Goal: Task Accomplishment & Management: Manage account settings

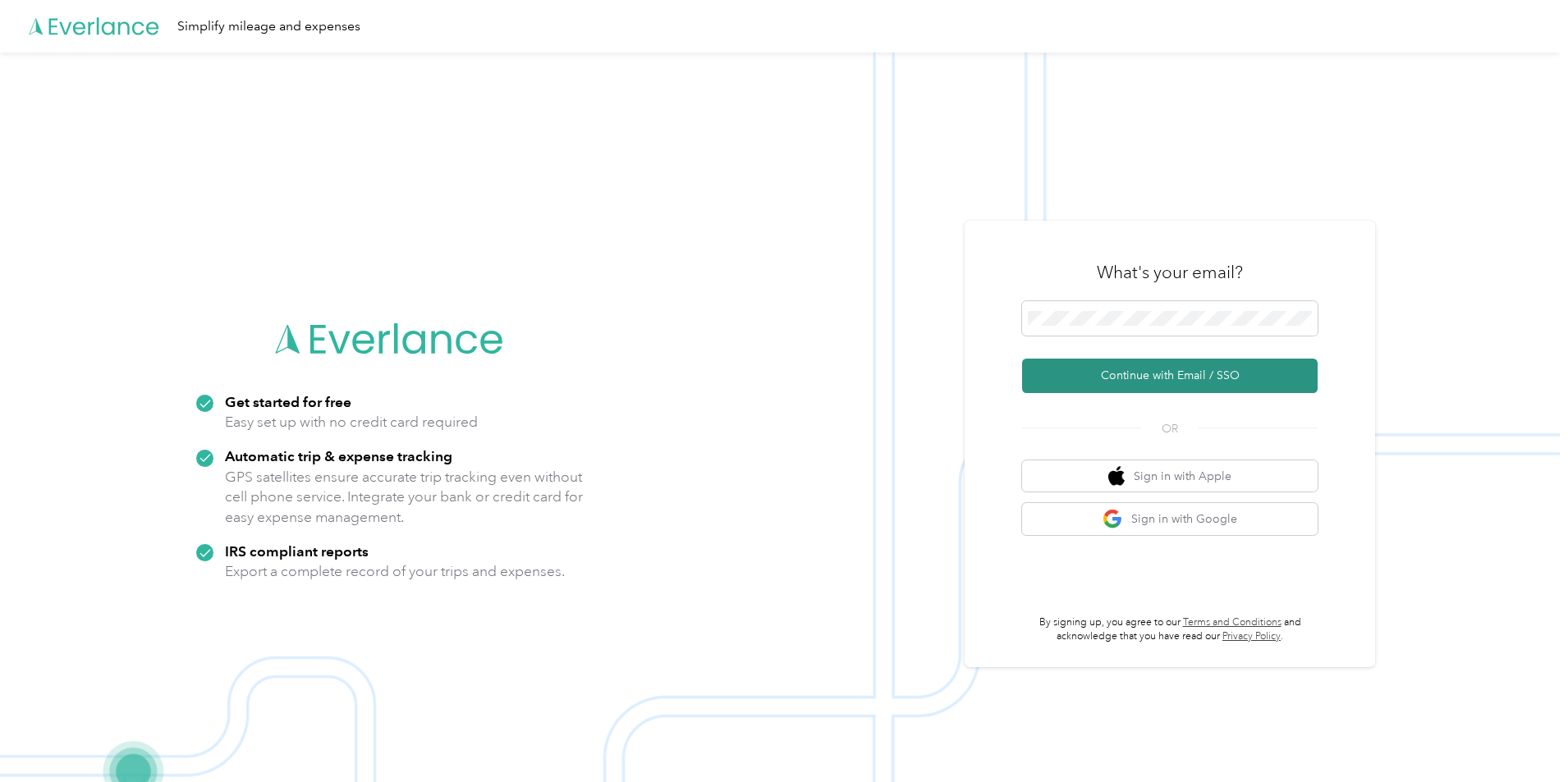
click at [1180, 377] on button "Continue with Email / SSO" at bounding box center [1169, 376] width 295 height 34
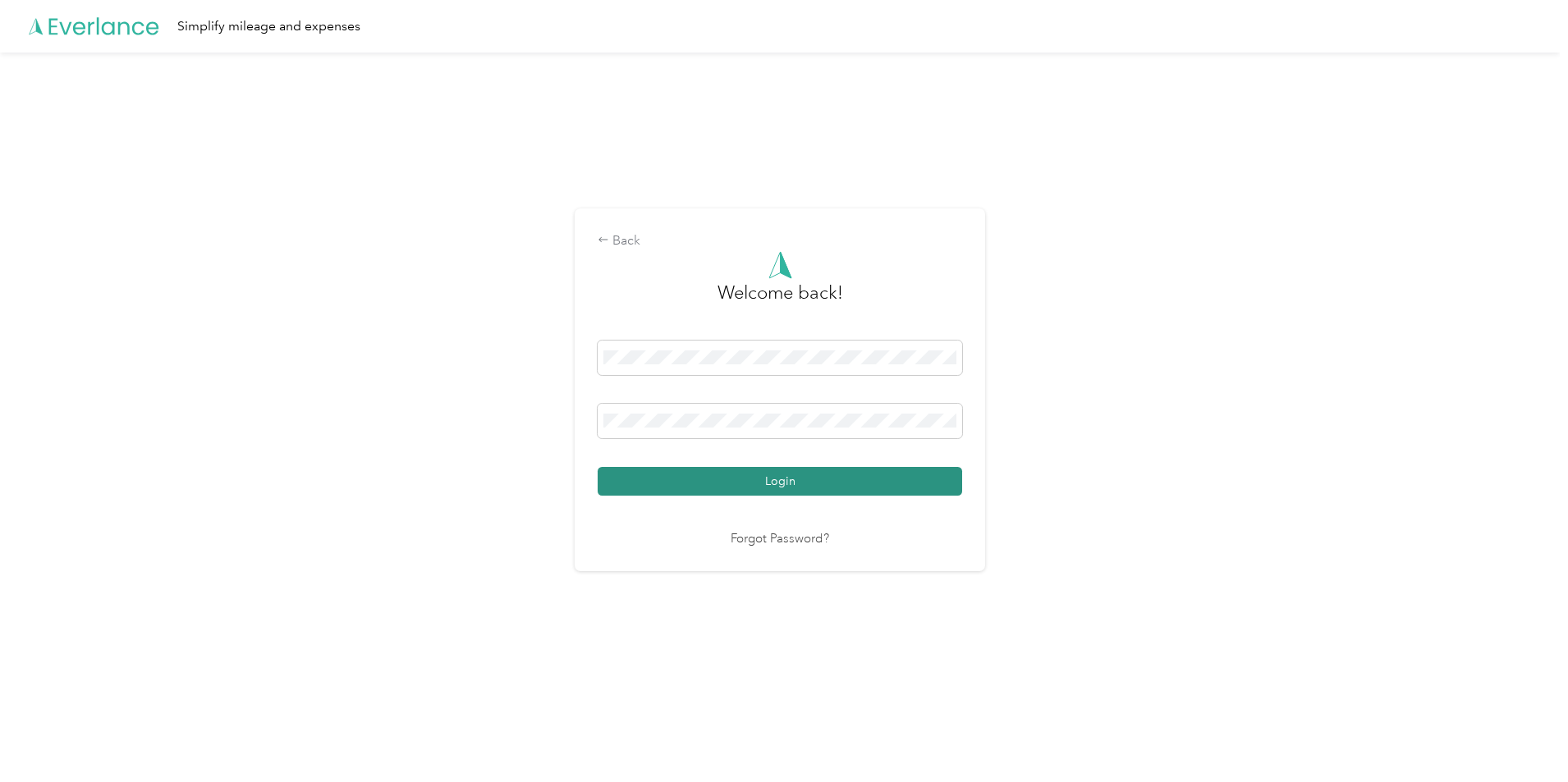
click at [725, 478] on button "Login" at bounding box center [780, 481] width 364 height 29
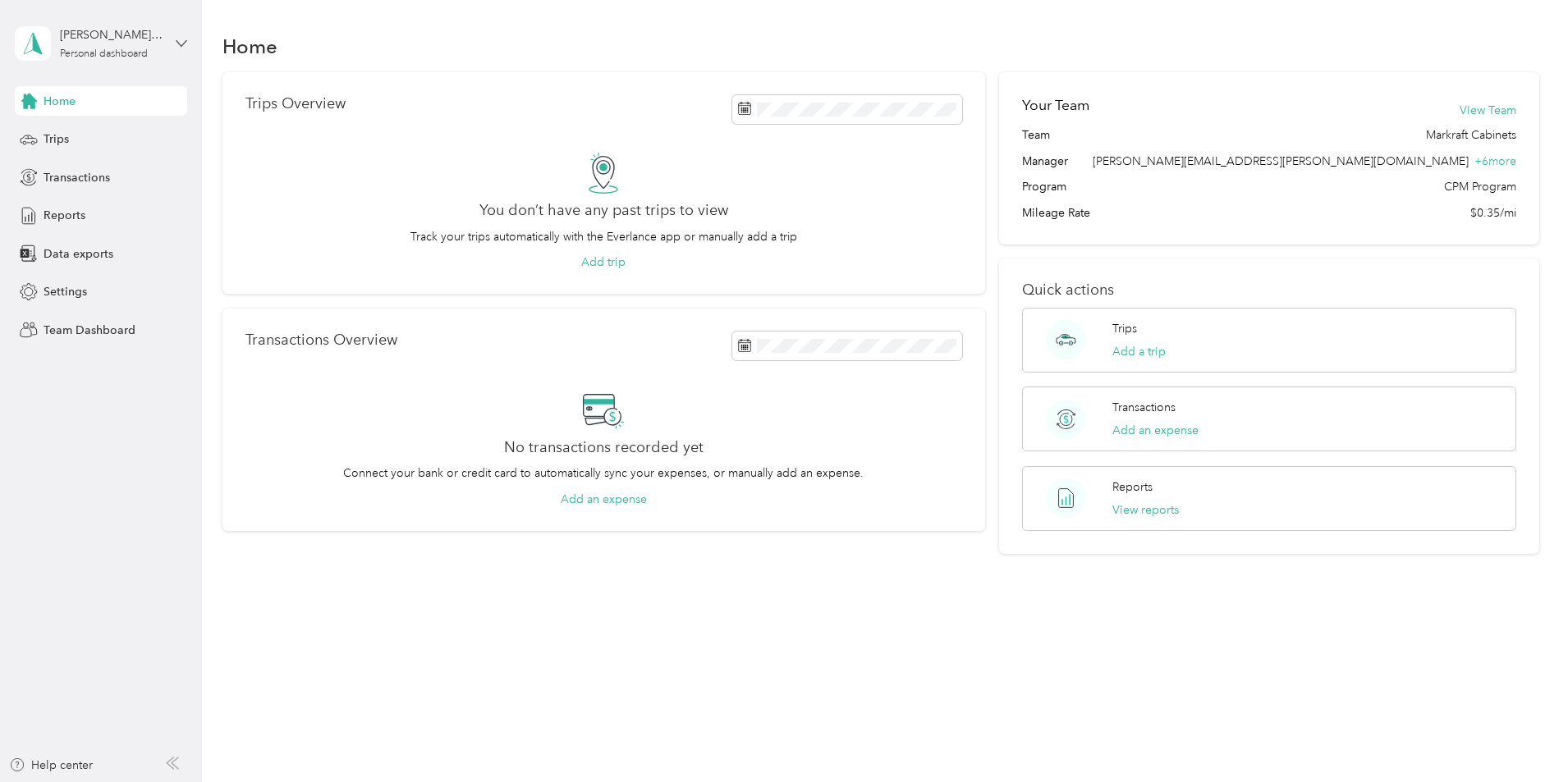
click at [185, 40] on icon at bounding box center [181, 43] width 11 height 11
click at [118, 136] on div "Team dashboard" at bounding box center [280, 135] width 508 height 29
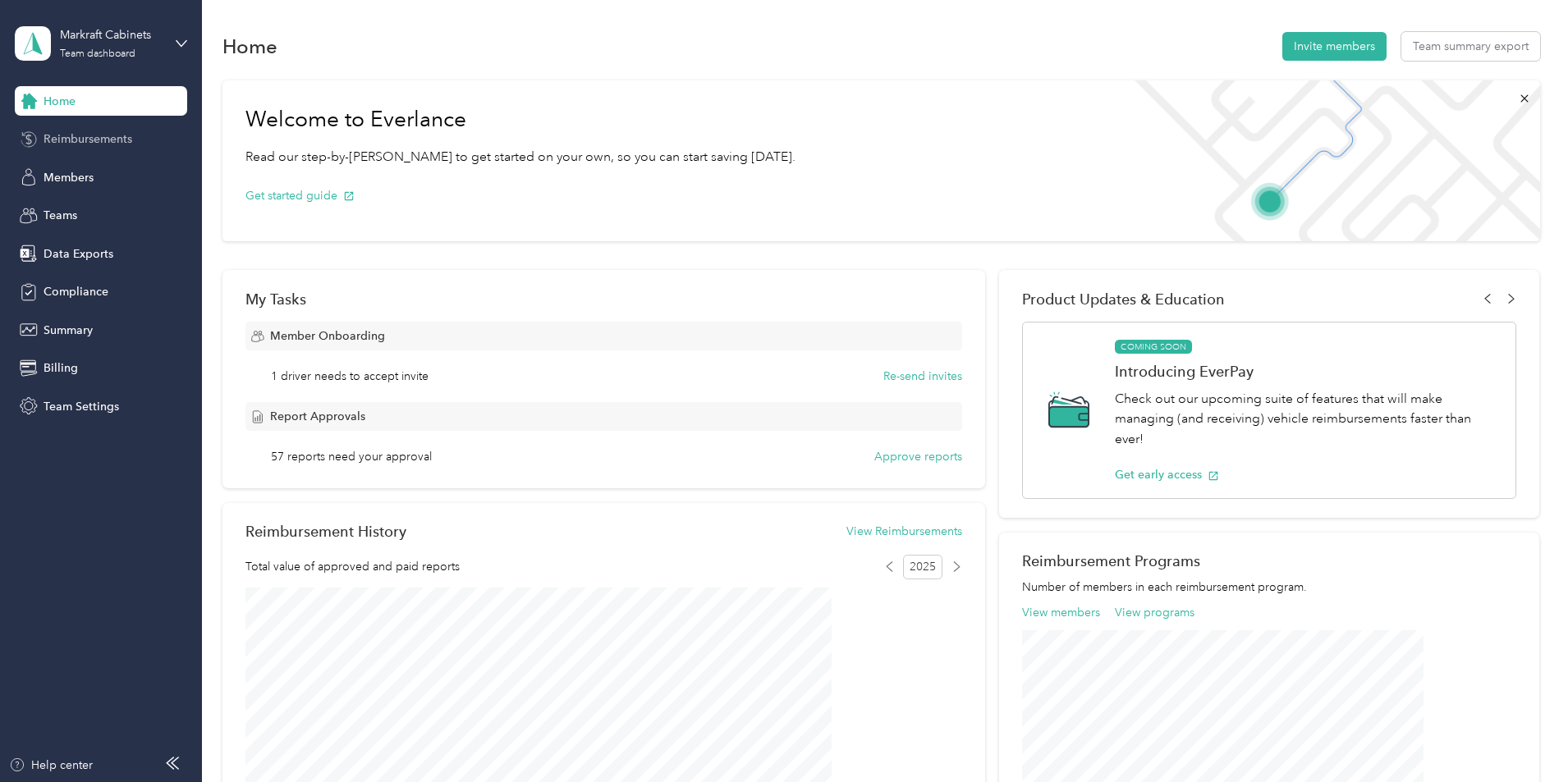
click at [113, 142] on span "Reimbursements" at bounding box center [88, 139] width 89 height 17
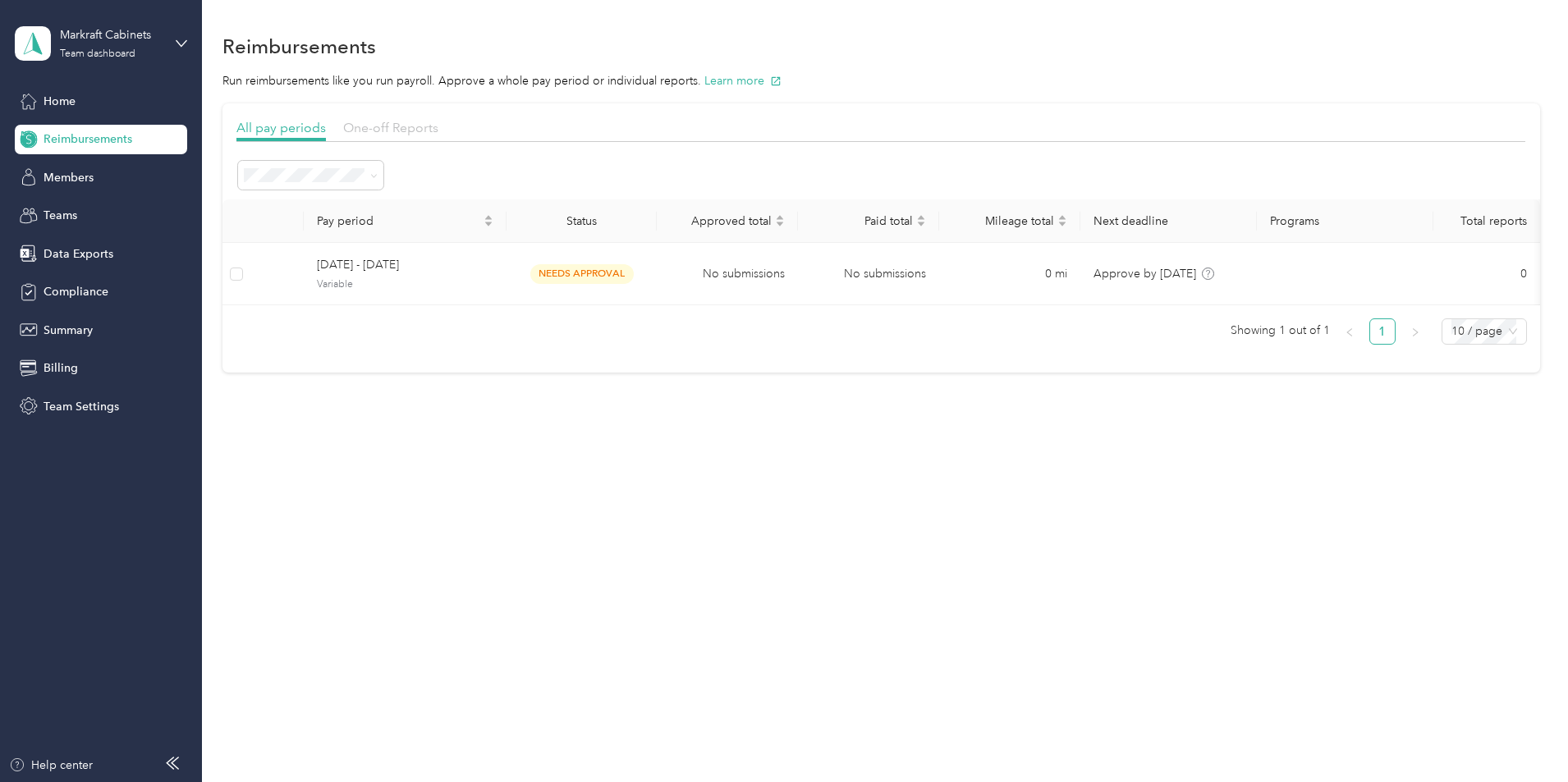
click at [438, 121] on span "One-off Reports" at bounding box center [390, 128] width 95 height 16
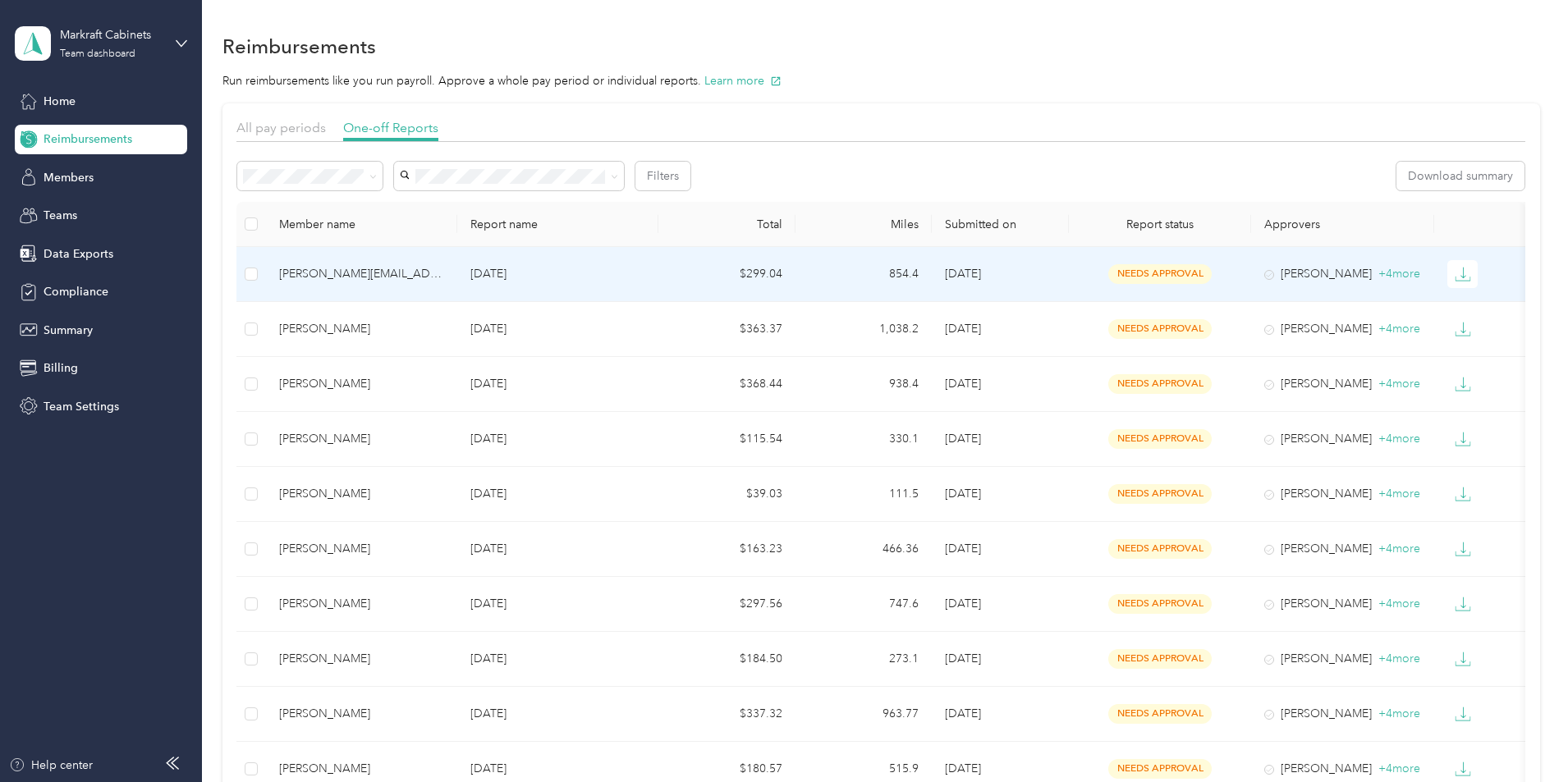
click at [444, 272] on div "[PERSON_NAME][EMAIL_ADDRESS][PERSON_NAME][DOMAIN_NAME]" at bounding box center [361, 274] width 165 height 18
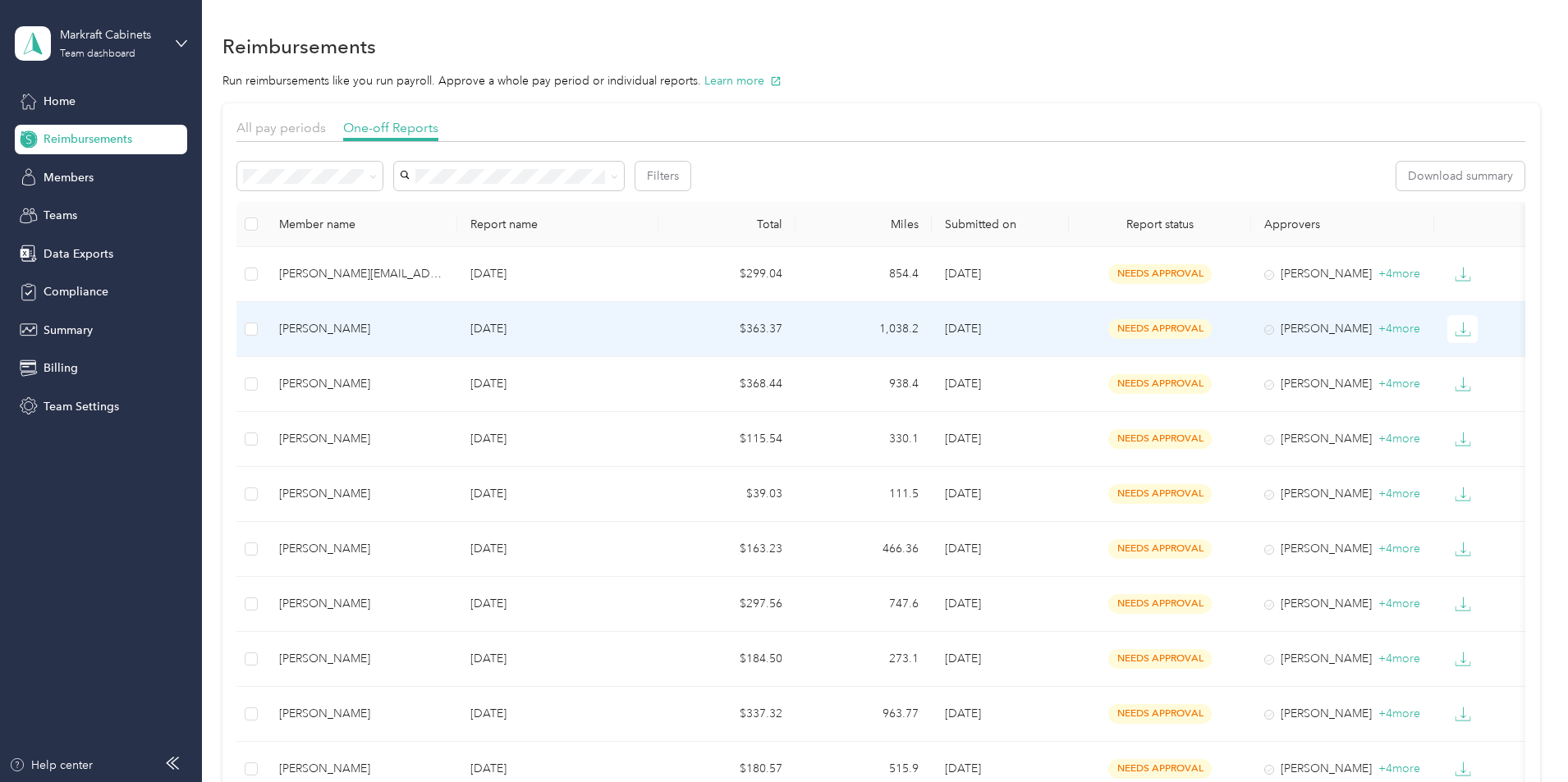
click at [402, 326] on div "[PERSON_NAME]" at bounding box center [361, 329] width 165 height 18
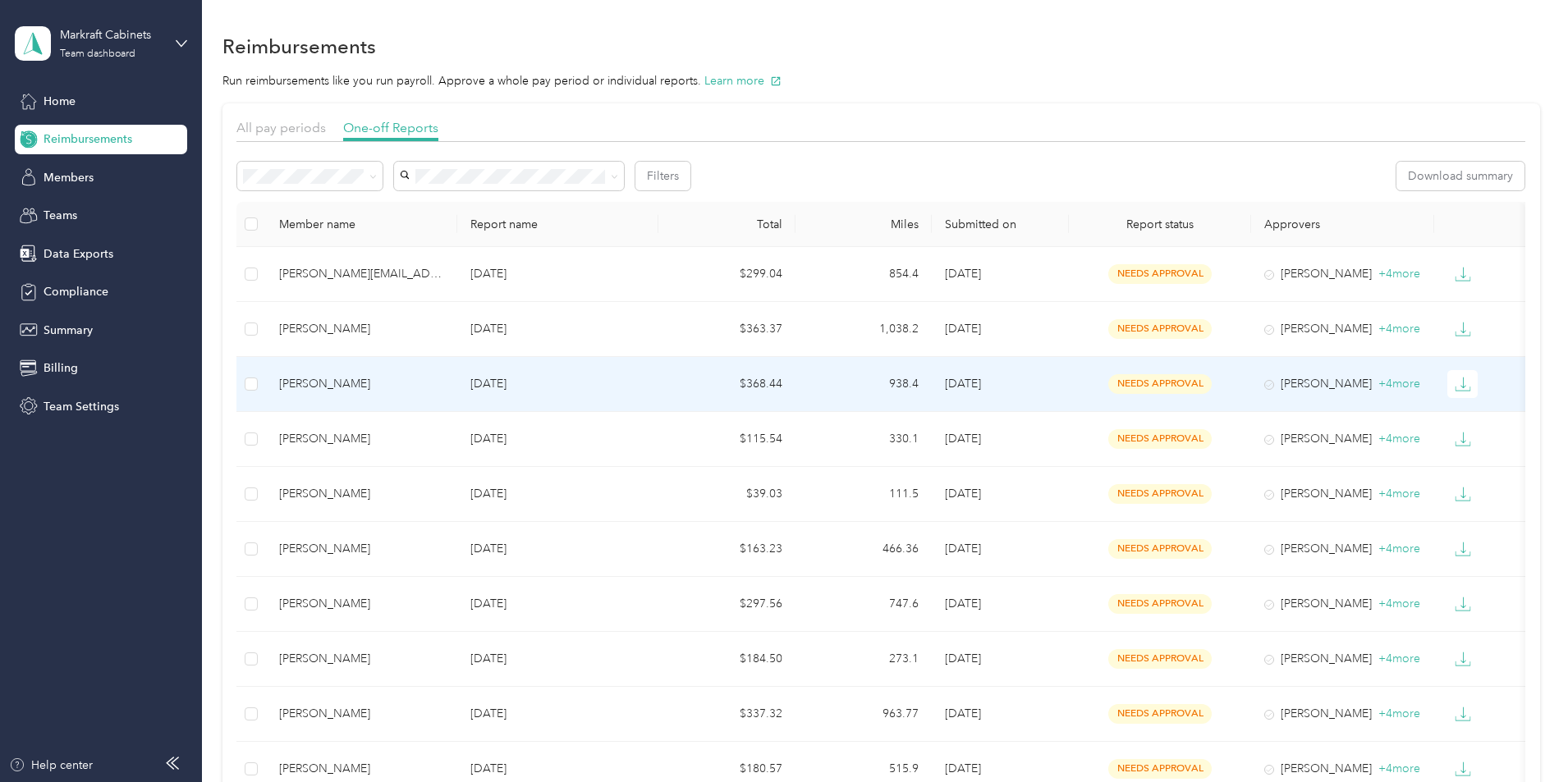
click at [411, 383] on div "[PERSON_NAME]" at bounding box center [361, 384] width 165 height 18
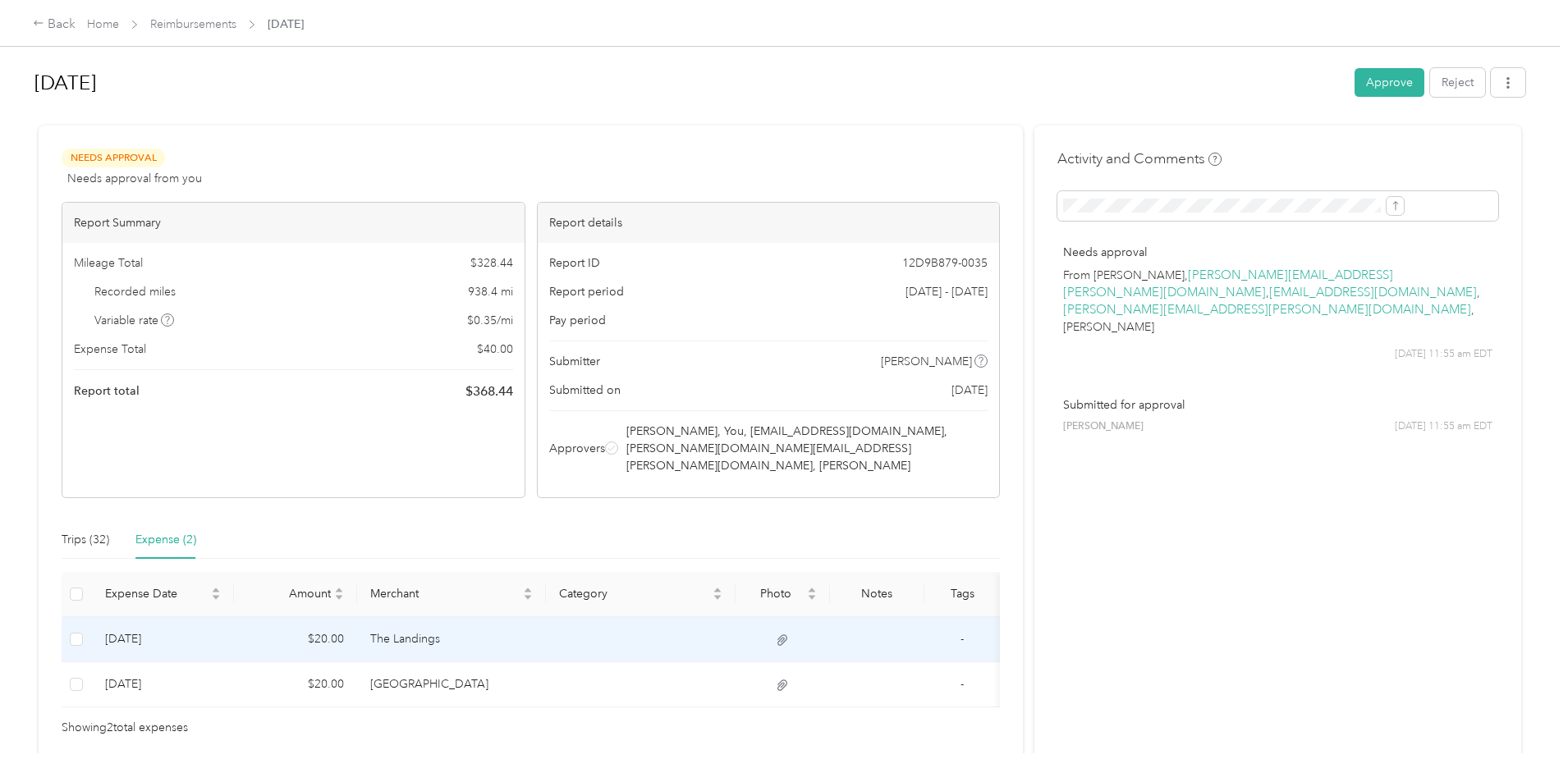
click at [787, 634] on icon at bounding box center [782, 639] width 10 height 11
click at [790, 633] on icon at bounding box center [782, 640] width 15 height 15
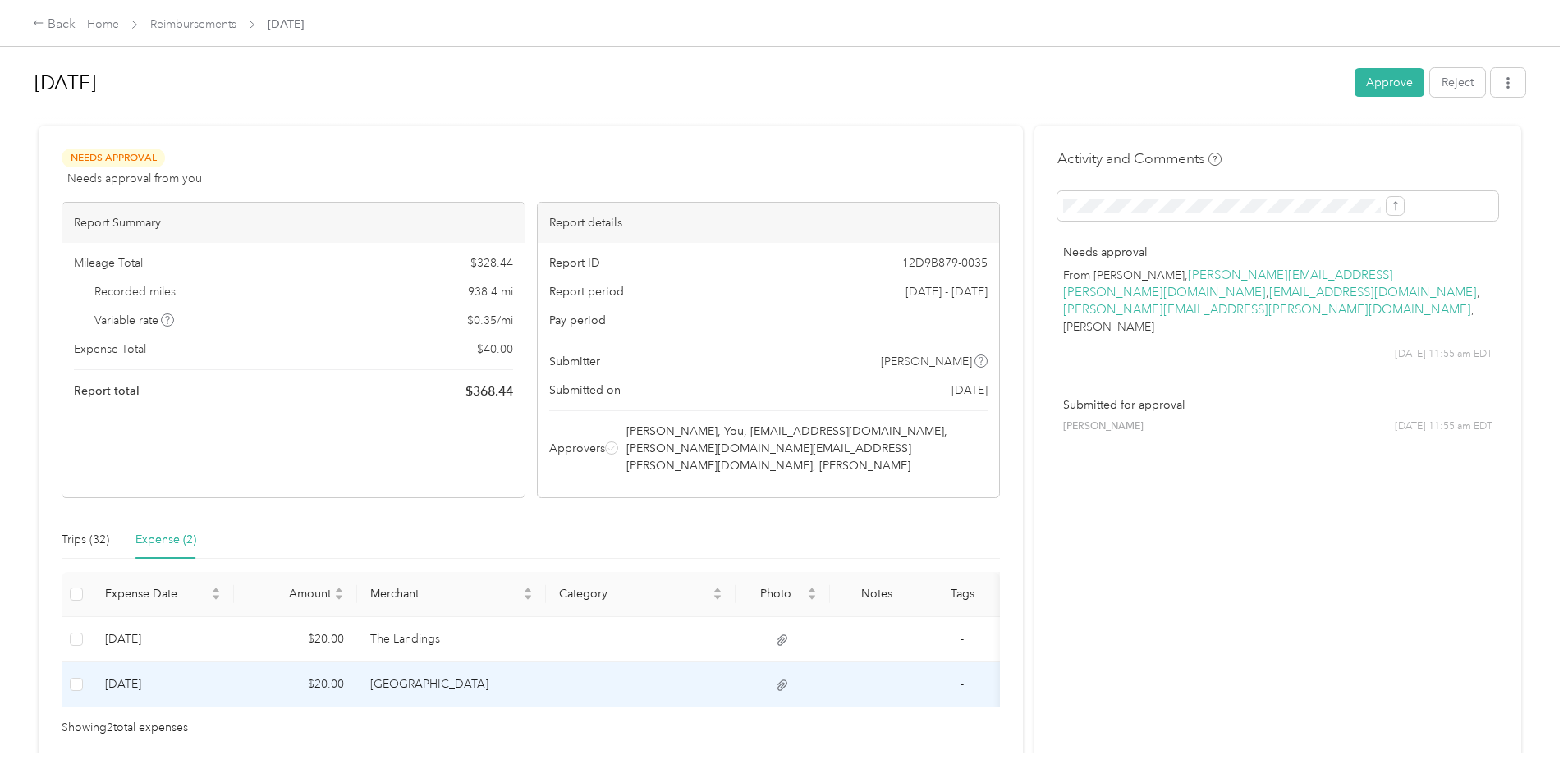
click at [787, 680] on icon at bounding box center [782, 685] width 10 height 11
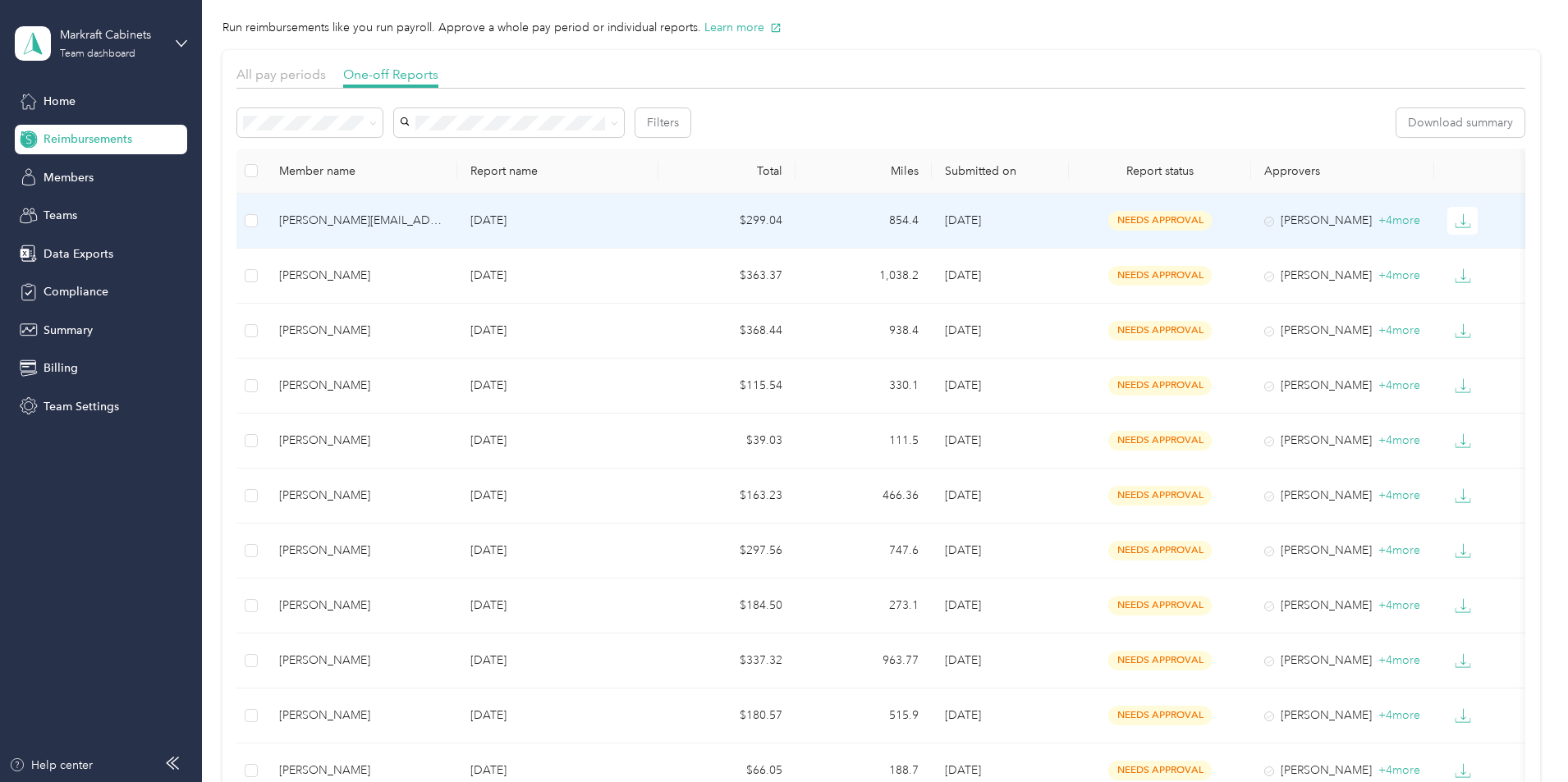
scroll to position [82, 0]
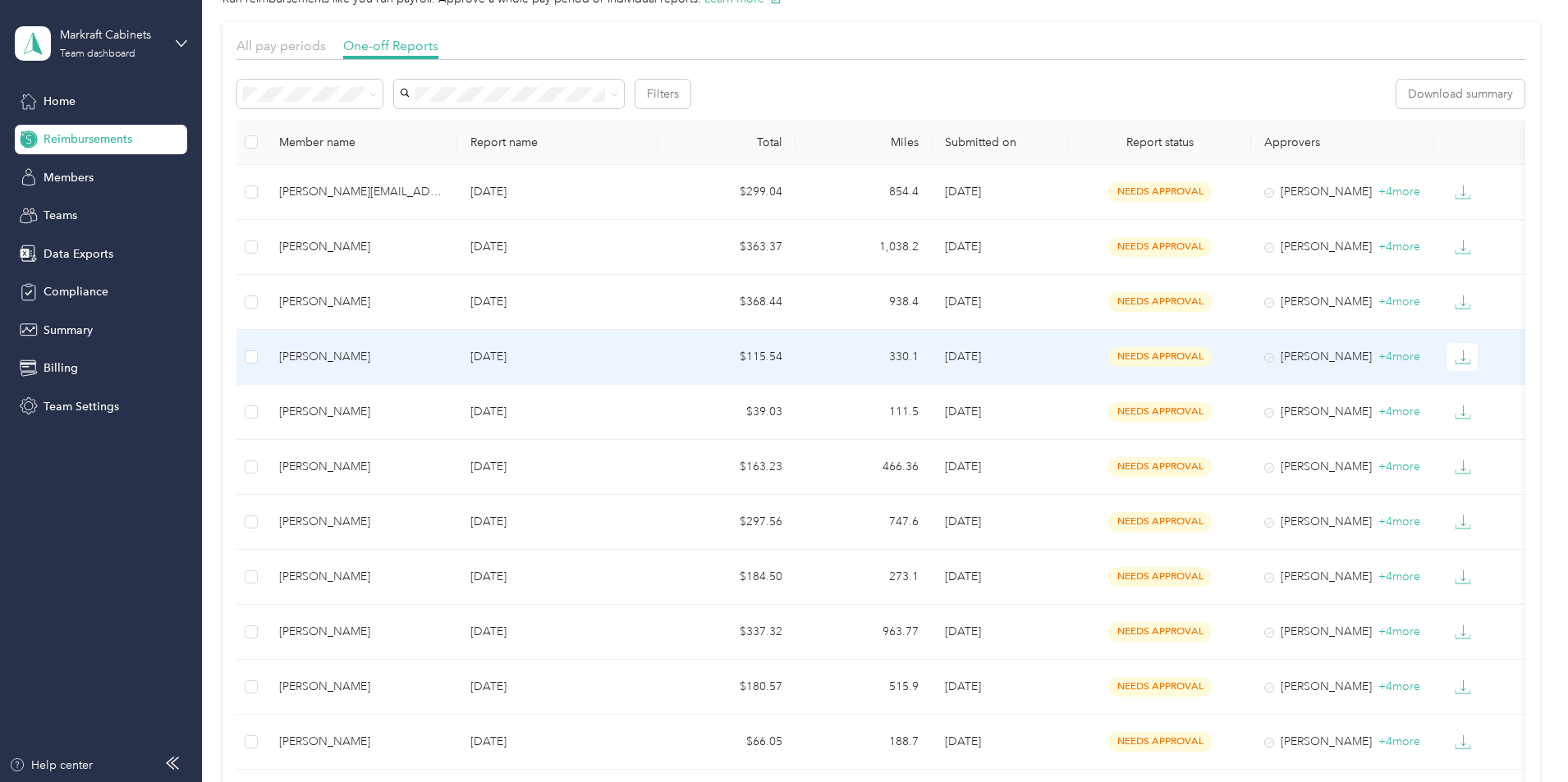
click at [442, 363] on div "[PERSON_NAME]" at bounding box center [361, 357] width 165 height 18
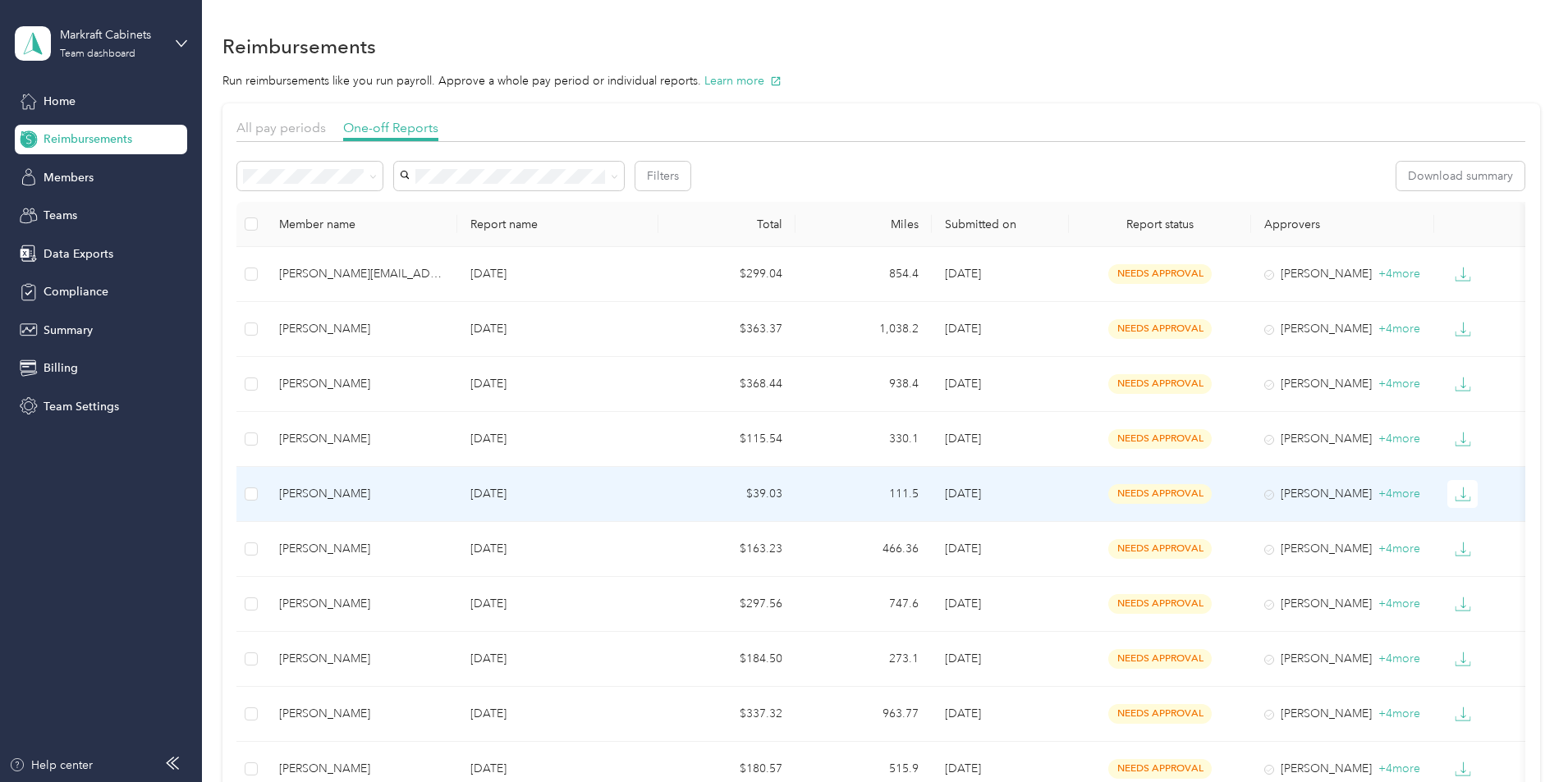
click at [410, 490] on div "[PERSON_NAME]" at bounding box center [361, 494] width 165 height 18
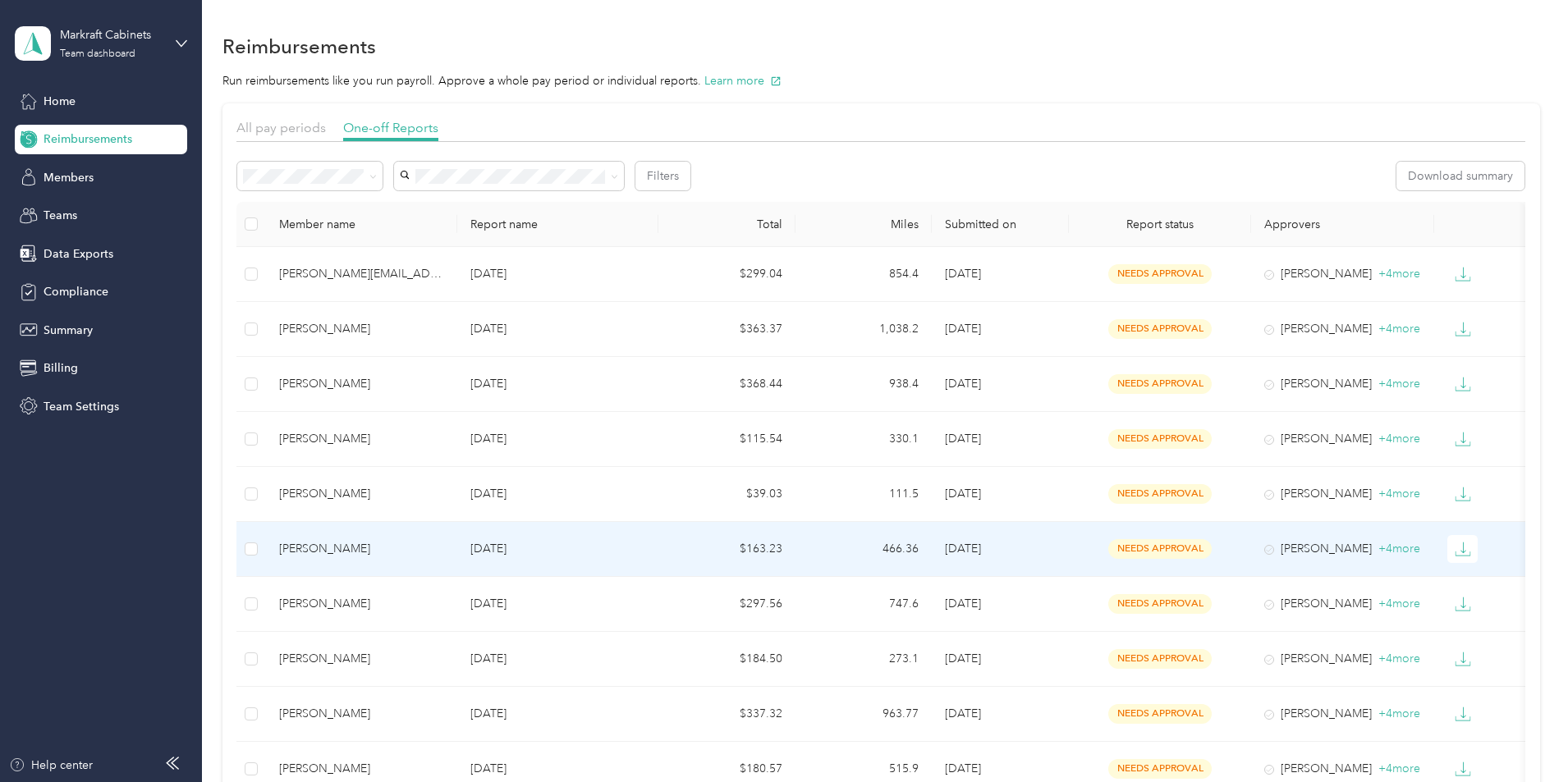
click at [412, 547] on div "[PERSON_NAME]" at bounding box center [361, 549] width 165 height 18
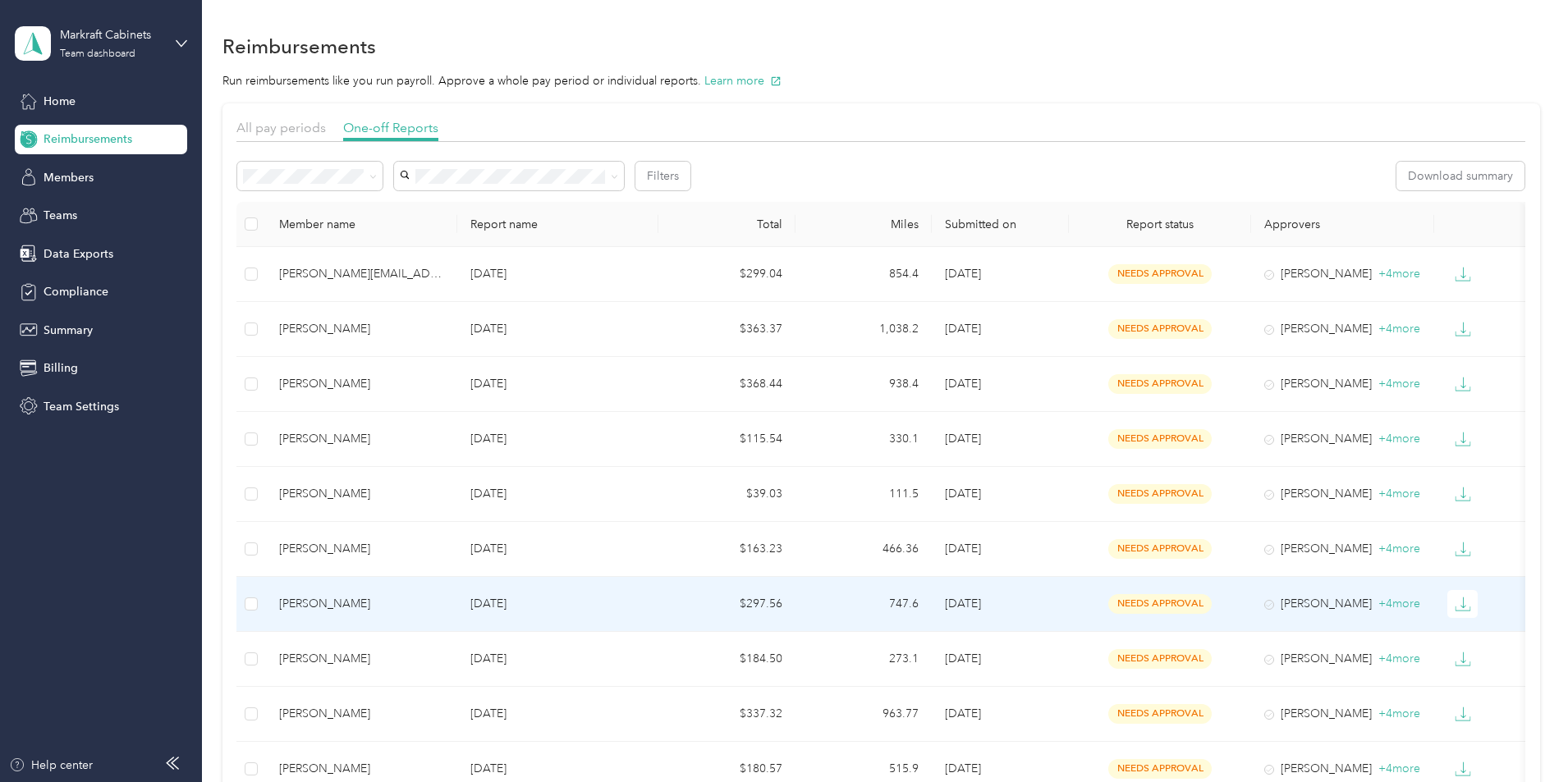
click at [433, 596] on div "[PERSON_NAME]" at bounding box center [361, 604] width 165 height 18
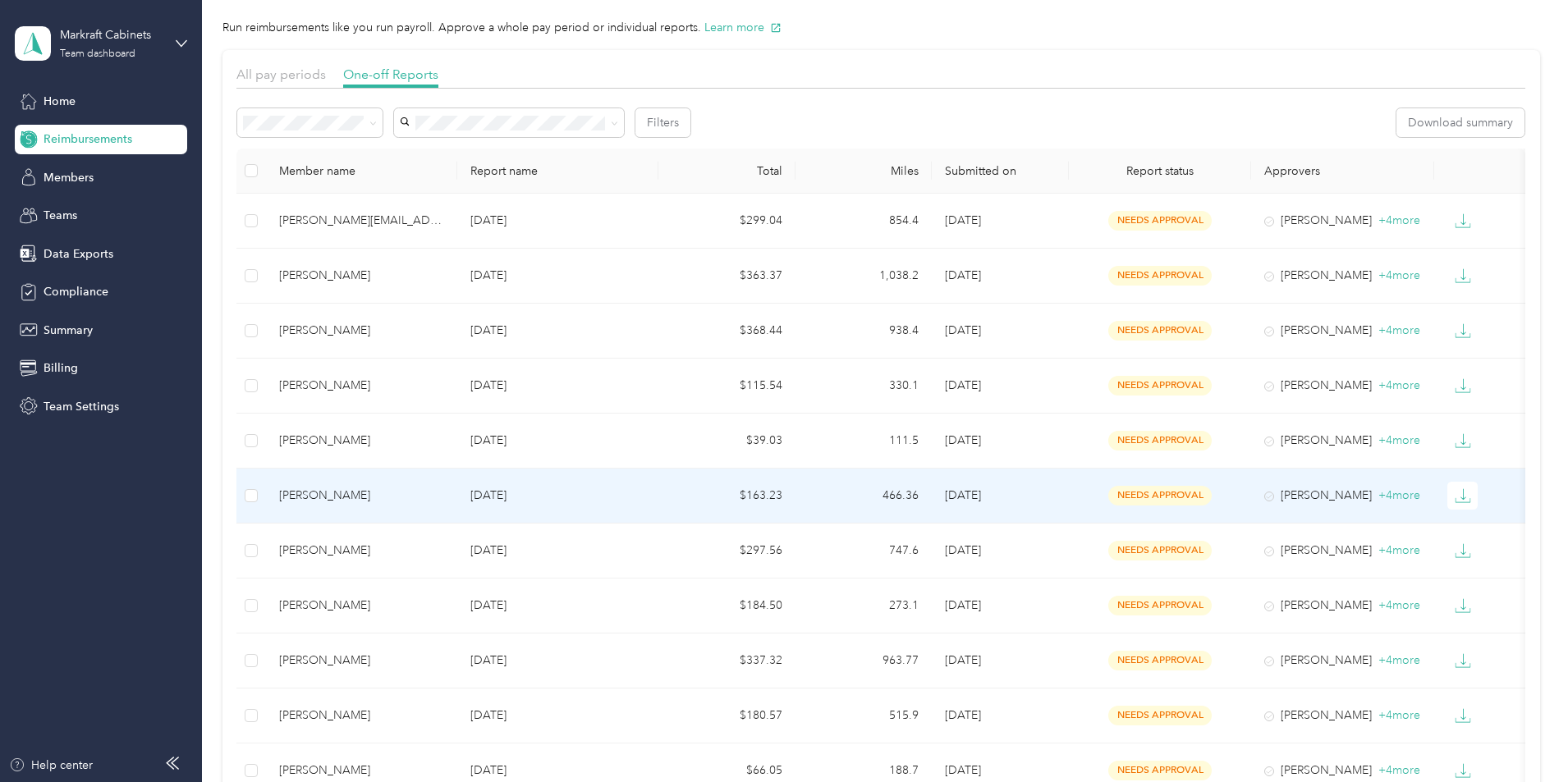
scroll to position [82, 0]
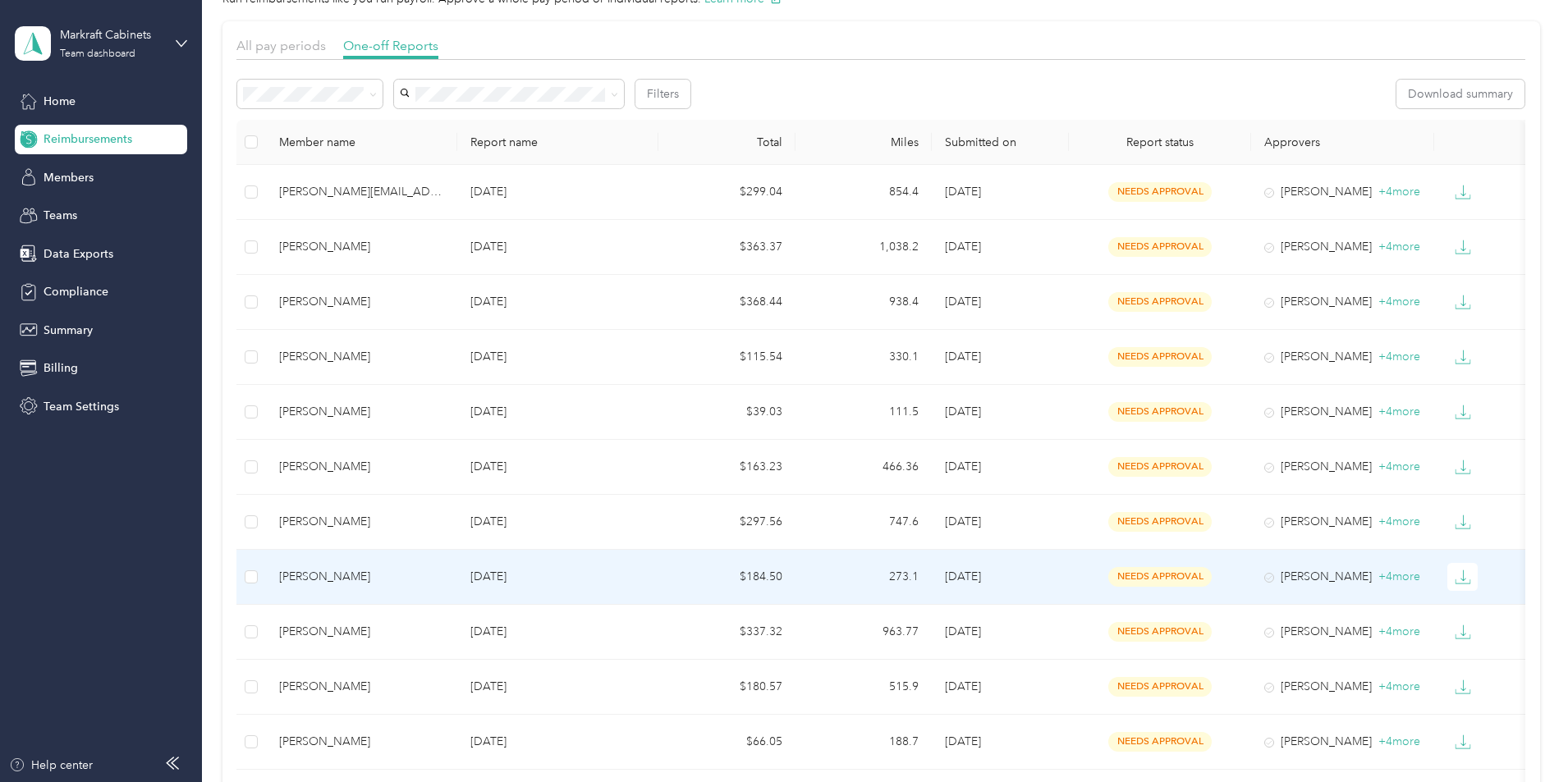
click at [430, 568] on div "[PERSON_NAME]" at bounding box center [361, 577] width 165 height 18
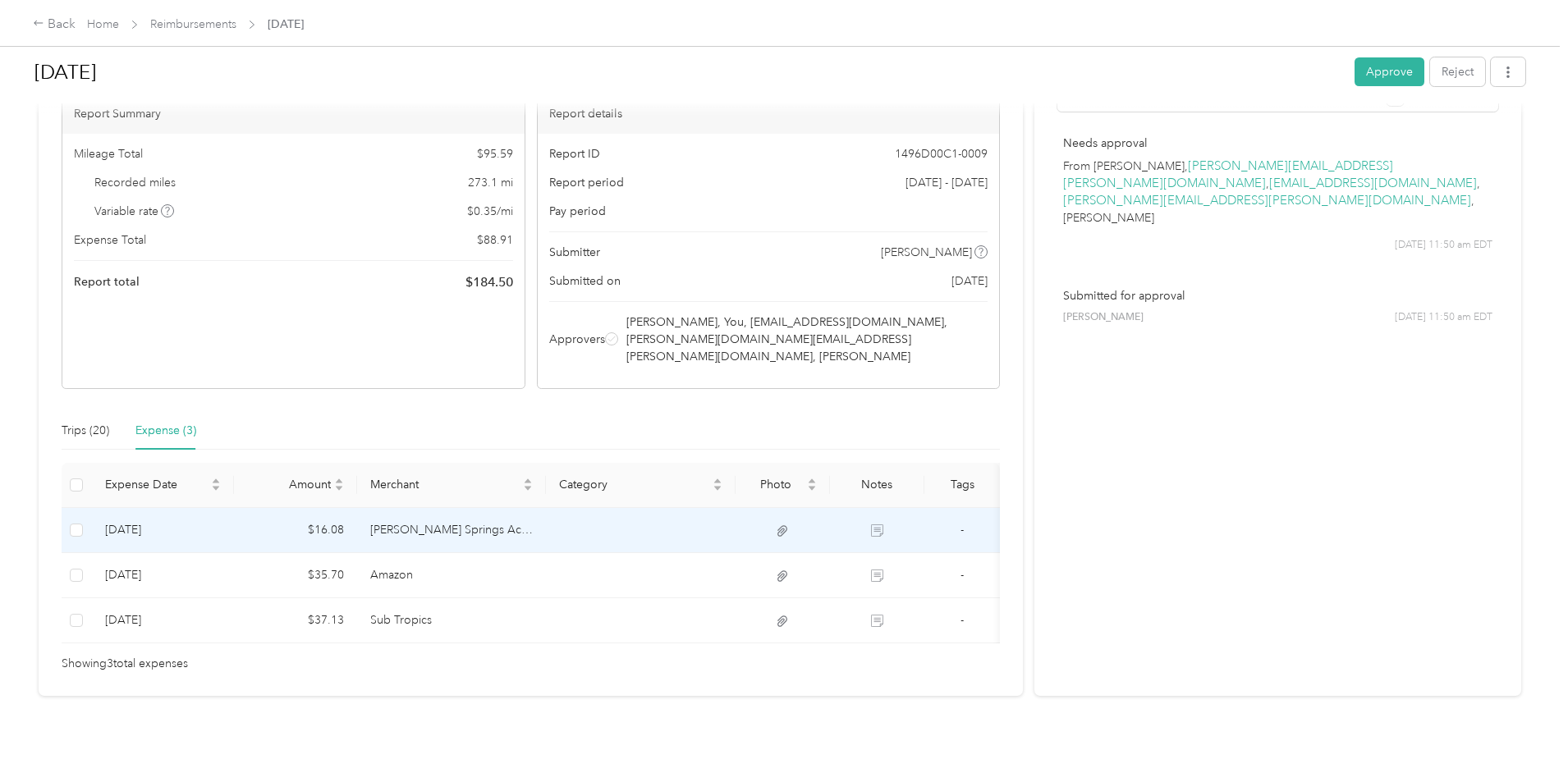
scroll to position [117, 0]
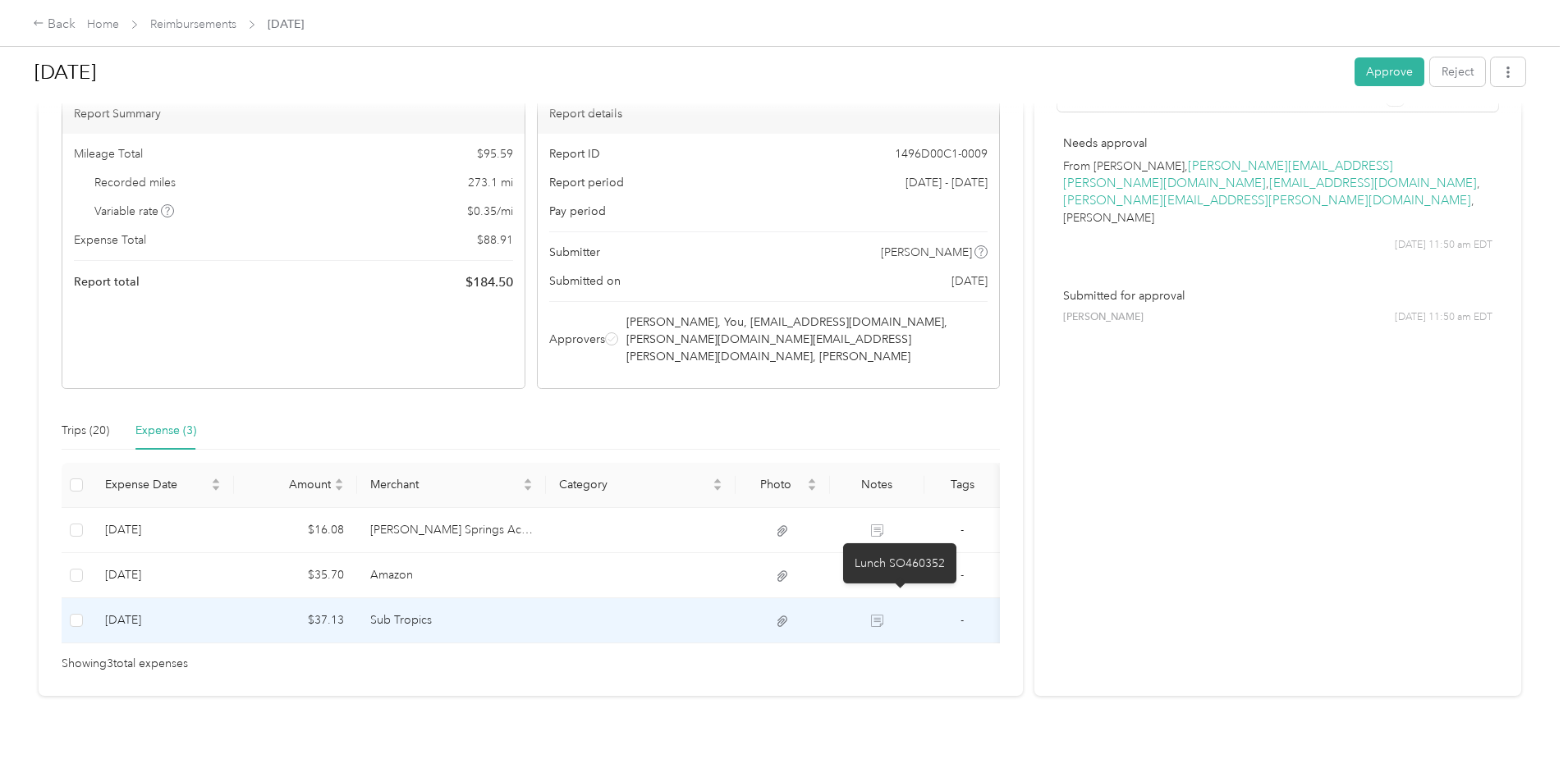
click at [883, 615] on icon at bounding box center [877, 621] width 12 height 12
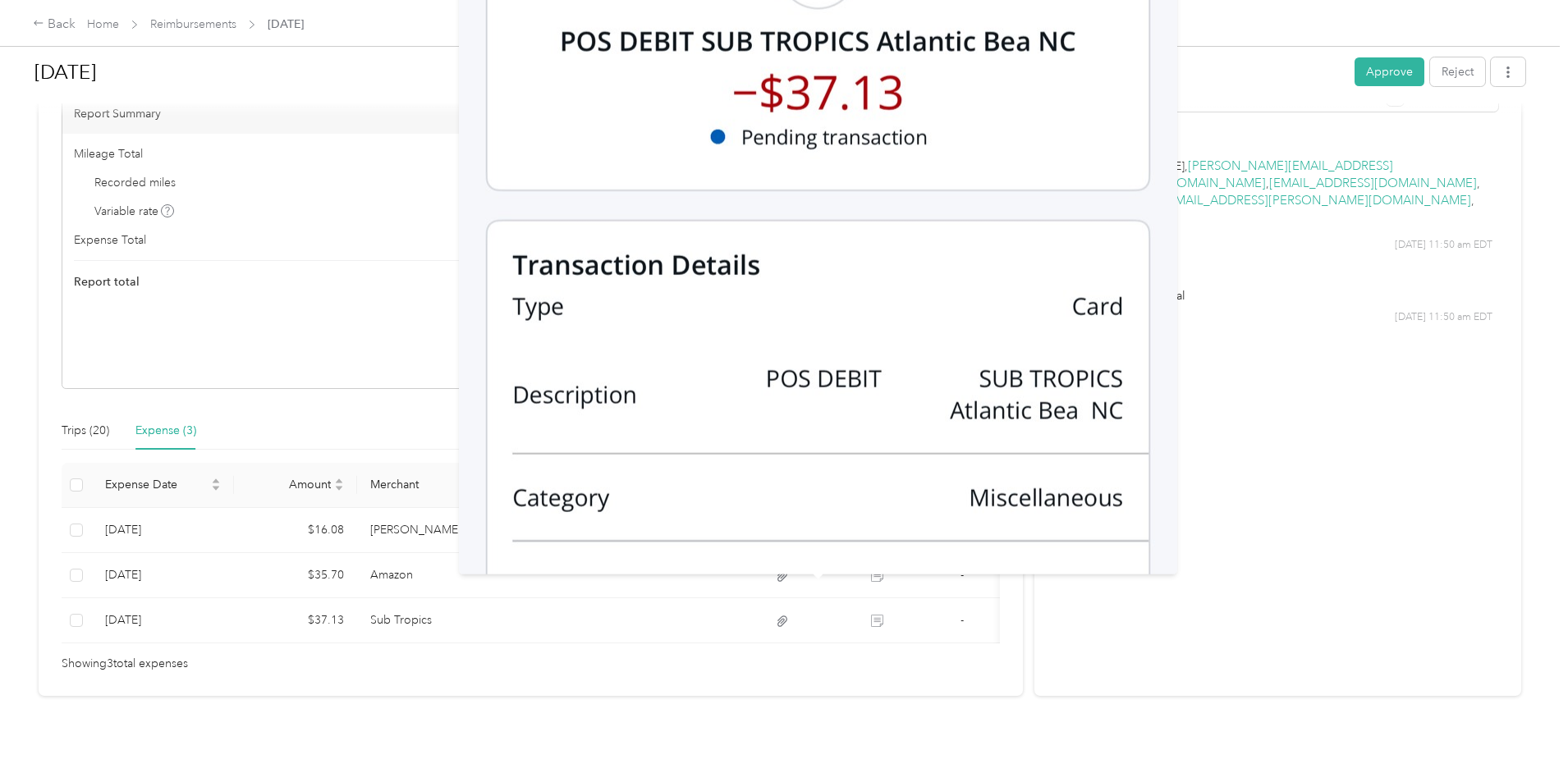
click at [1186, 611] on div "Activity and Comments Needs approval From [PERSON_NAME] Holley, [EMAIL_ADDRESS]…" at bounding box center [1277, 356] width 487 height 680
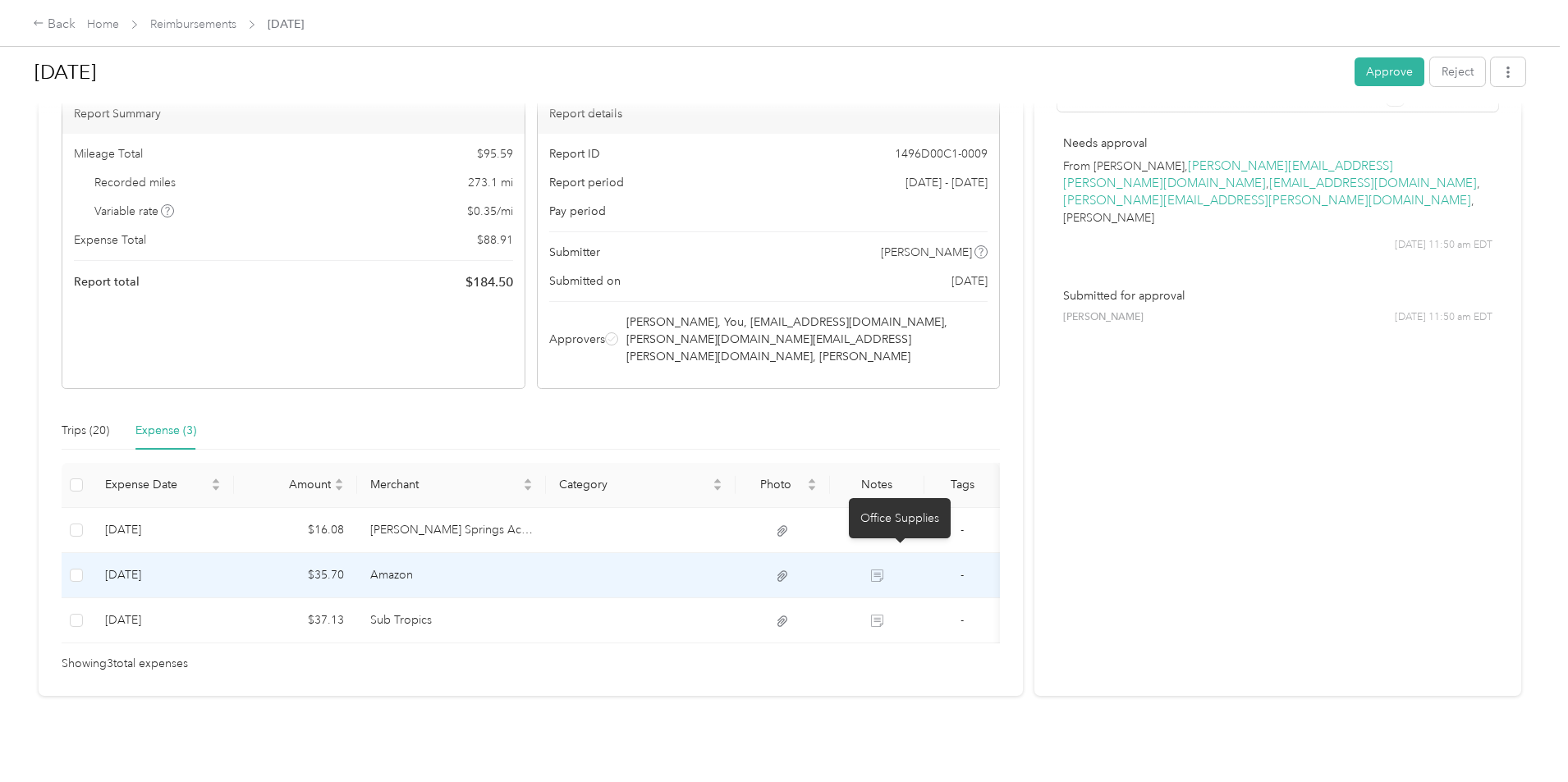
click at [883, 570] on icon at bounding box center [877, 576] width 12 height 12
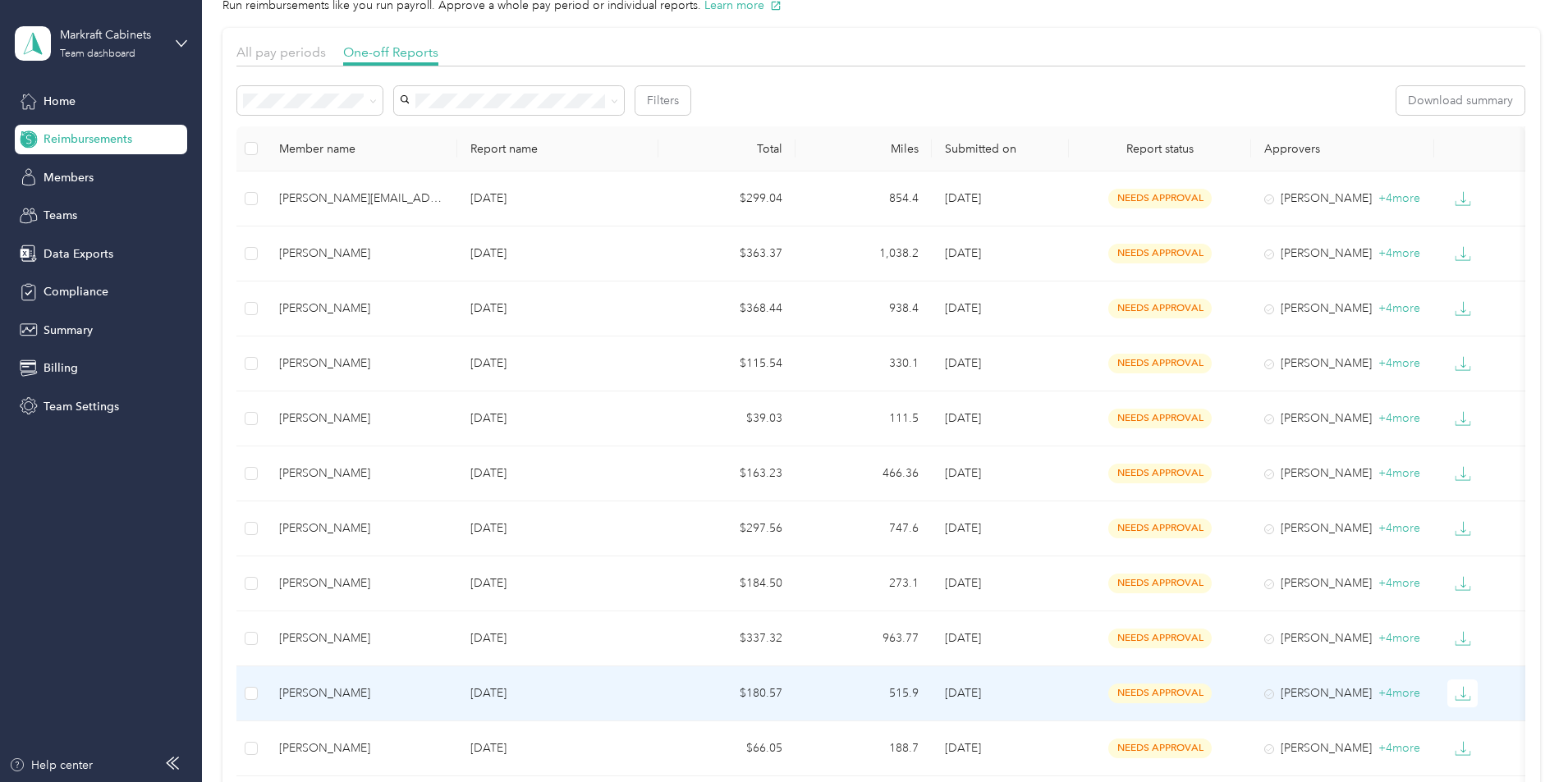
scroll to position [164, 0]
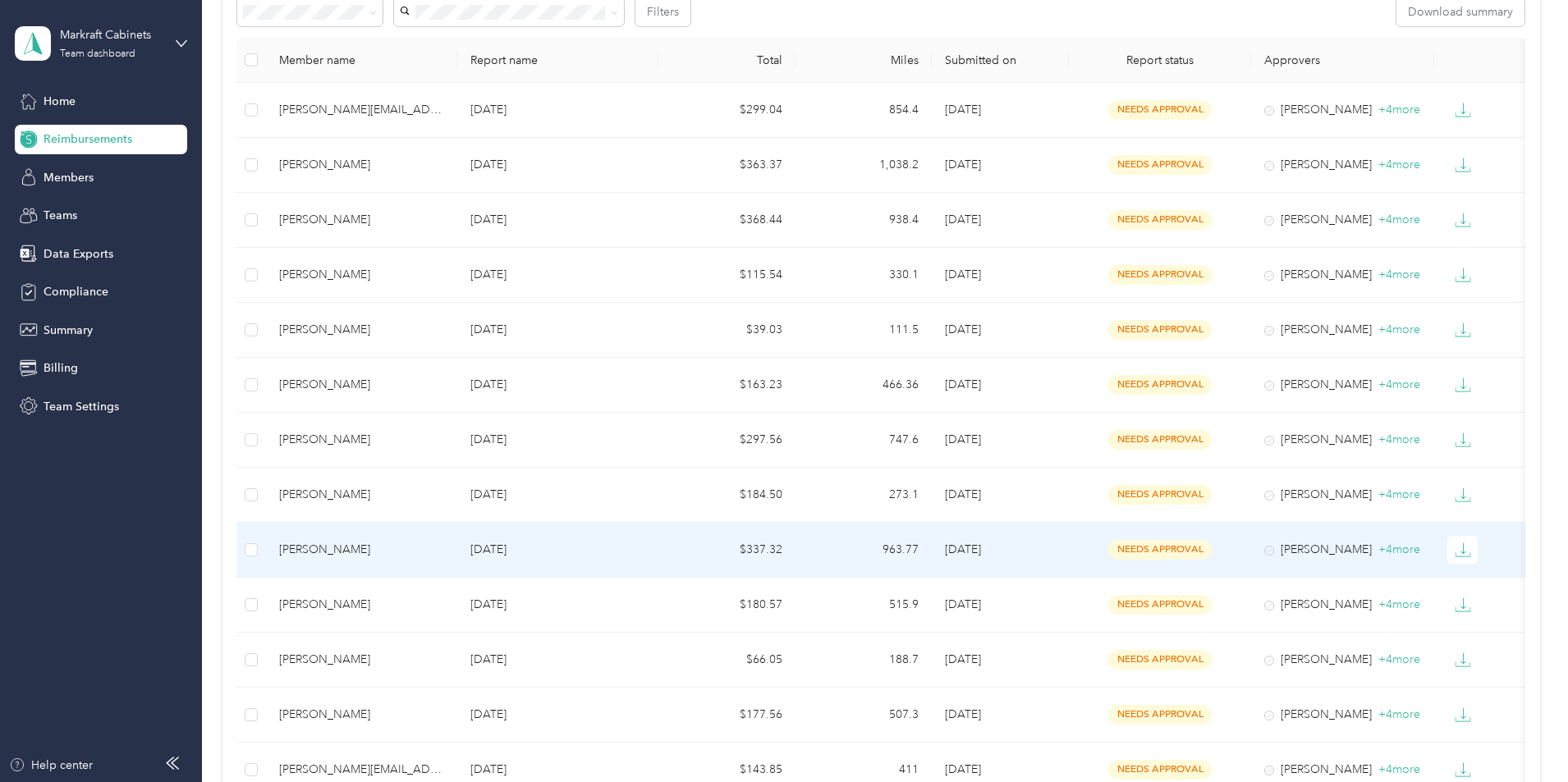
click at [444, 552] on div "[PERSON_NAME]" at bounding box center [361, 550] width 165 height 18
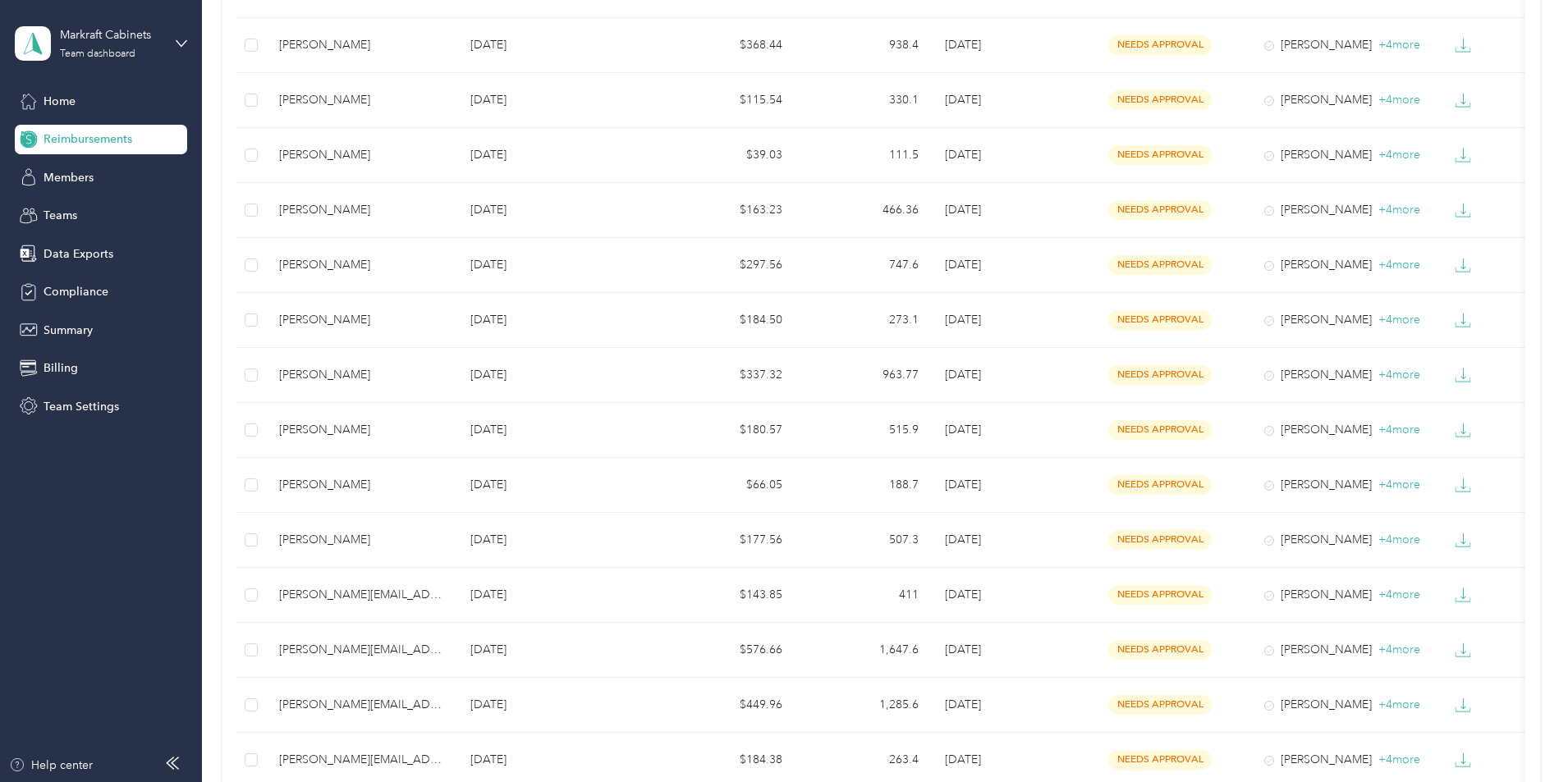
scroll to position [410, 0]
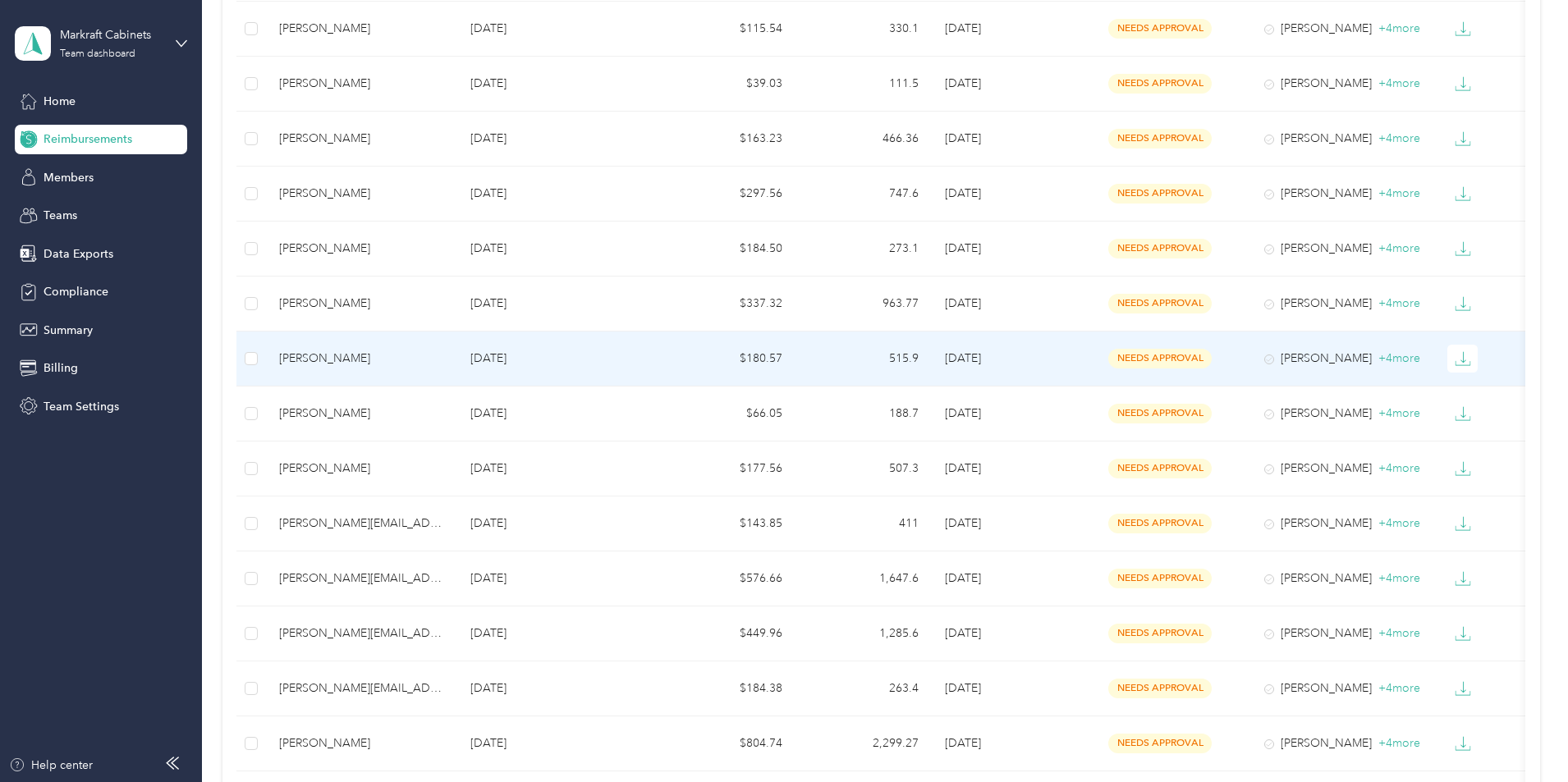
click at [444, 353] on div "[PERSON_NAME]" at bounding box center [361, 359] width 165 height 18
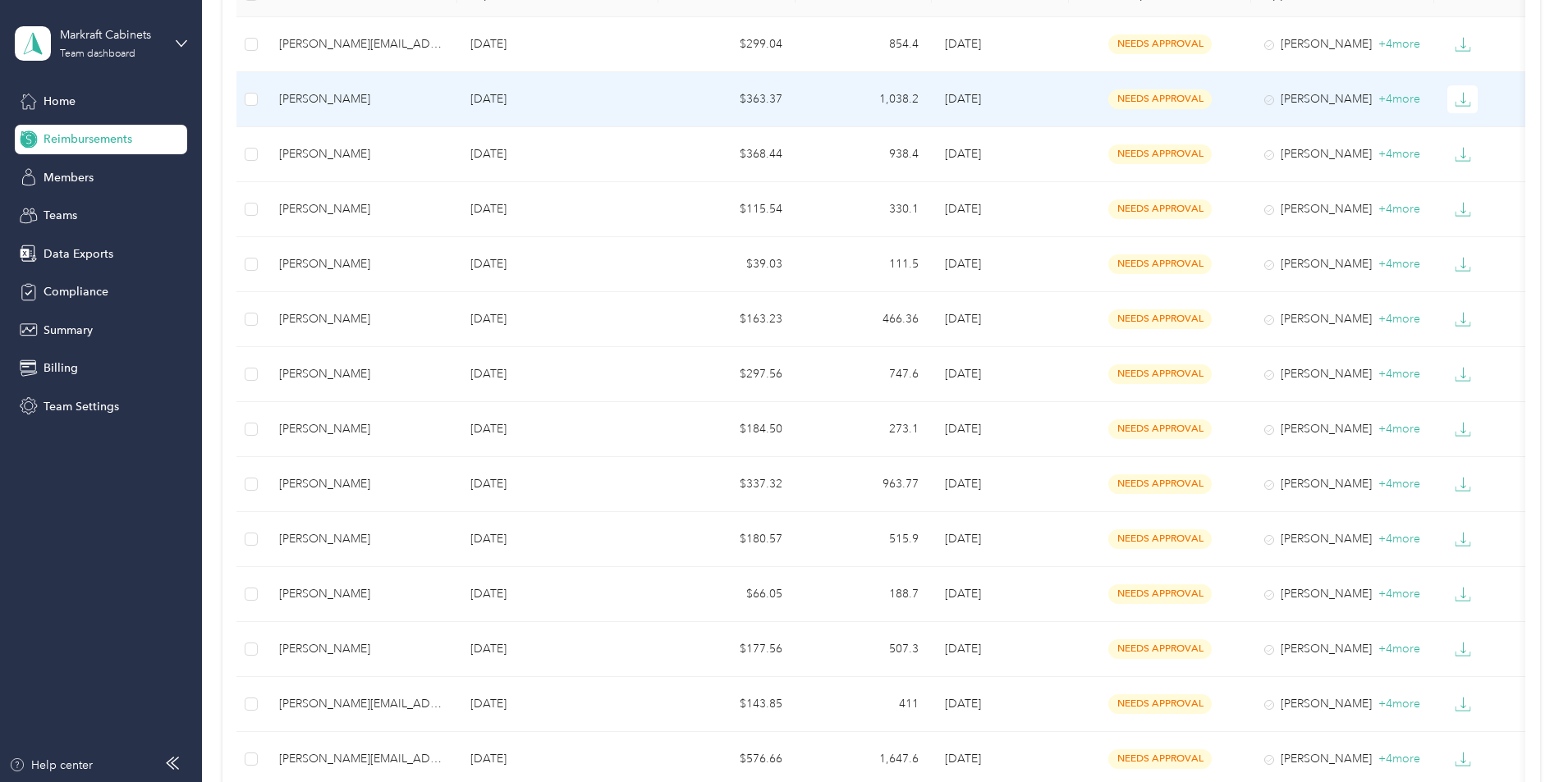
scroll to position [246, 0]
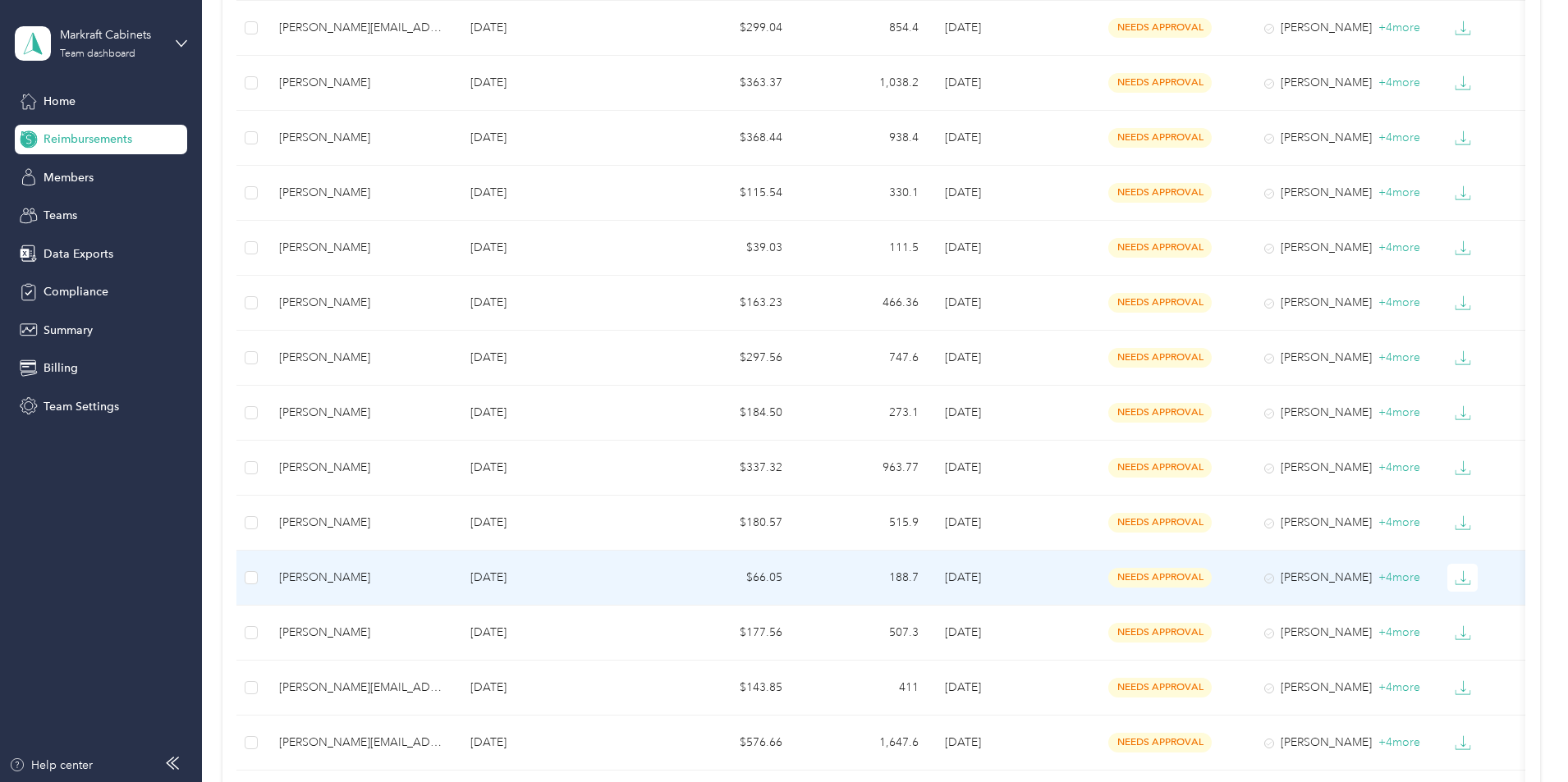
click at [427, 576] on div "[PERSON_NAME]" at bounding box center [361, 578] width 165 height 18
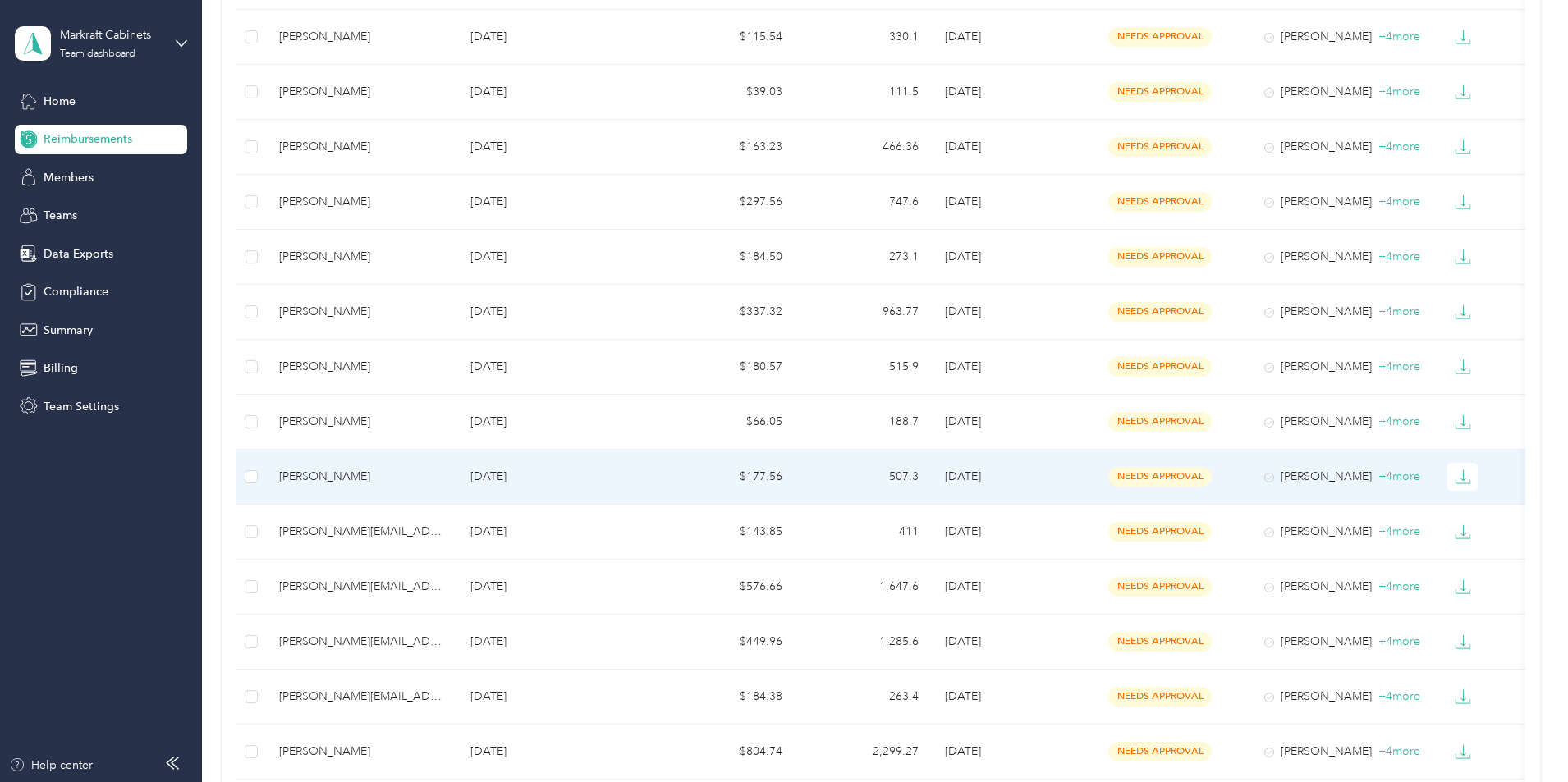
scroll to position [410, 0]
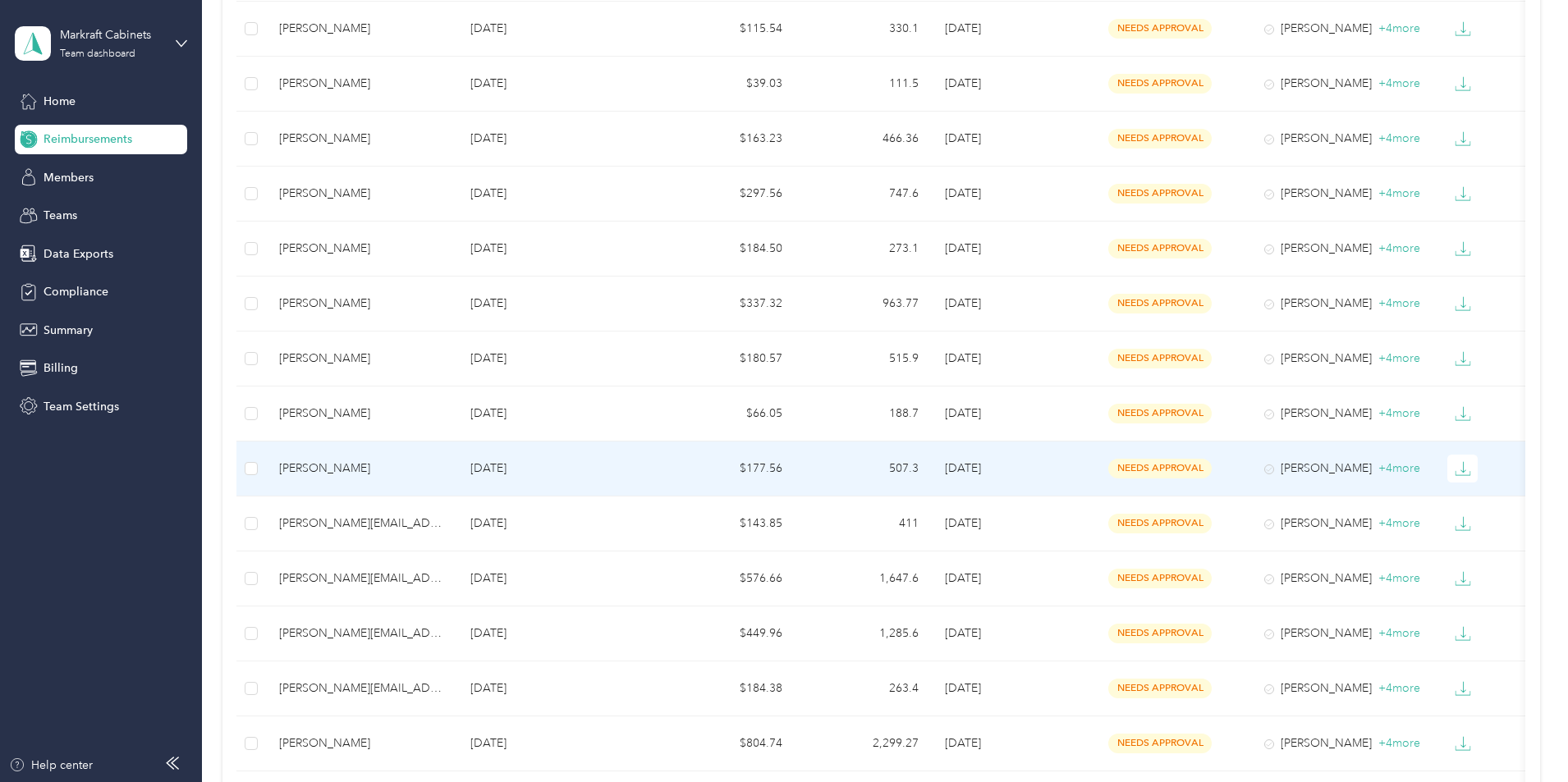
click at [444, 465] on div "[PERSON_NAME]" at bounding box center [361, 469] width 165 height 18
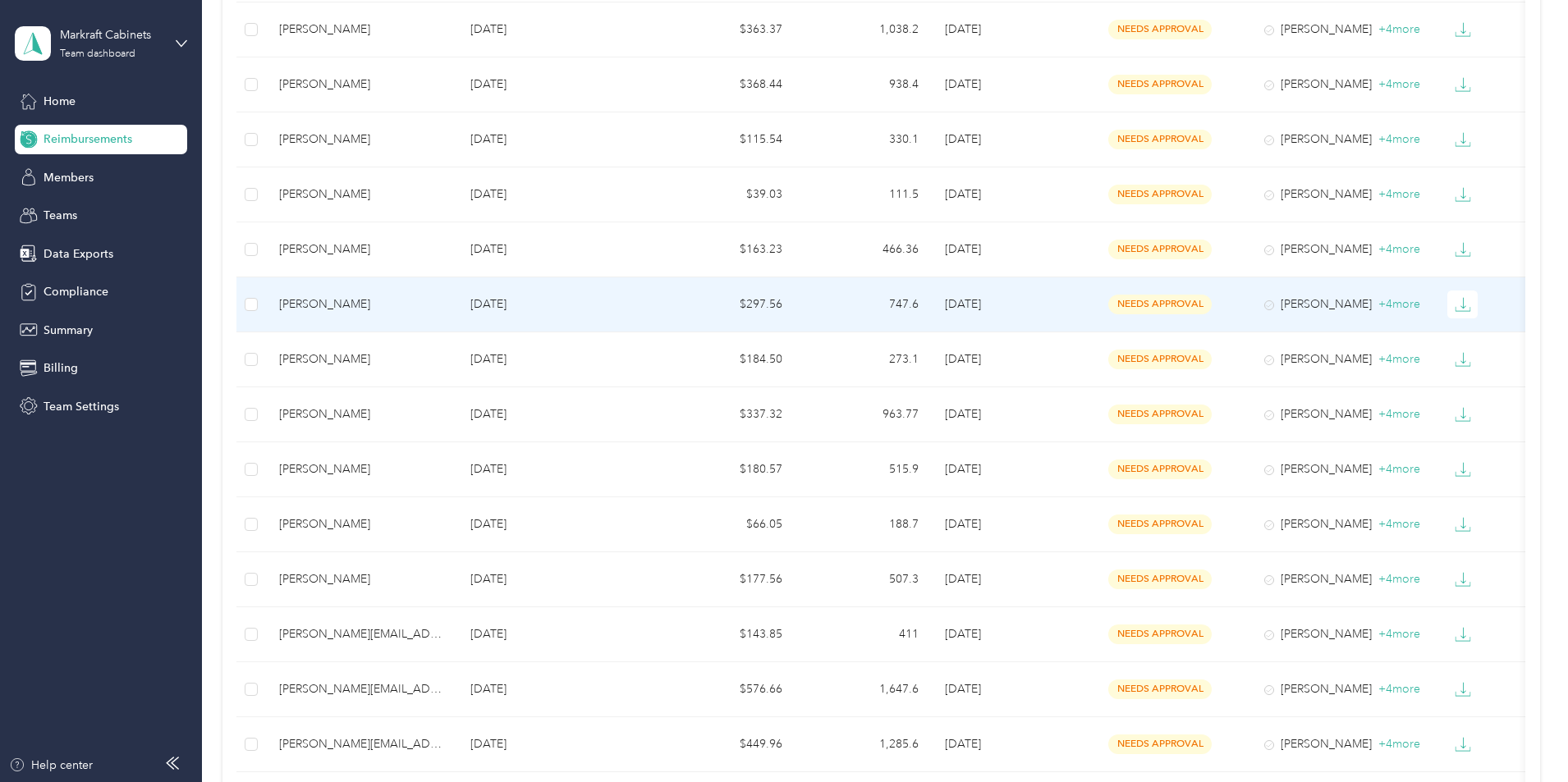
scroll to position [328, 0]
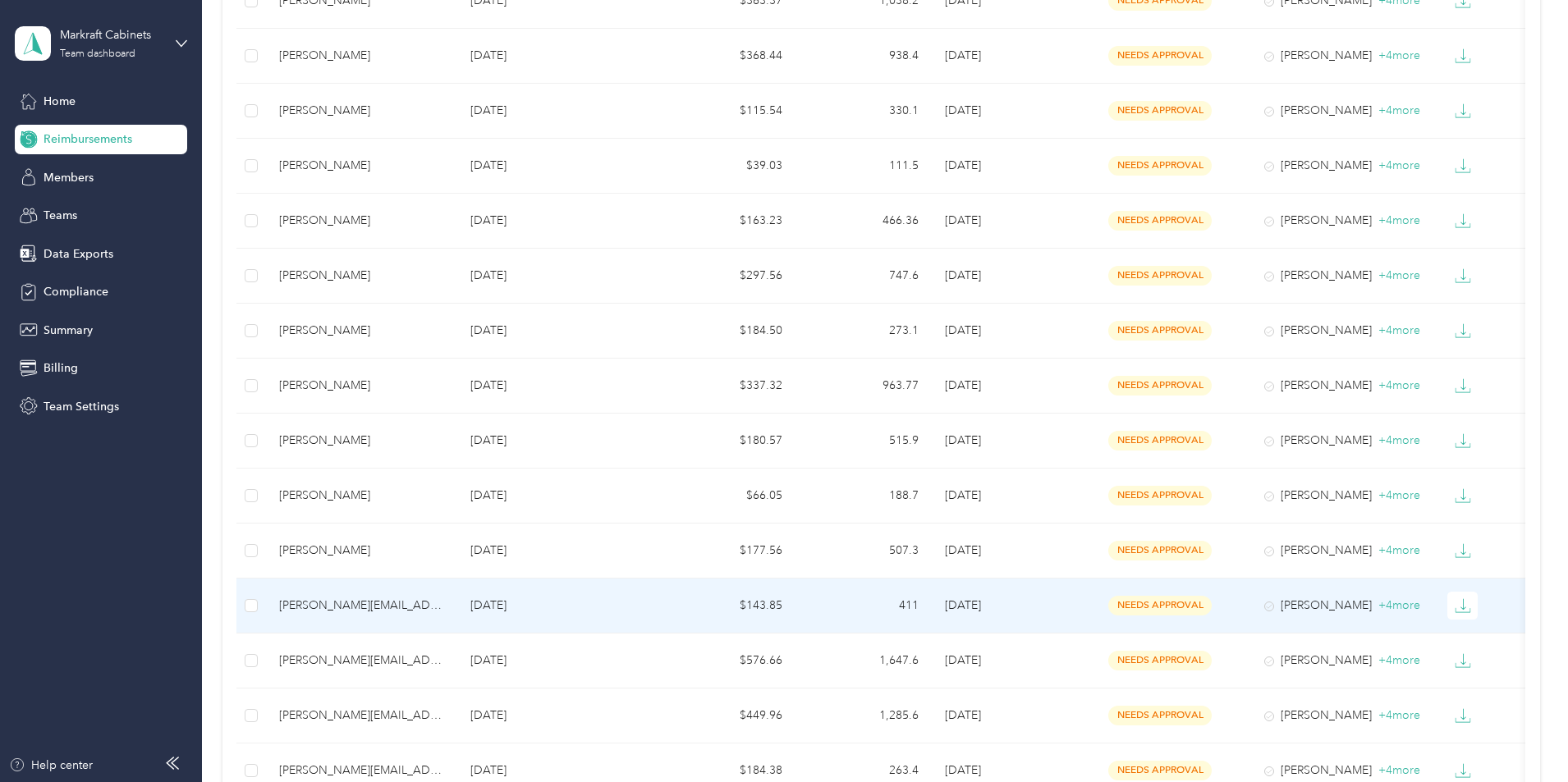
click at [444, 602] on div "[PERSON_NAME][EMAIL_ADDRESS][PERSON_NAME][DOMAIN_NAME]" at bounding box center [361, 606] width 165 height 18
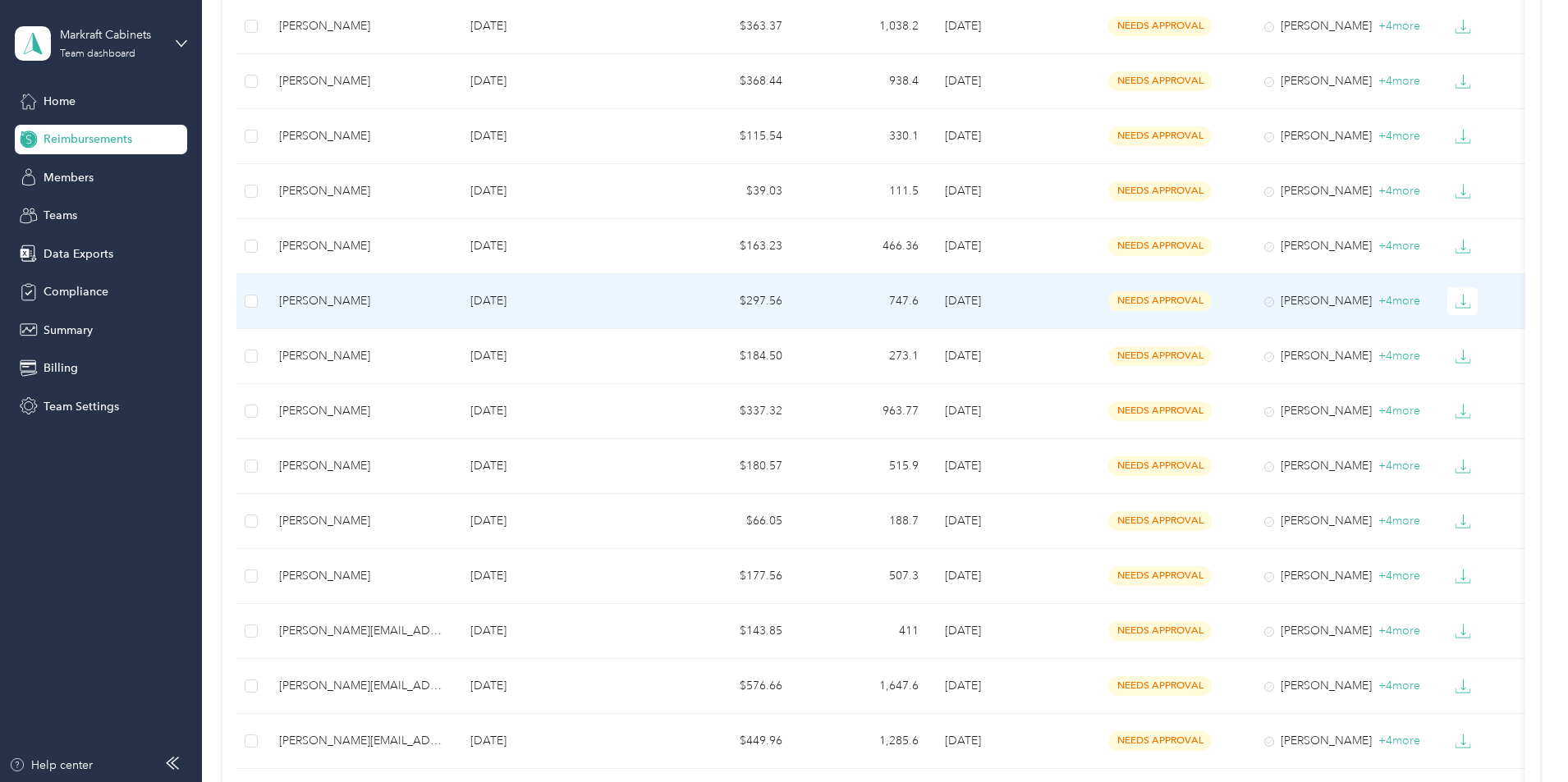
scroll to position [410, 0]
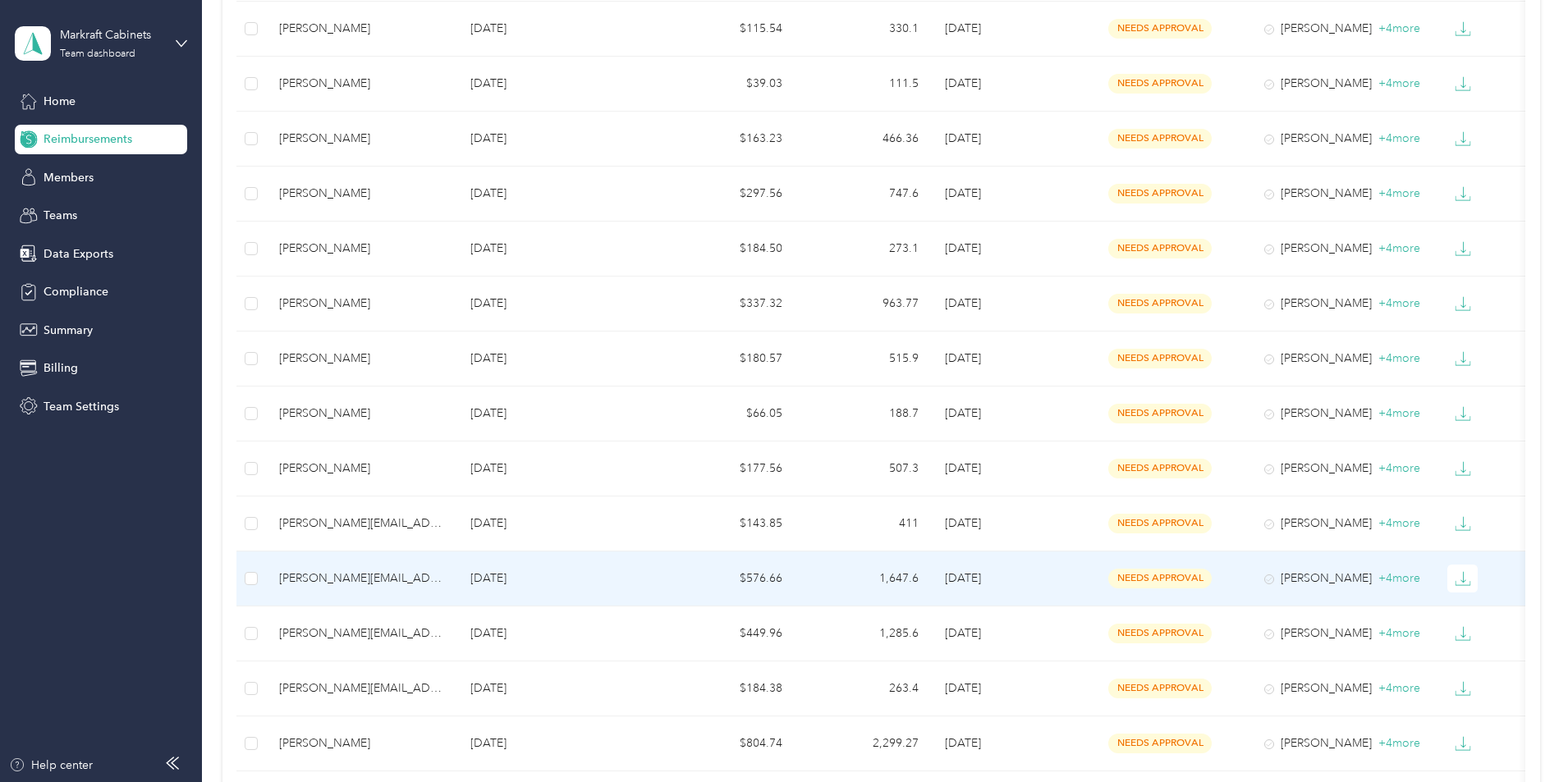
click at [444, 571] on div "[PERSON_NAME][EMAIL_ADDRESS][PERSON_NAME][DOMAIN_NAME]" at bounding box center [361, 579] width 165 height 18
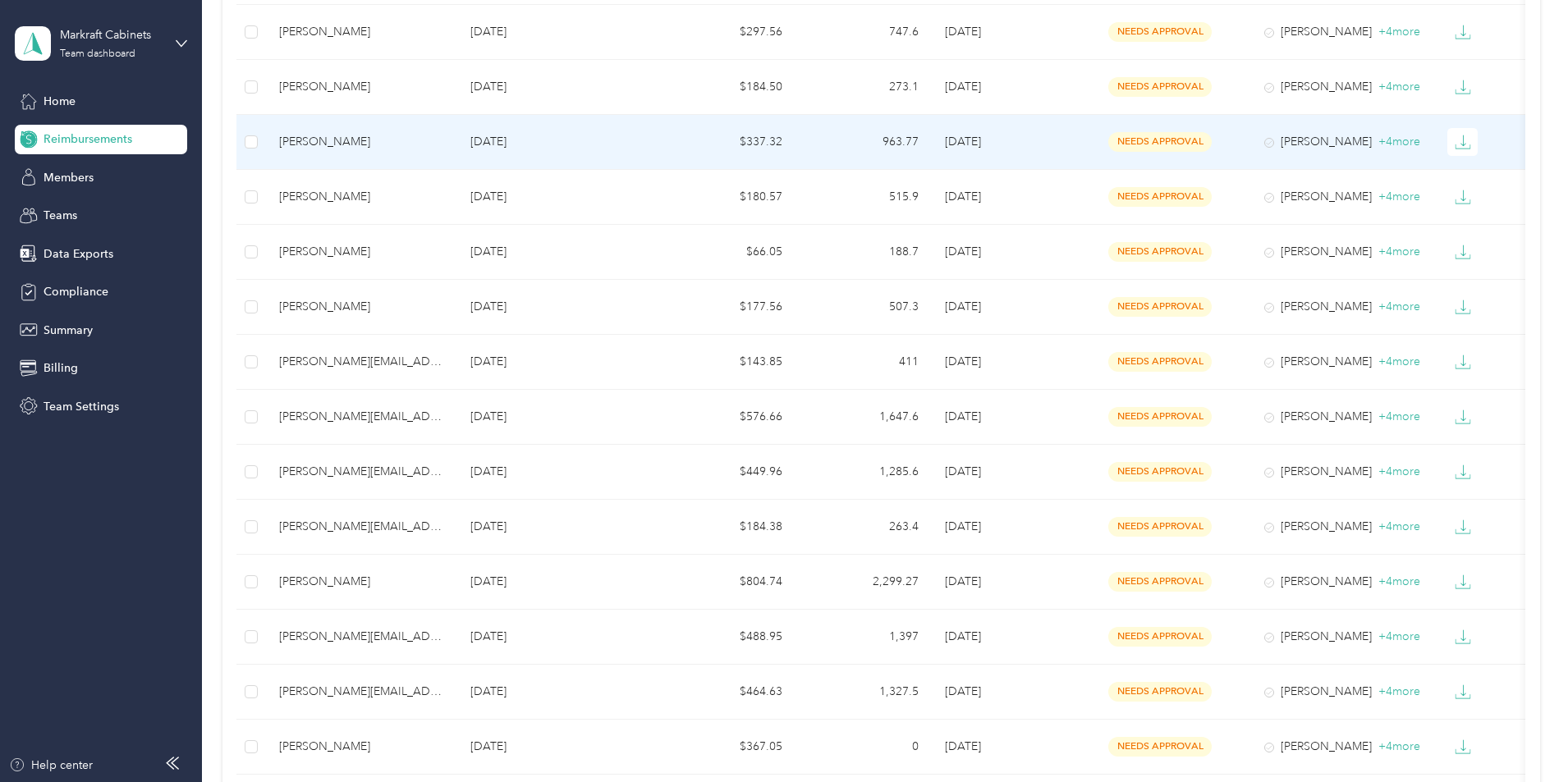
scroll to position [575, 0]
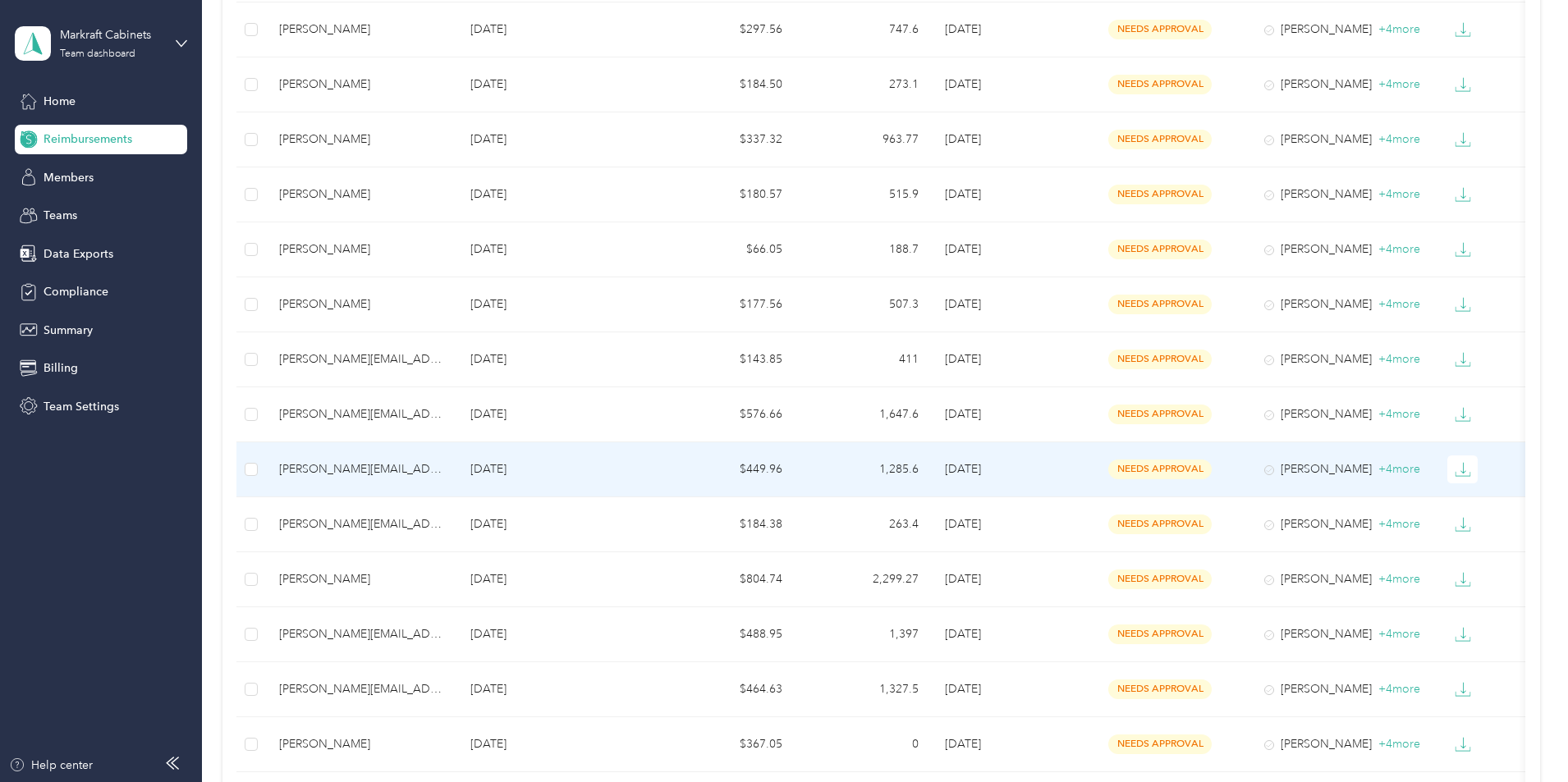
click at [444, 462] on div "[PERSON_NAME][EMAIL_ADDRESS][PERSON_NAME][DOMAIN_NAME]" at bounding box center [361, 469] width 165 height 18
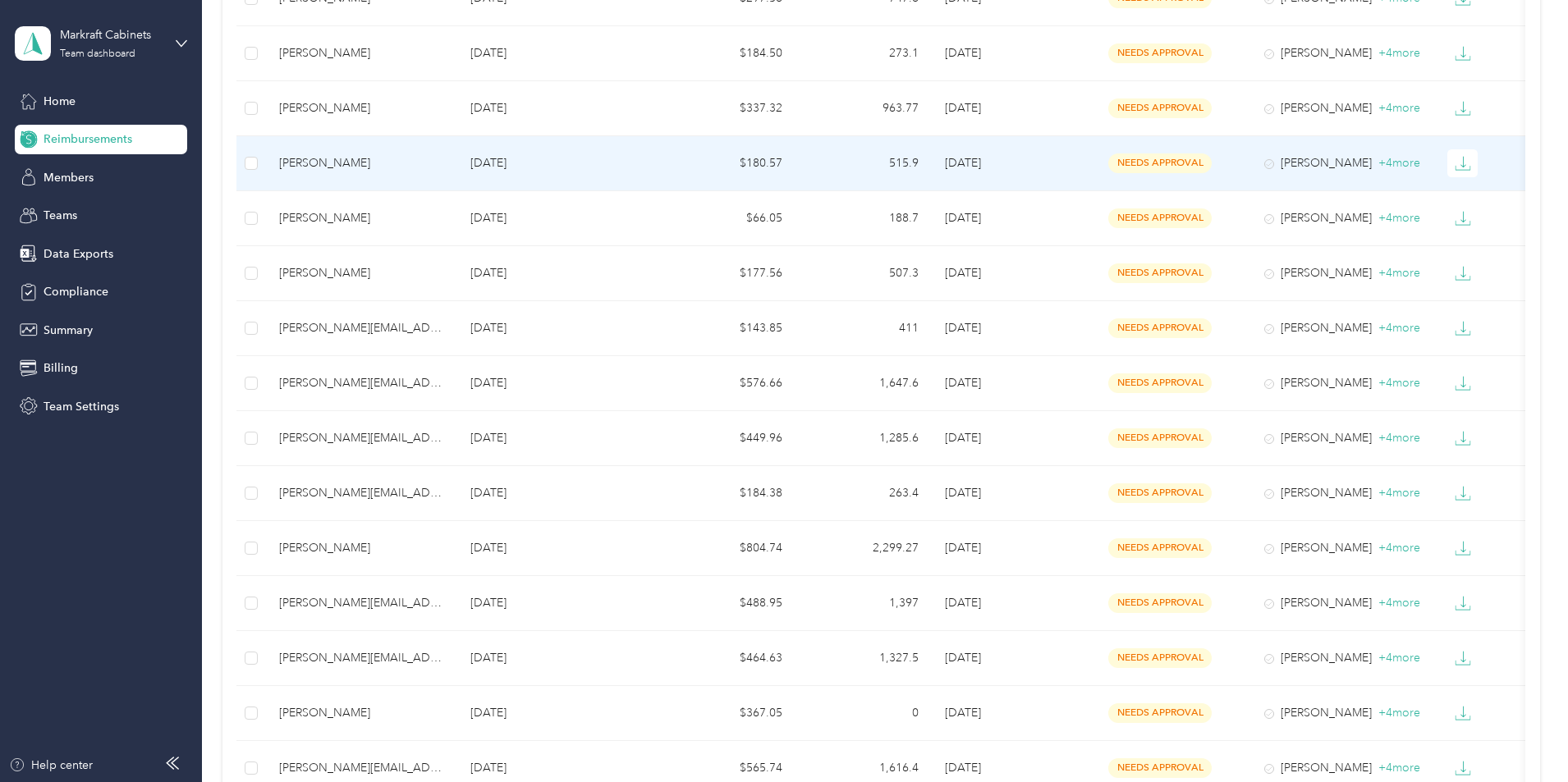
scroll to position [657, 0]
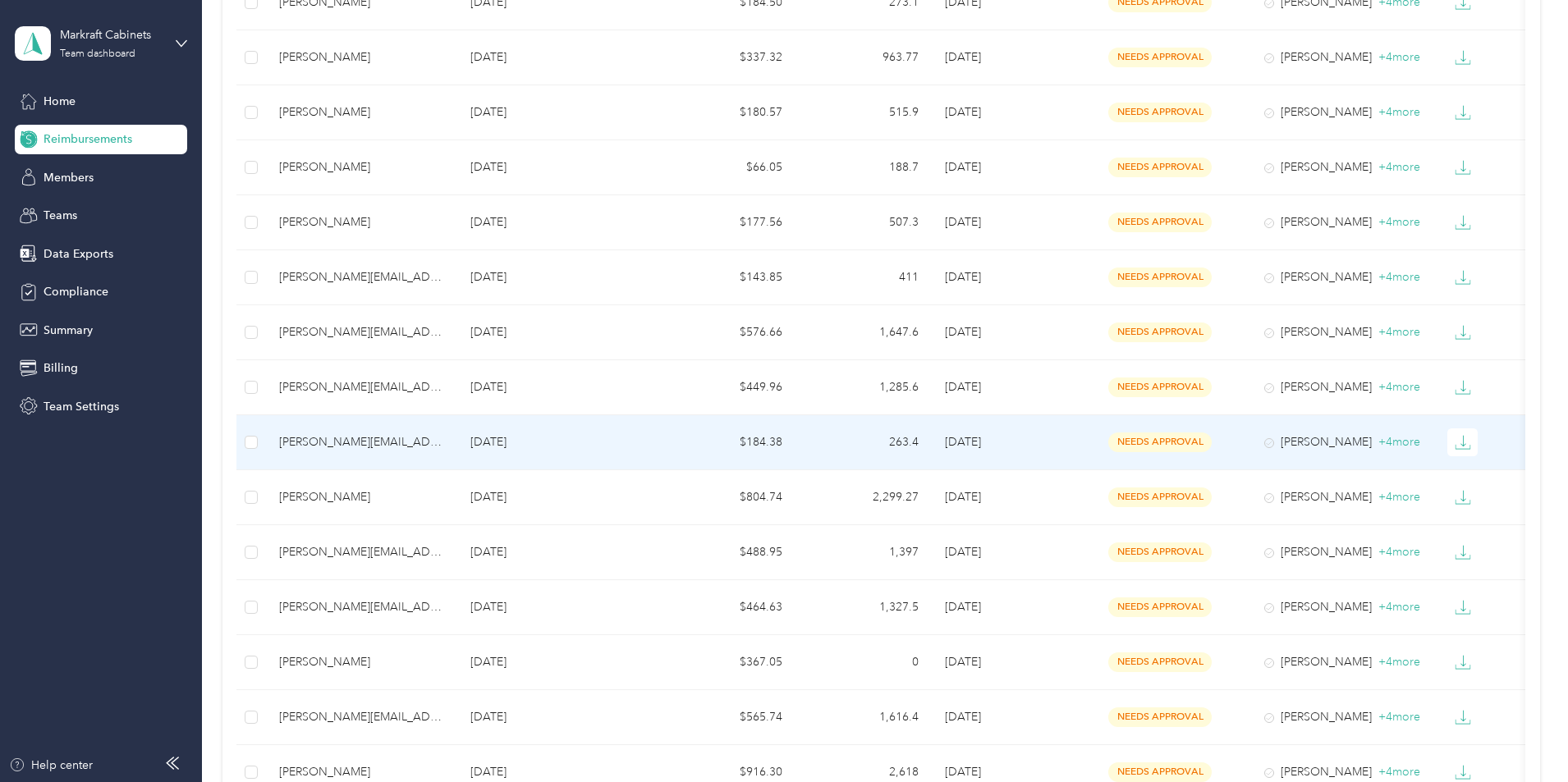
click at [444, 439] on div "[PERSON_NAME][EMAIL_ADDRESS][PERSON_NAME][DOMAIN_NAME]" at bounding box center [361, 442] width 165 height 18
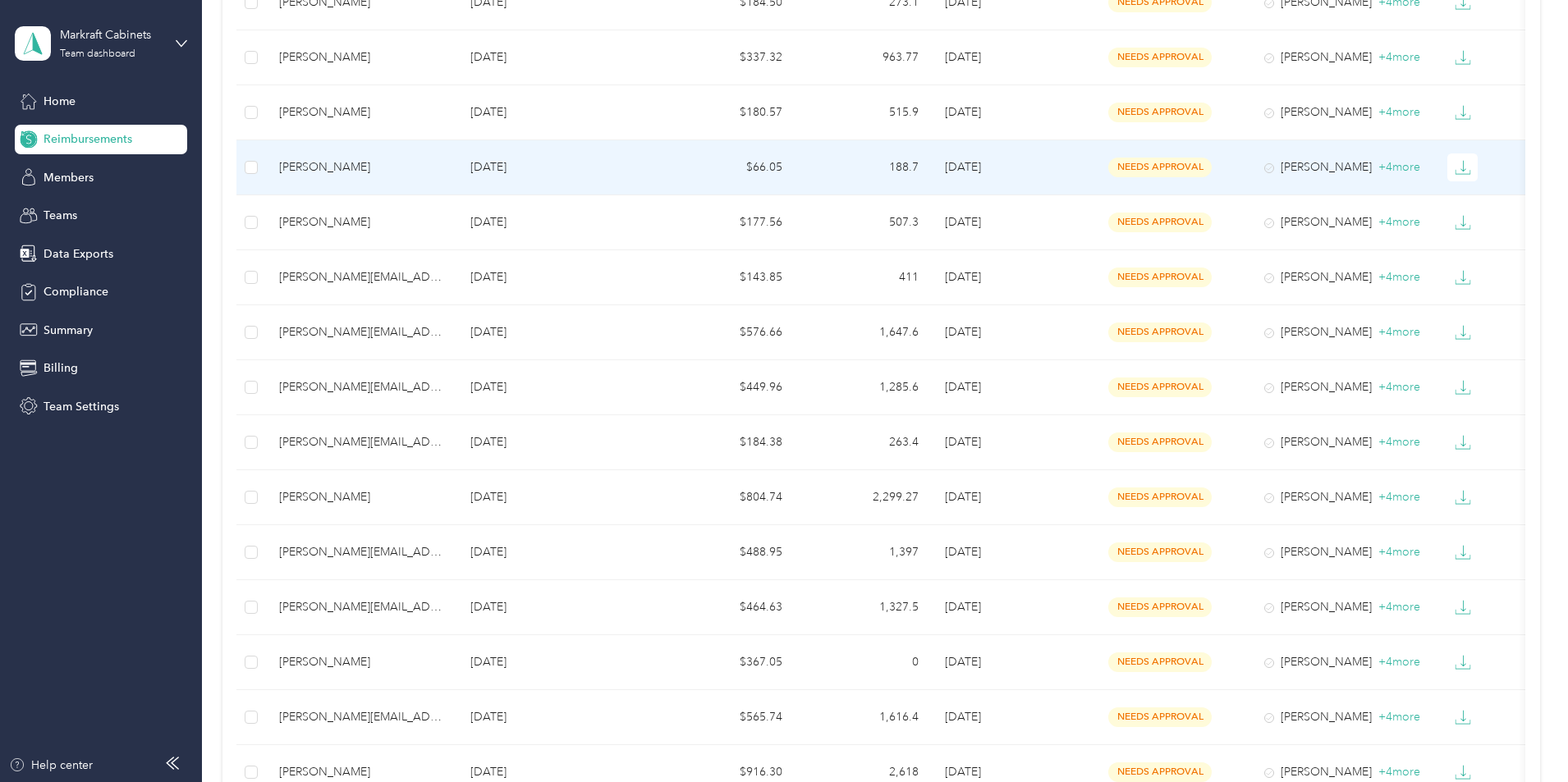
scroll to position [739, 0]
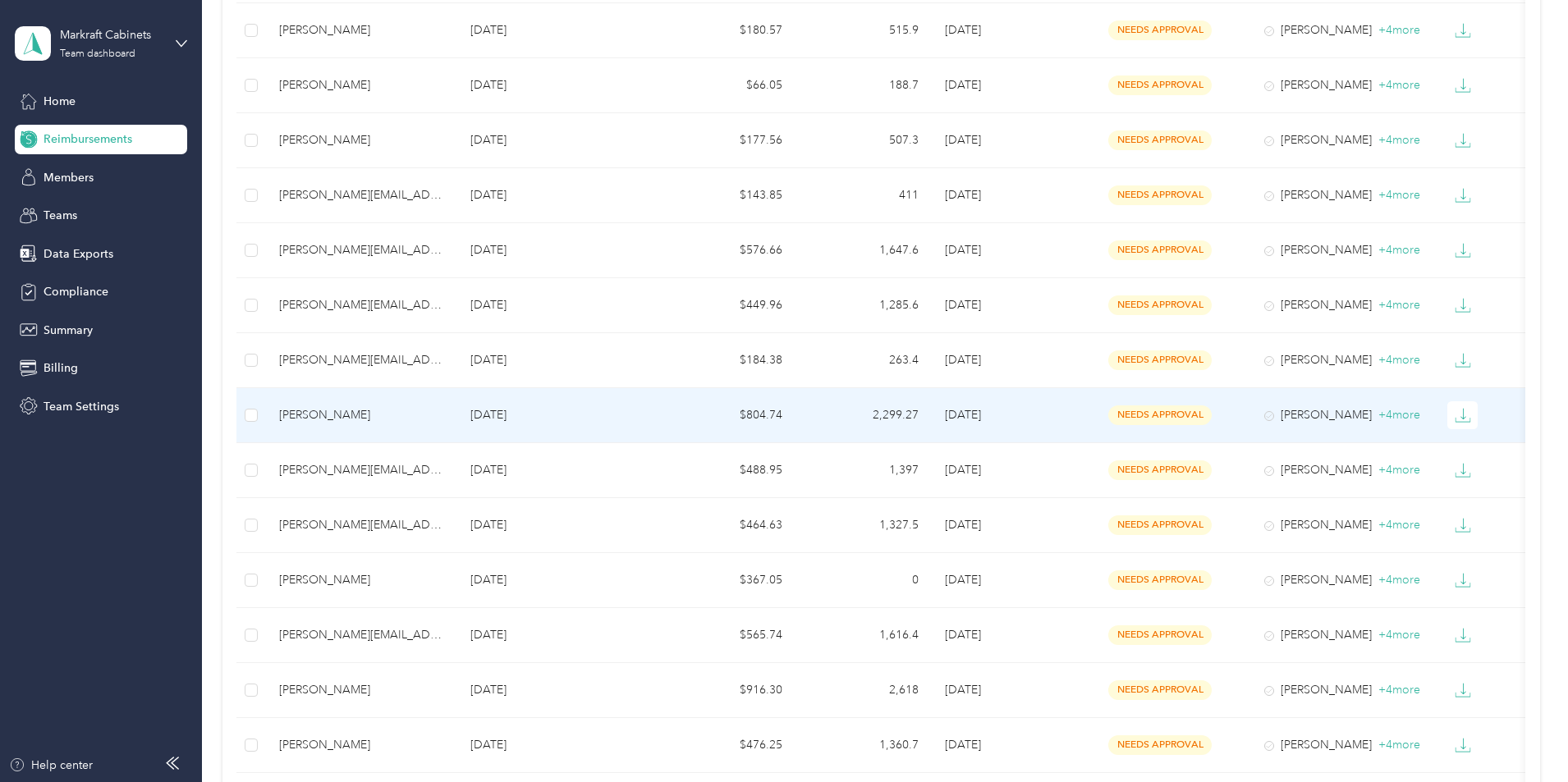
click at [423, 420] on div "[PERSON_NAME]" at bounding box center [361, 415] width 165 height 18
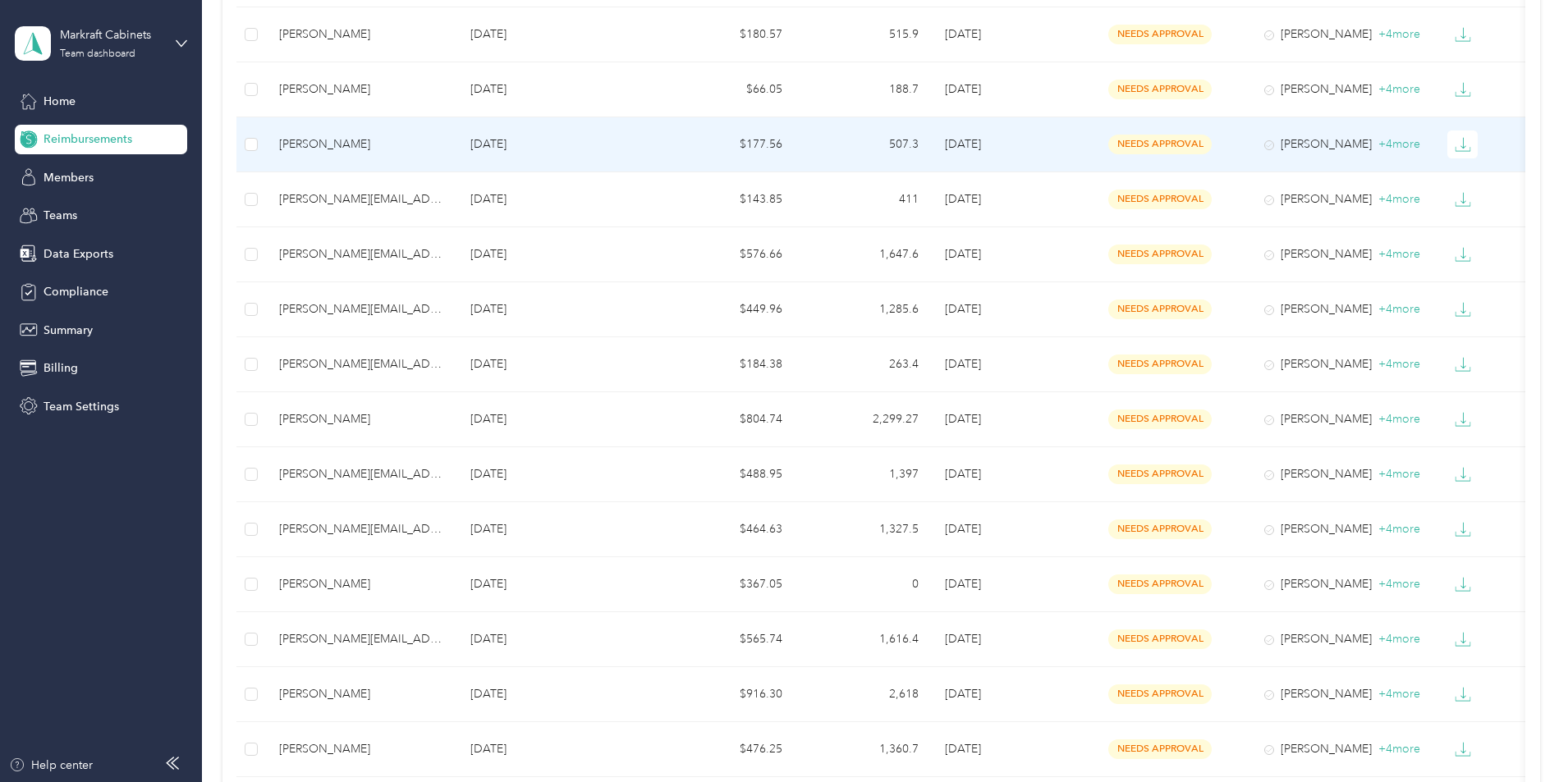
scroll to position [739, 0]
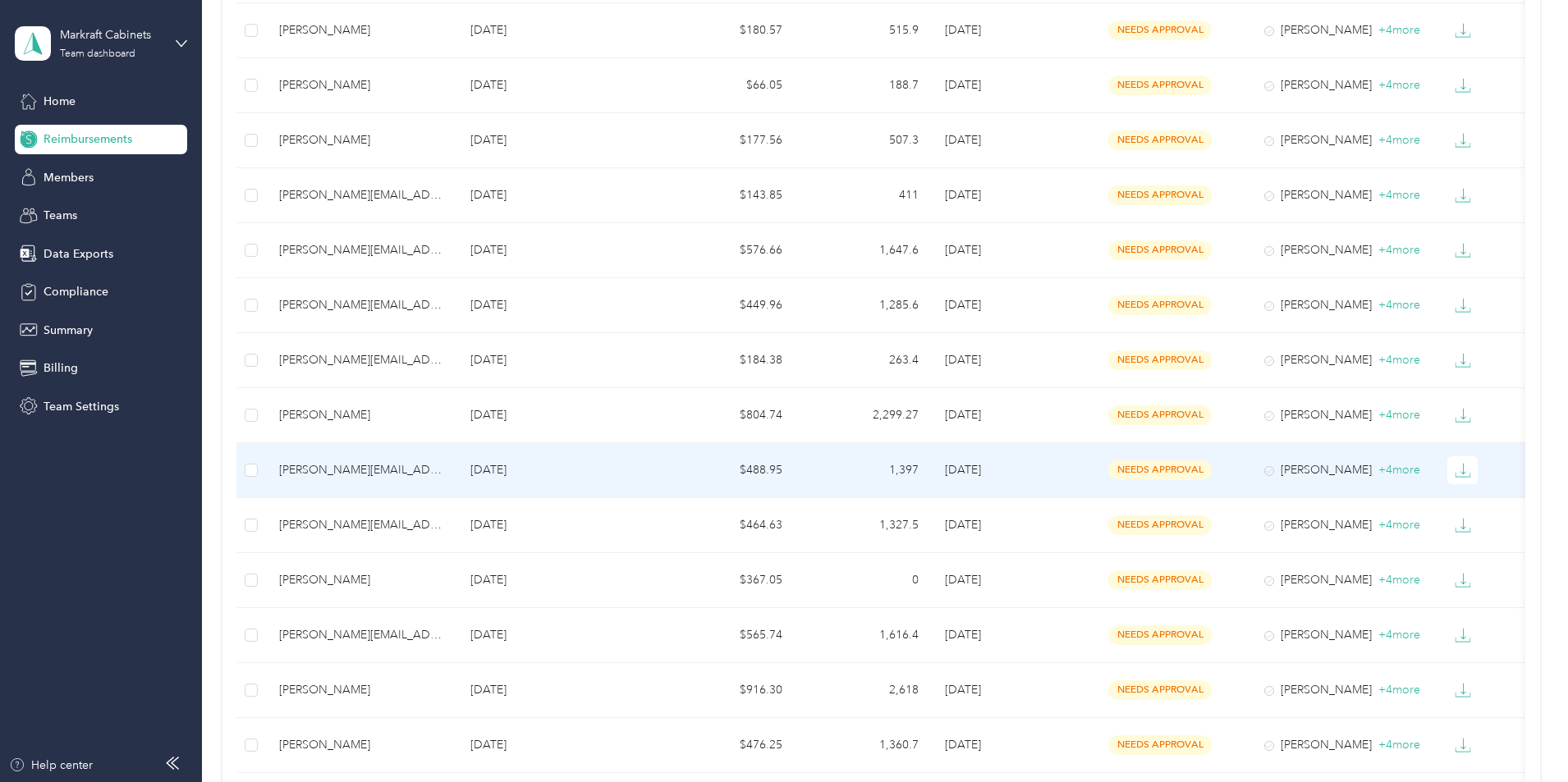
click at [444, 478] on div "[PERSON_NAME][EMAIL_ADDRESS][PERSON_NAME][DOMAIN_NAME]" at bounding box center [361, 470] width 165 height 18
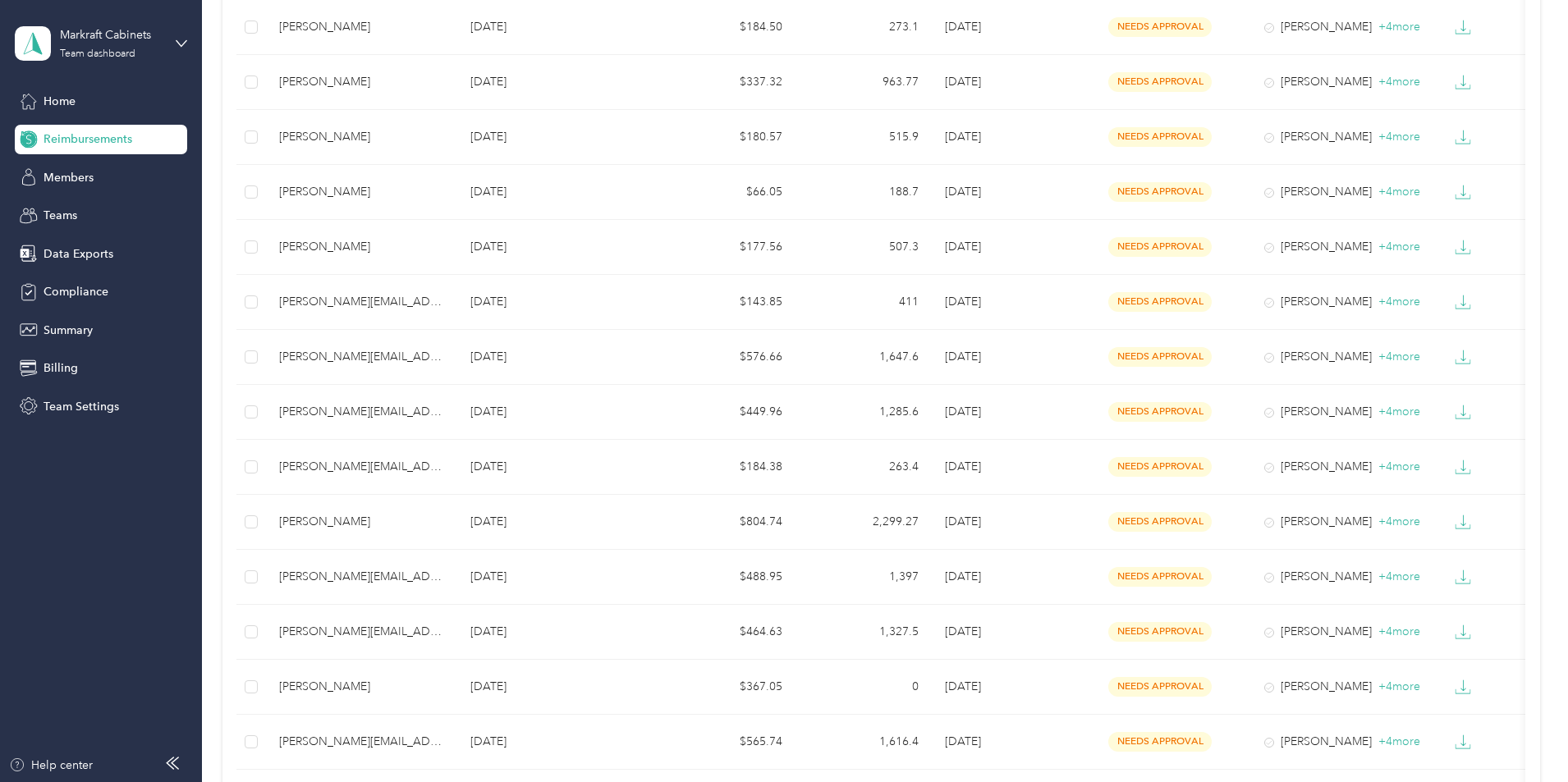
scroll to position [657, 0]
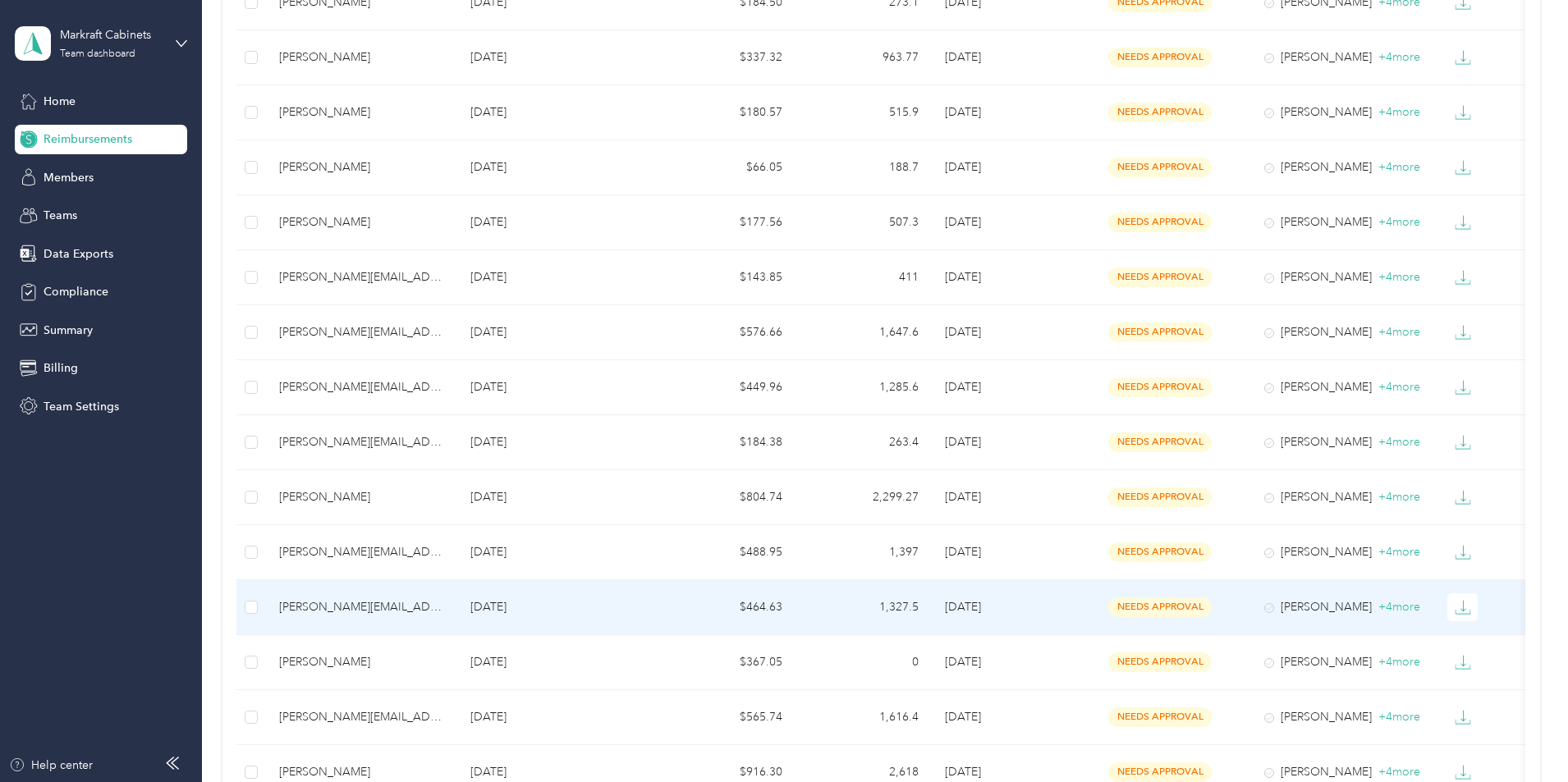
click at [419, 608] on div "[PERSON_NAME][EMAIL_ADDRESS][PERSON_NAME][DOMAIN_NAME]" at bounding box center [361, 607] width 165 height 18
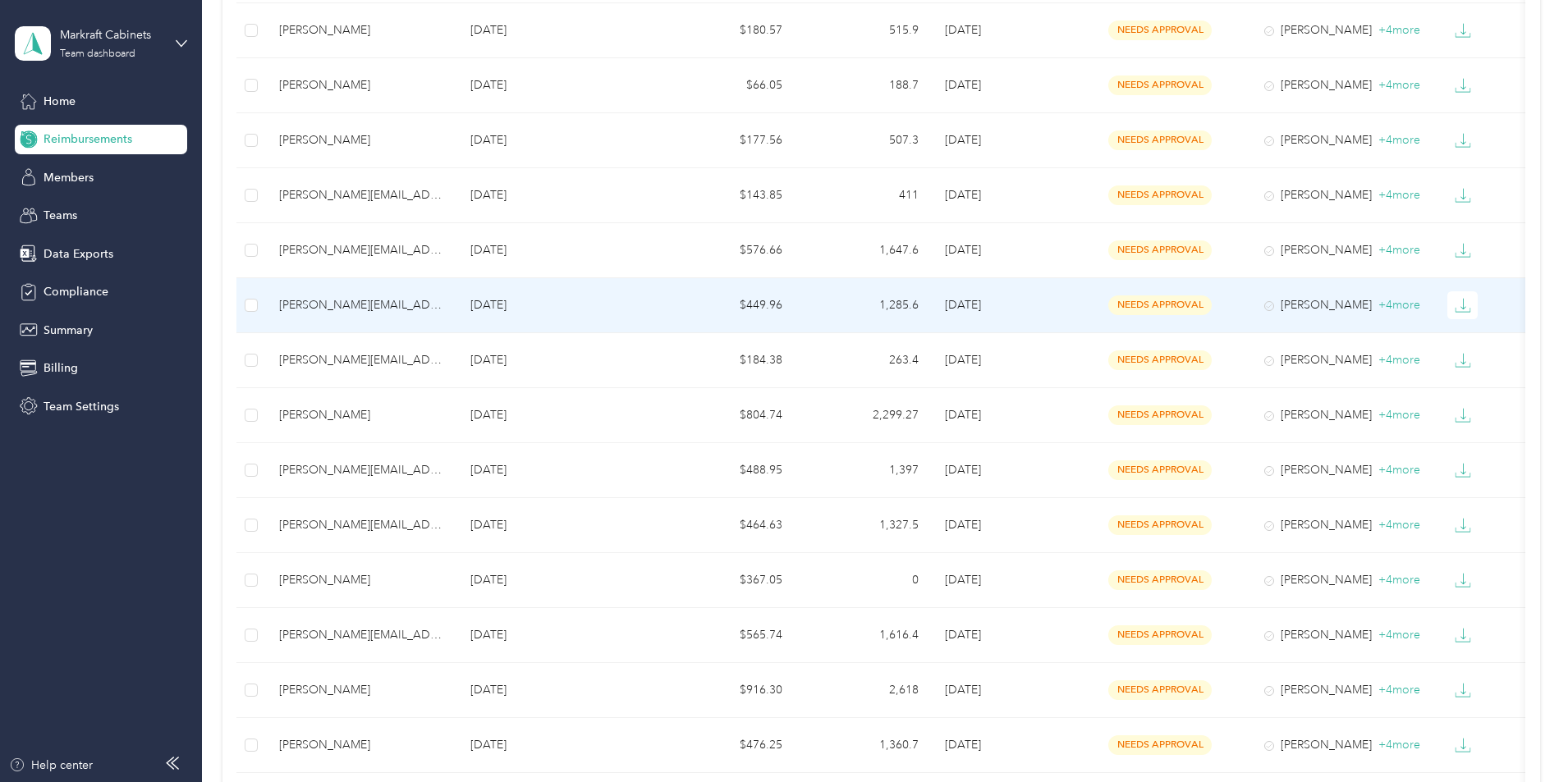
scroll to position [821, 0]
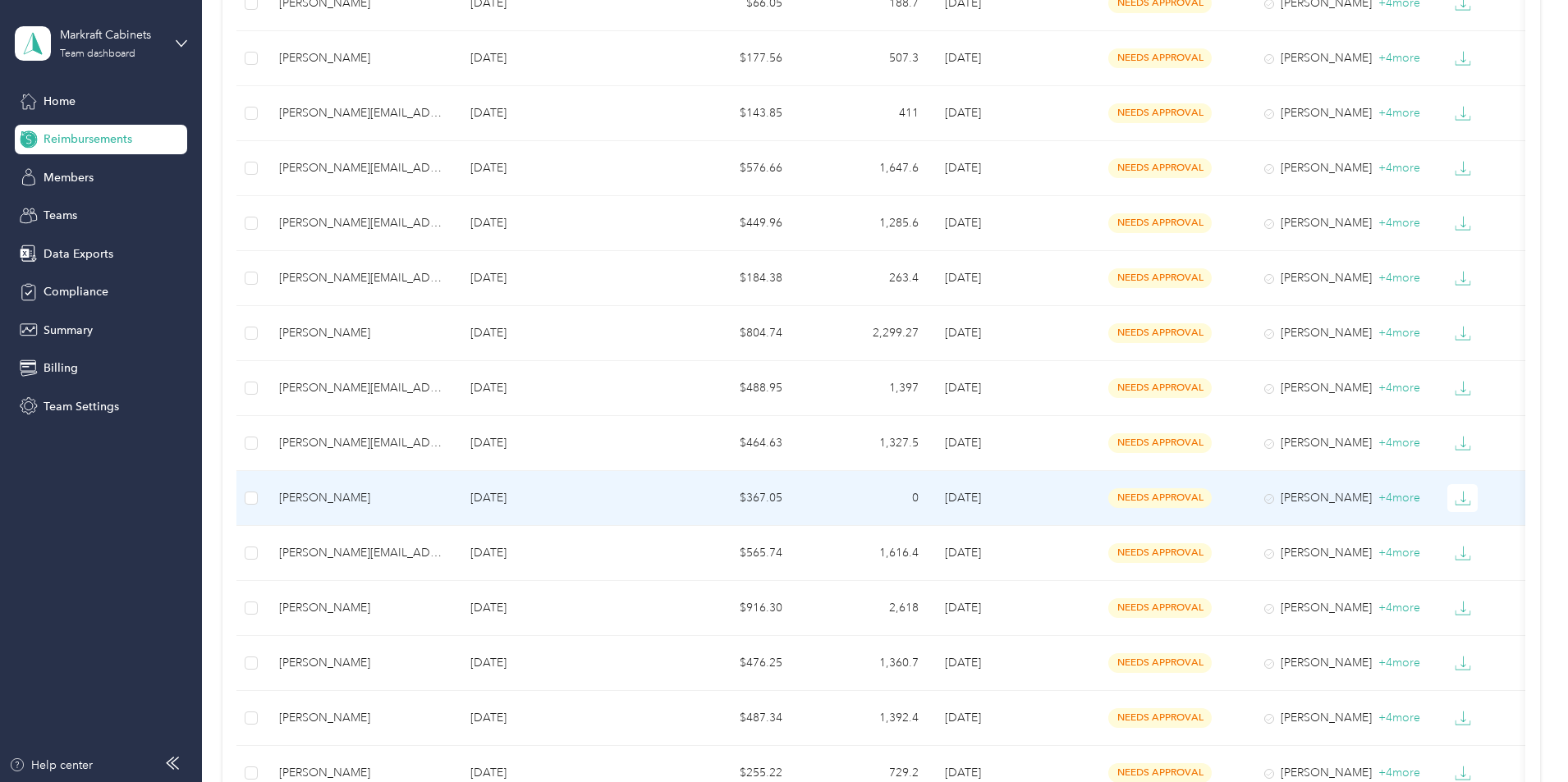
click at [423, 489] on div "[PERSON_NAME]" at bounding box center [361, 498] width 165 height 18
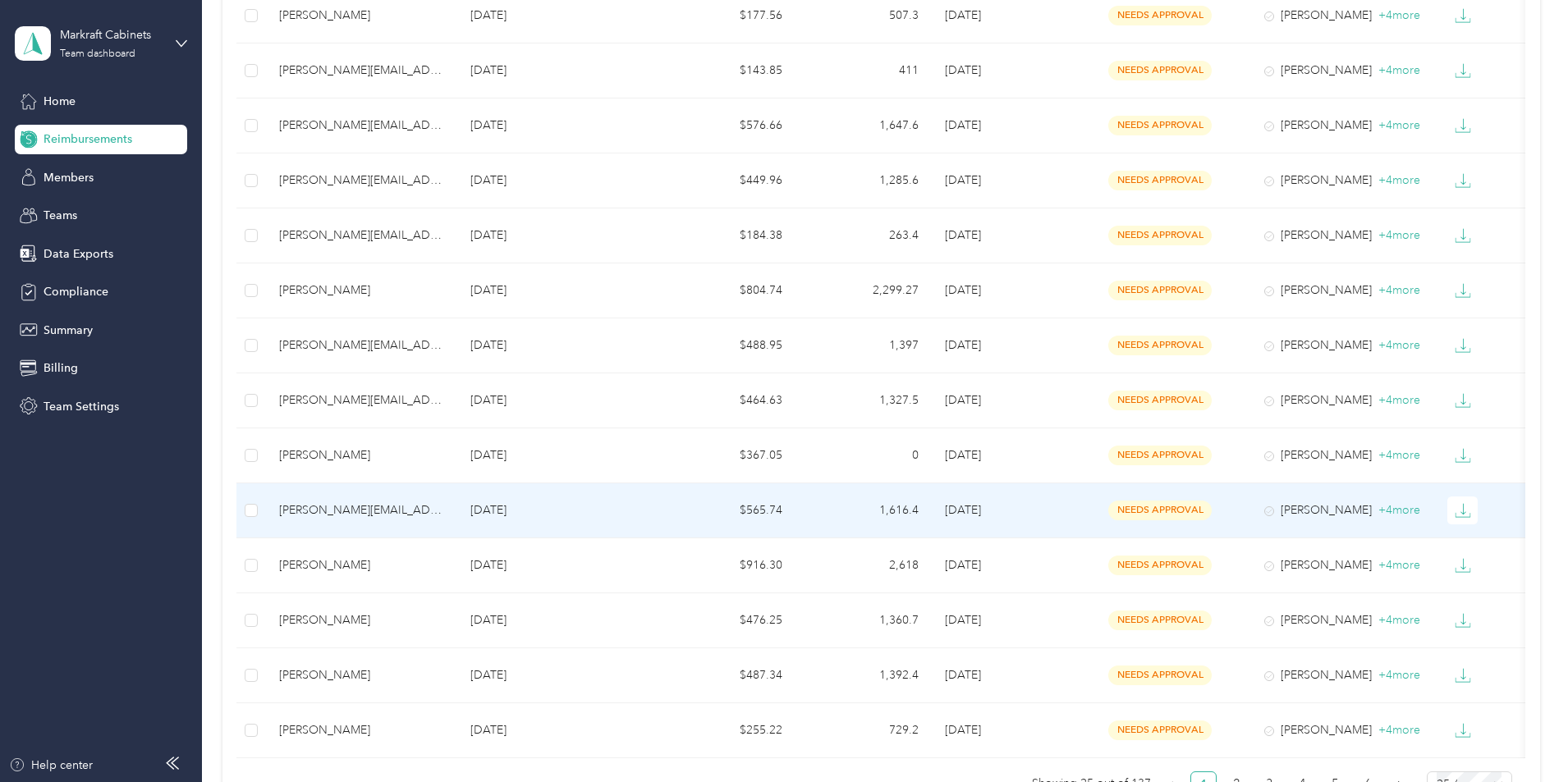
scroll to position [903, 0]
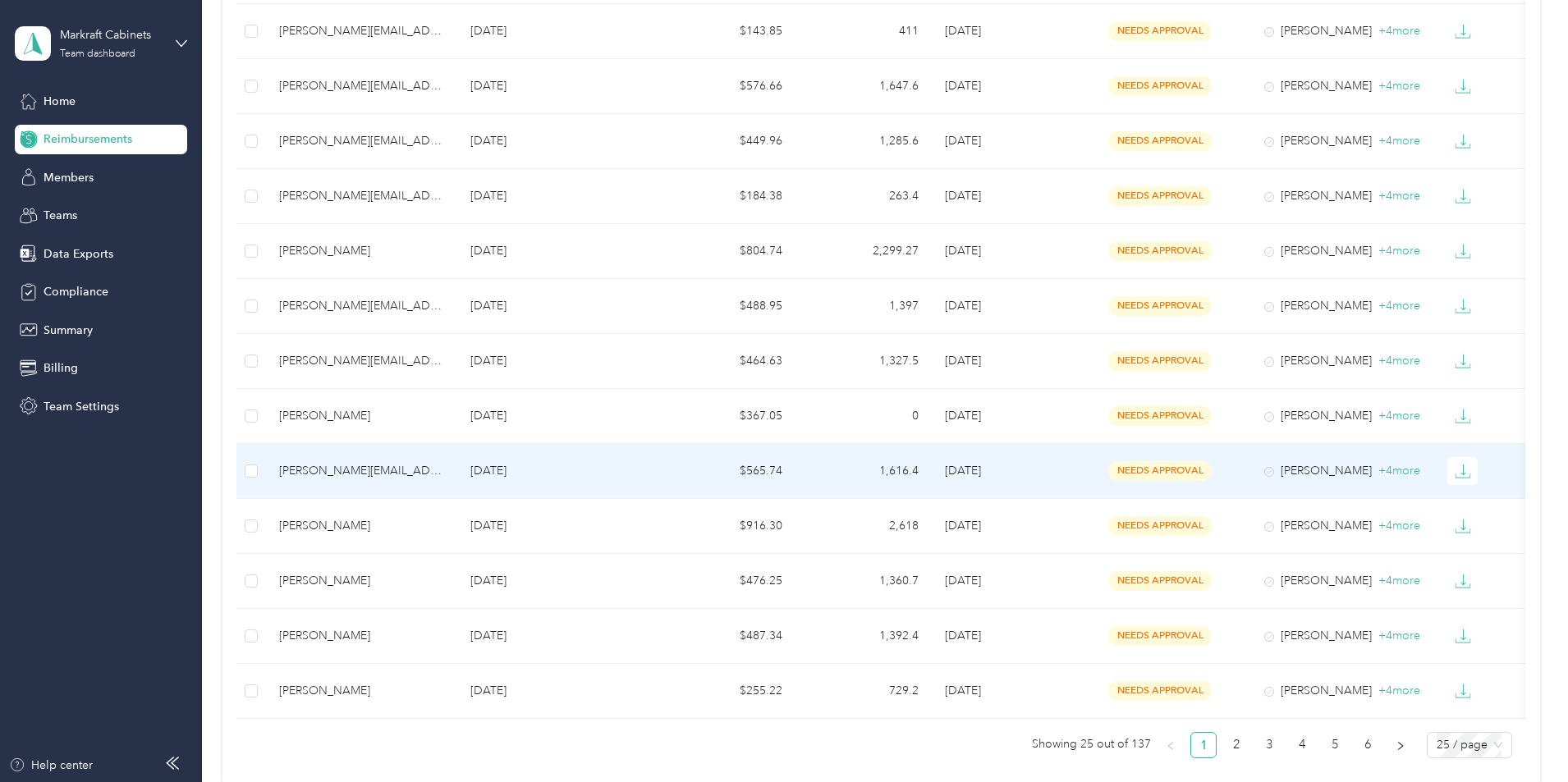
click at [557, 475] on td "[DATE]" at bounding box center [557, 471] width 201 height 55
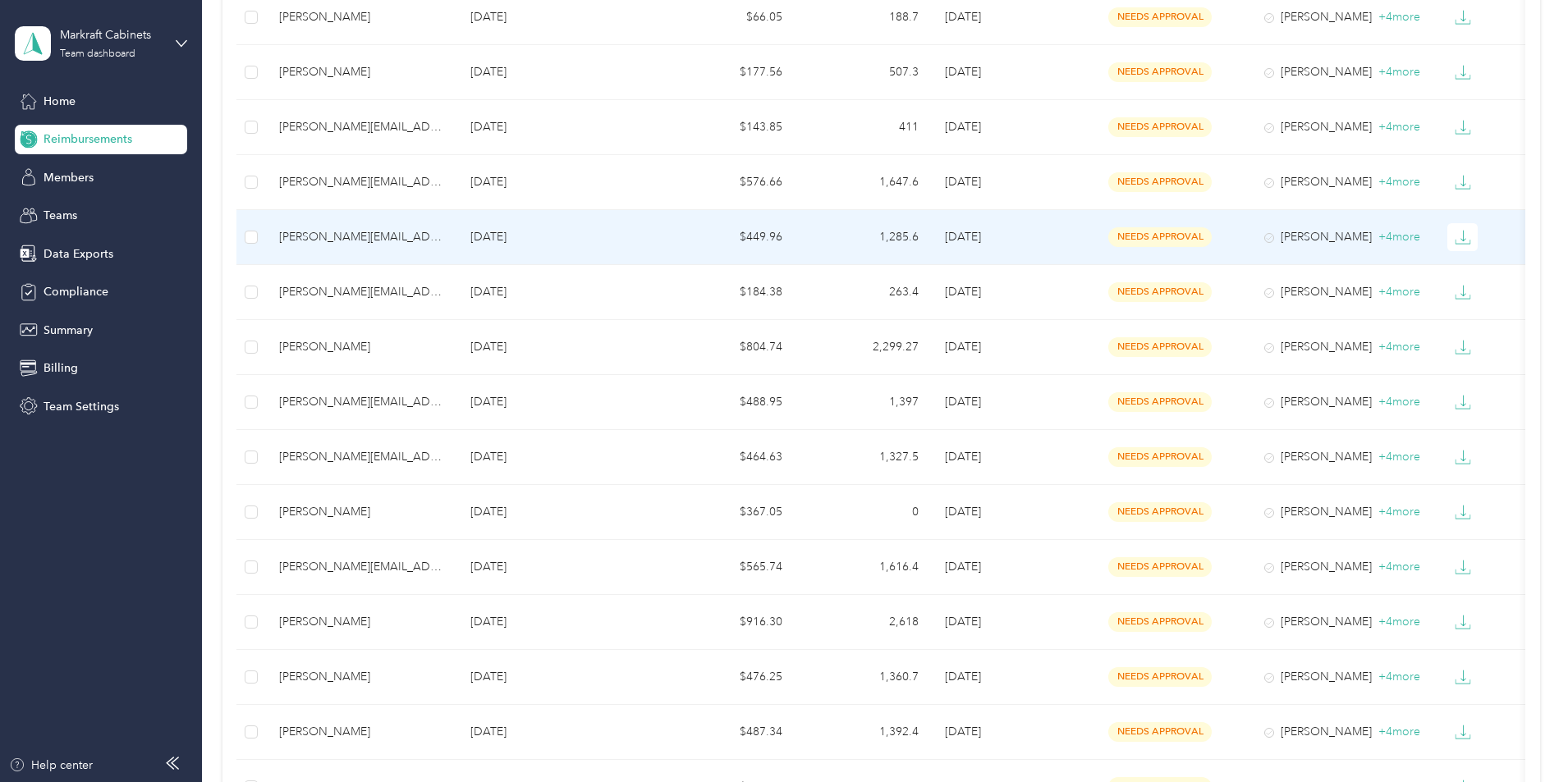
scroll to position [821, 0]
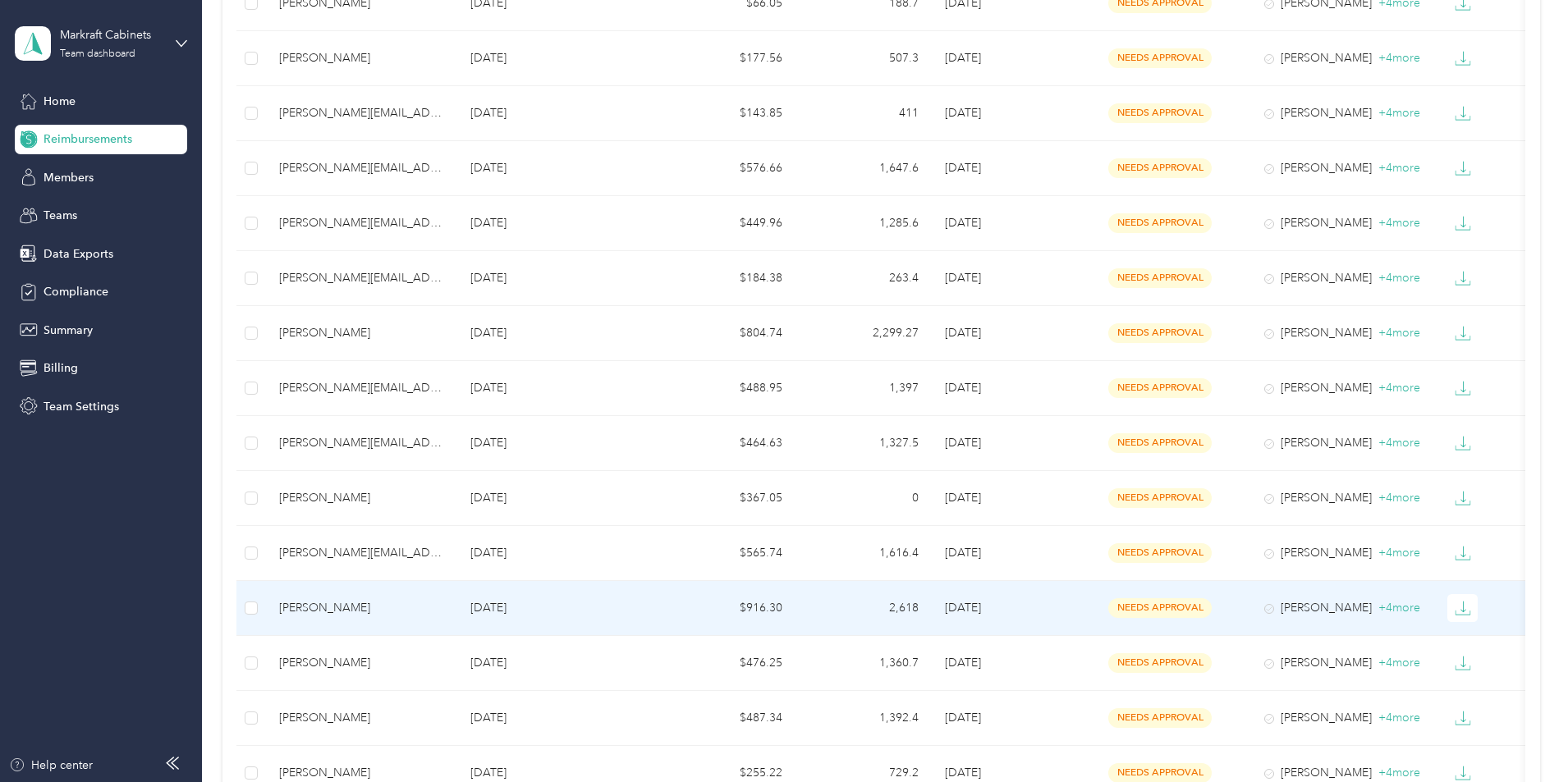
click at [444, 613] on div "[PERSON_NAME]" at bounding box center [361, 608] width 165 height 18
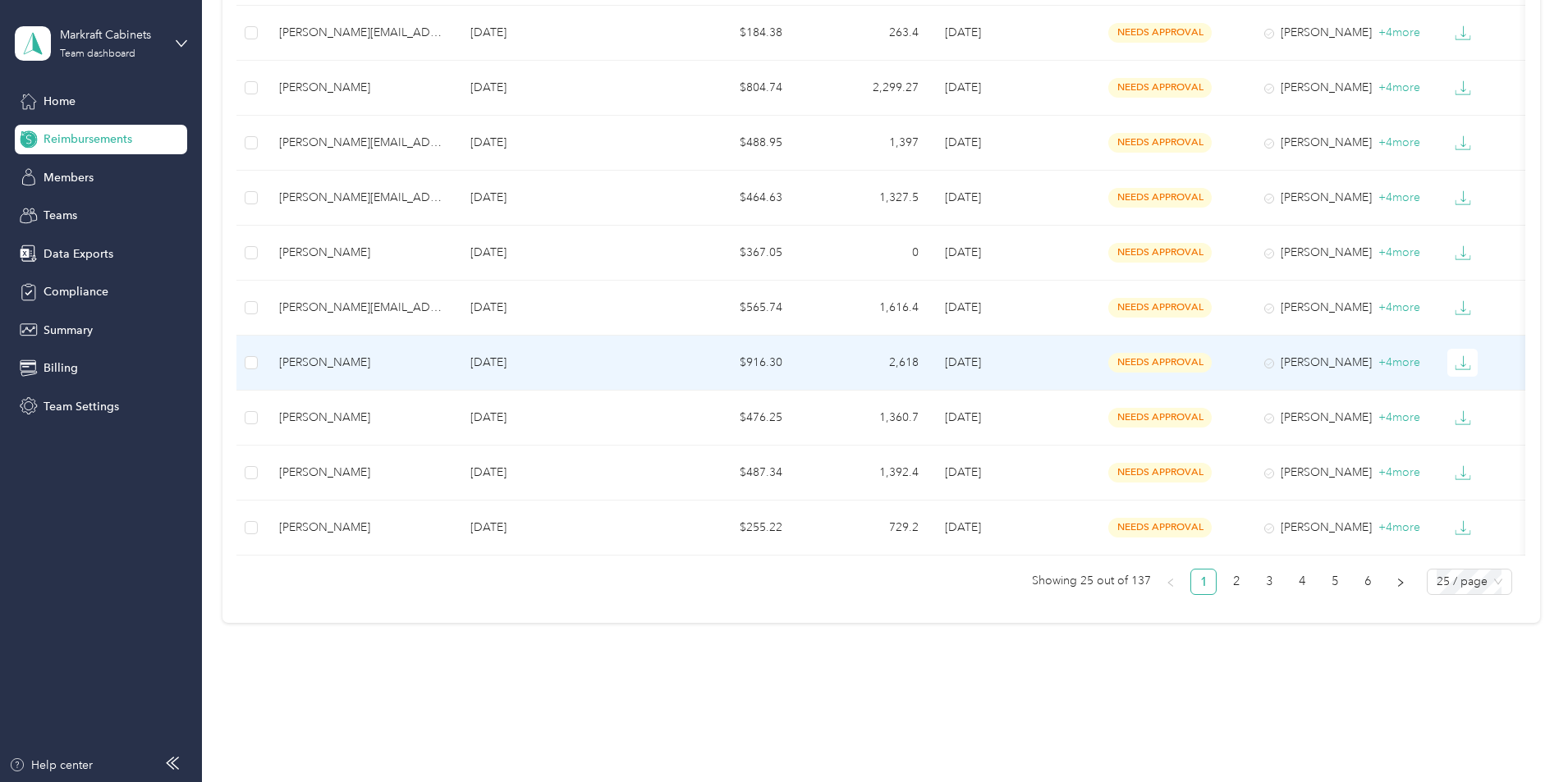
scroll to position [1067, 0]
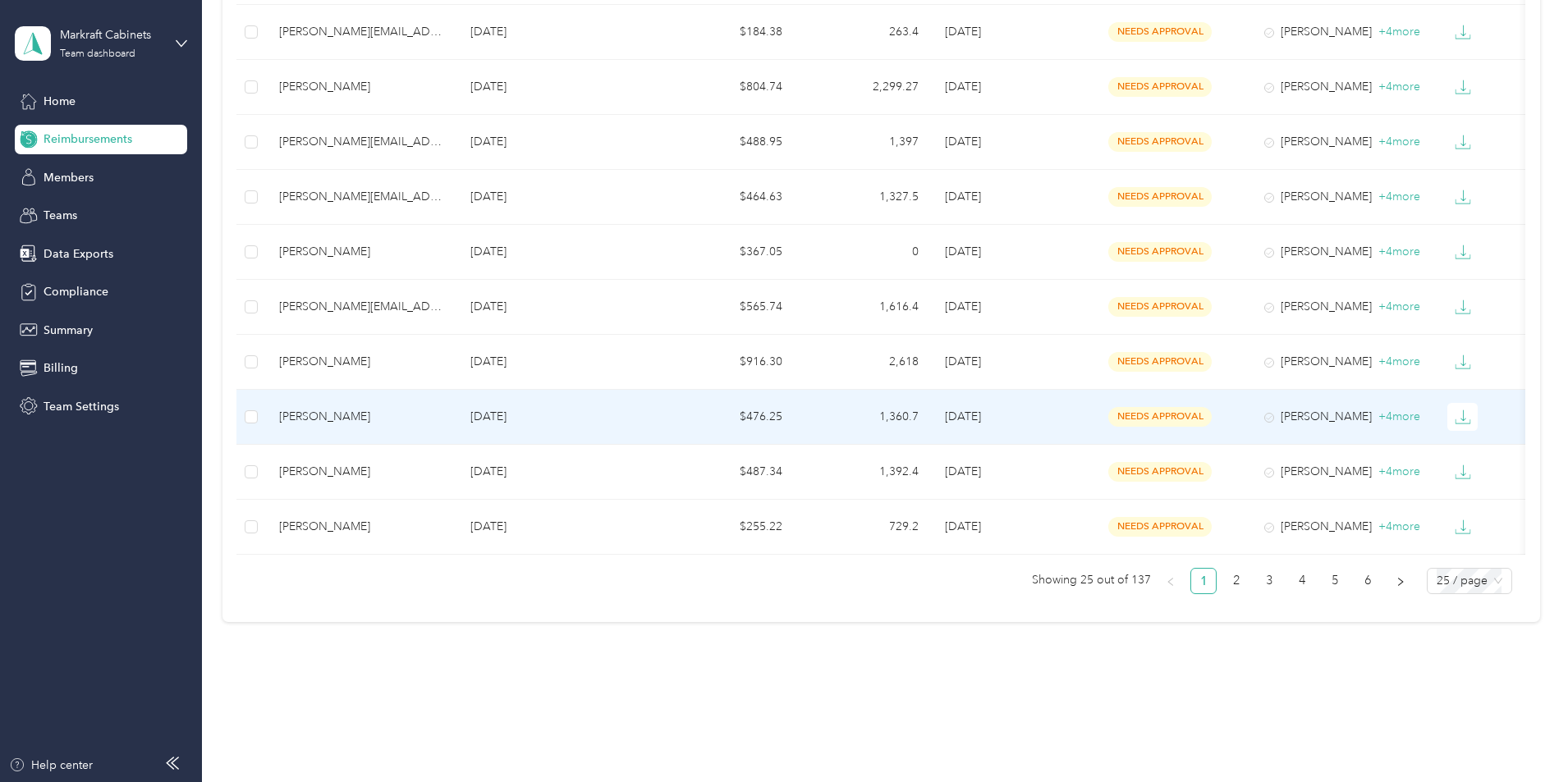
click at [424, 411] on div "[PERSON_NAME]" at bounding box center [361, 417] width 165 height 18
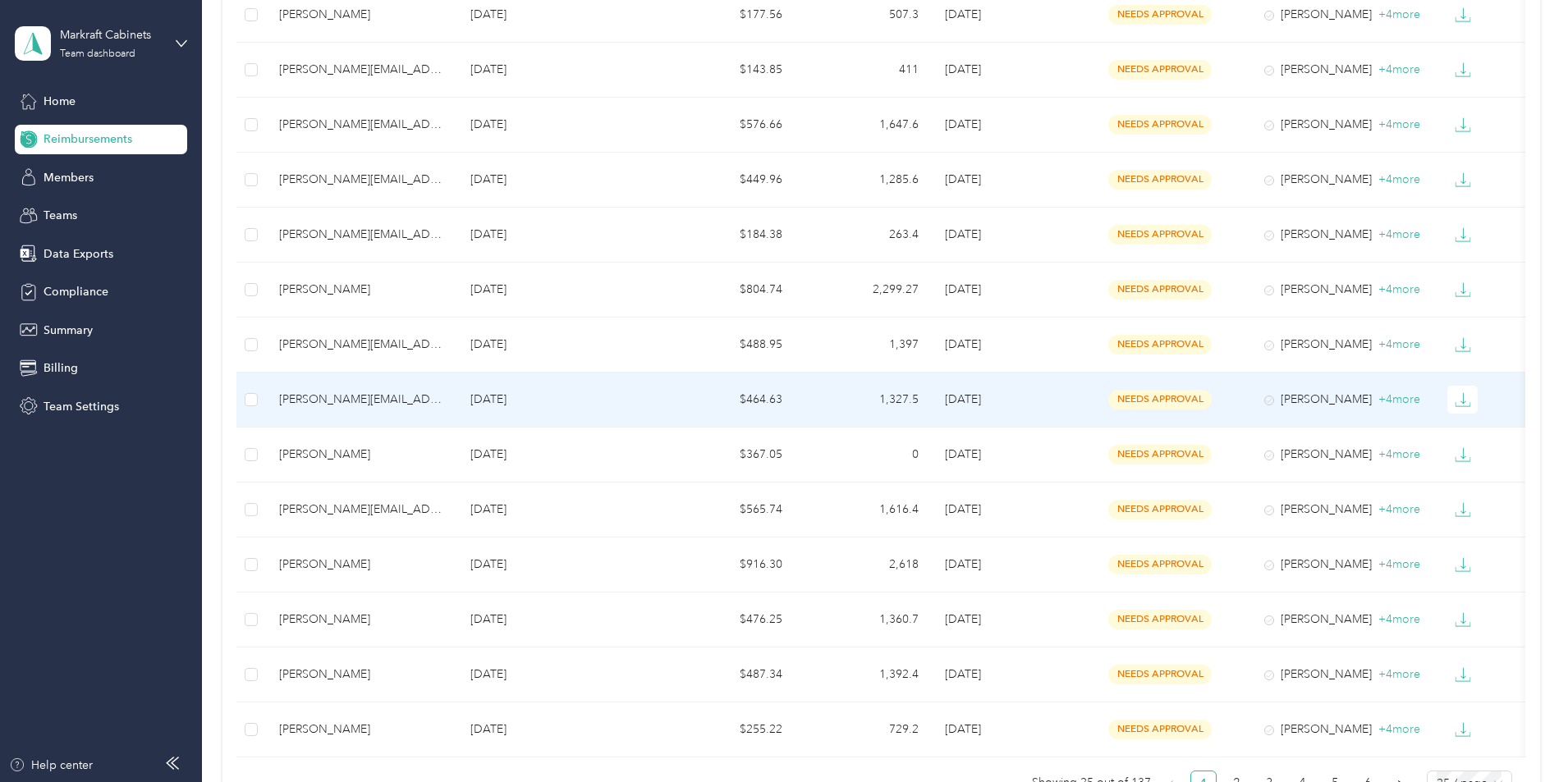
scroll to position [903, 0]
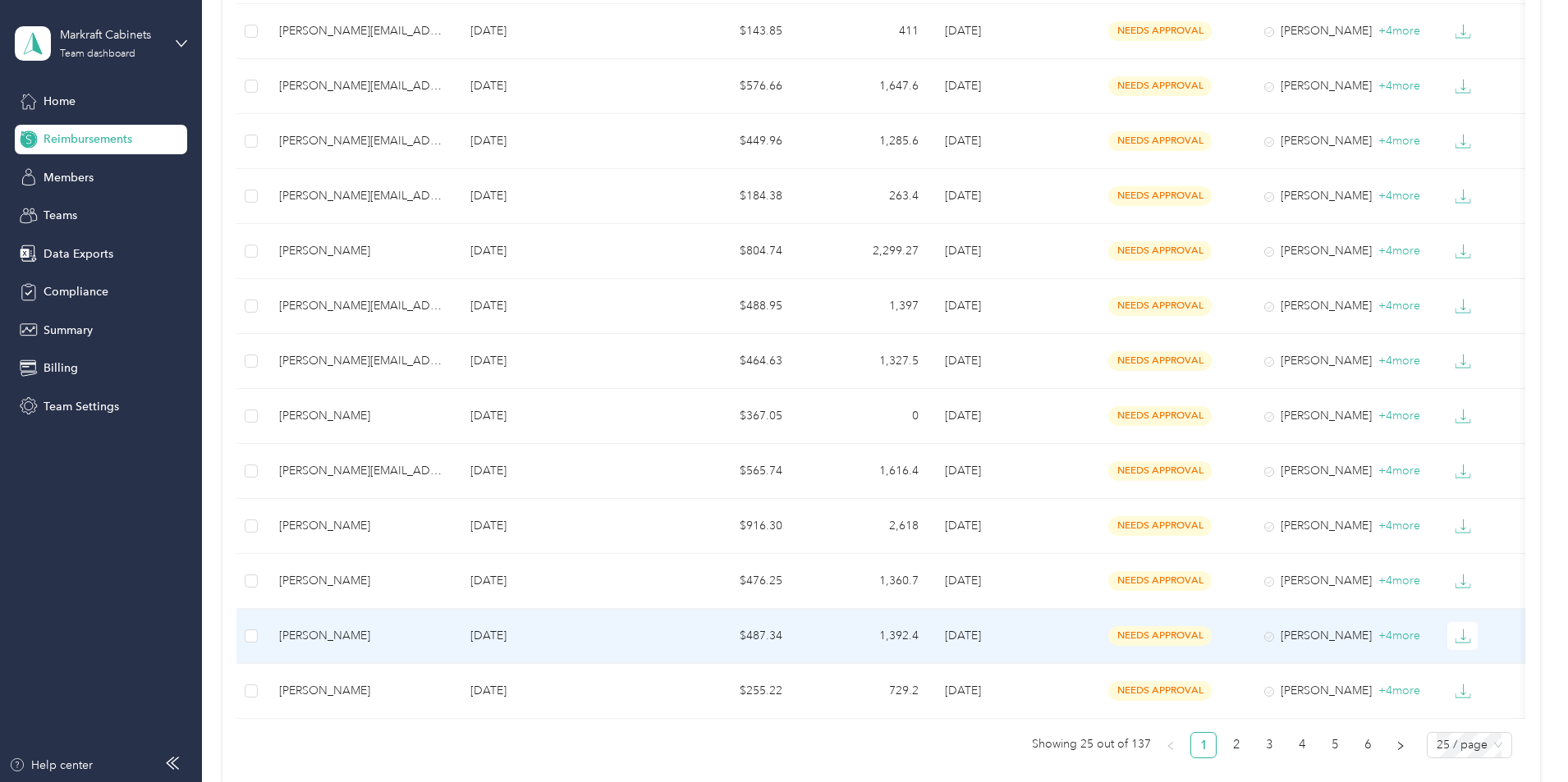
click at [565, 632] on p "[DATE]" at bounding box center [557, 636] width 175 height 18
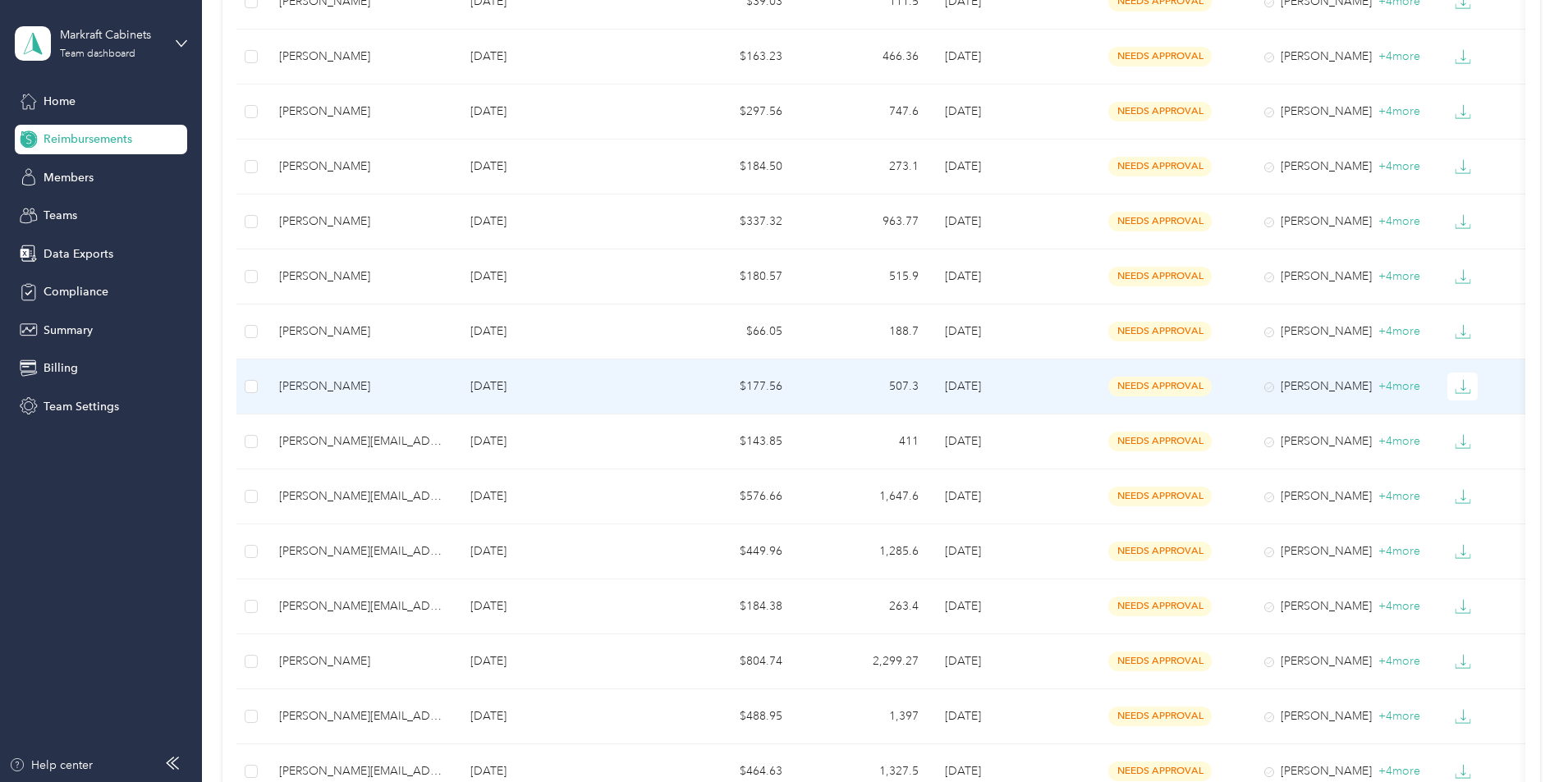
scroll to position [903, 0]
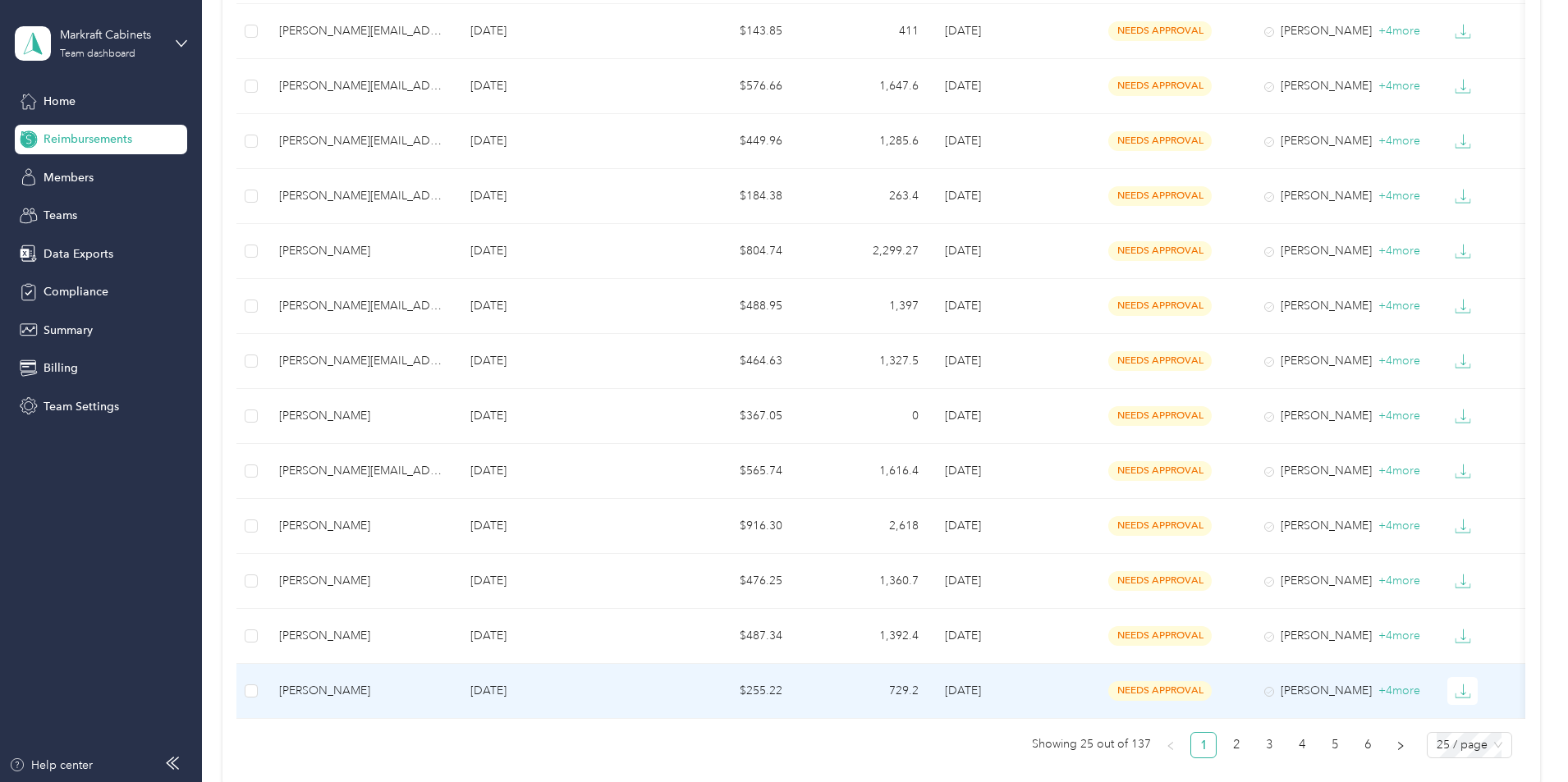
click at [444, 694] on div "[PERSON_NAME]" at bounding box center [361, 691] width 165 height 18
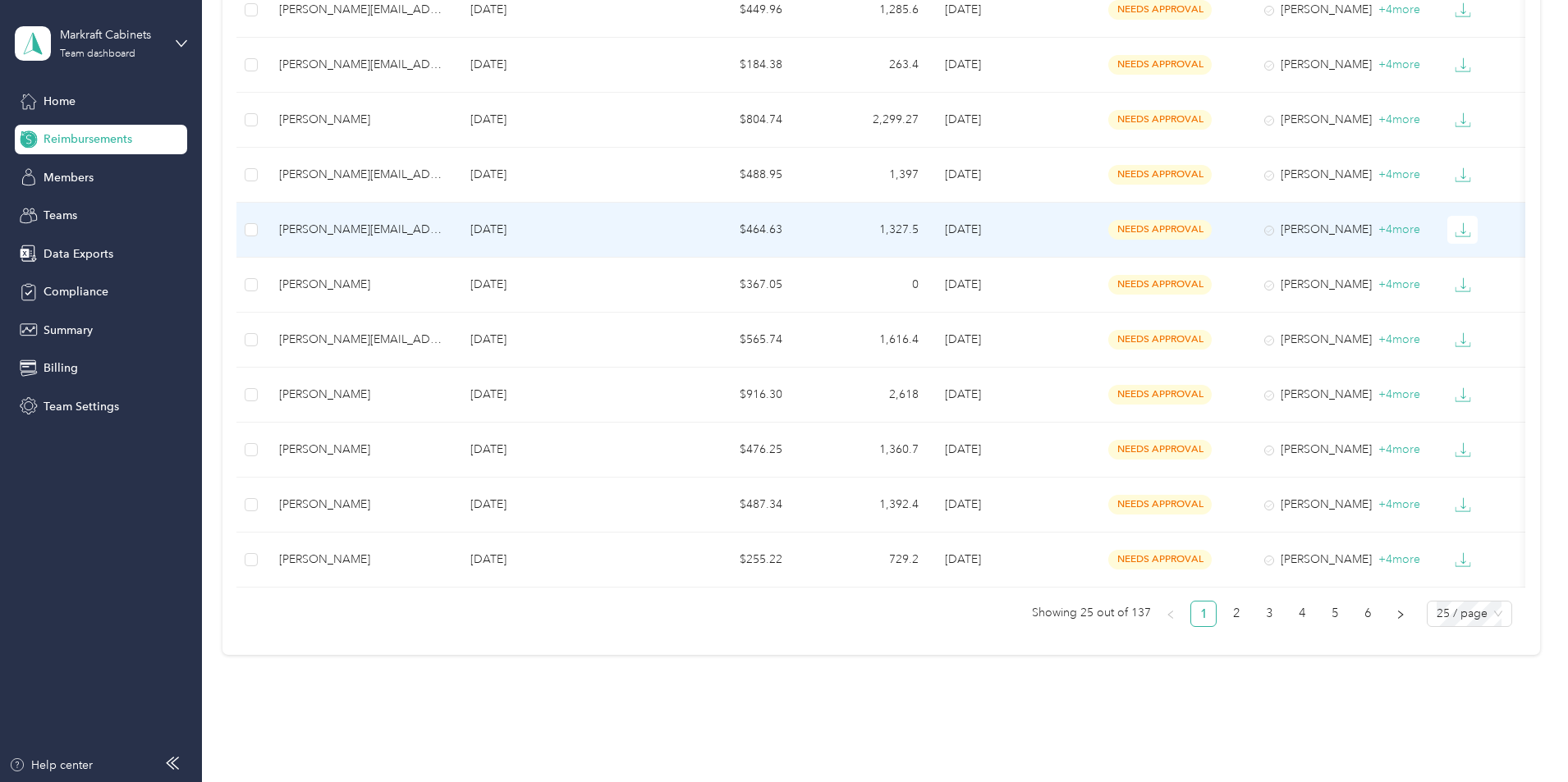
scroll to position [1088, 0]
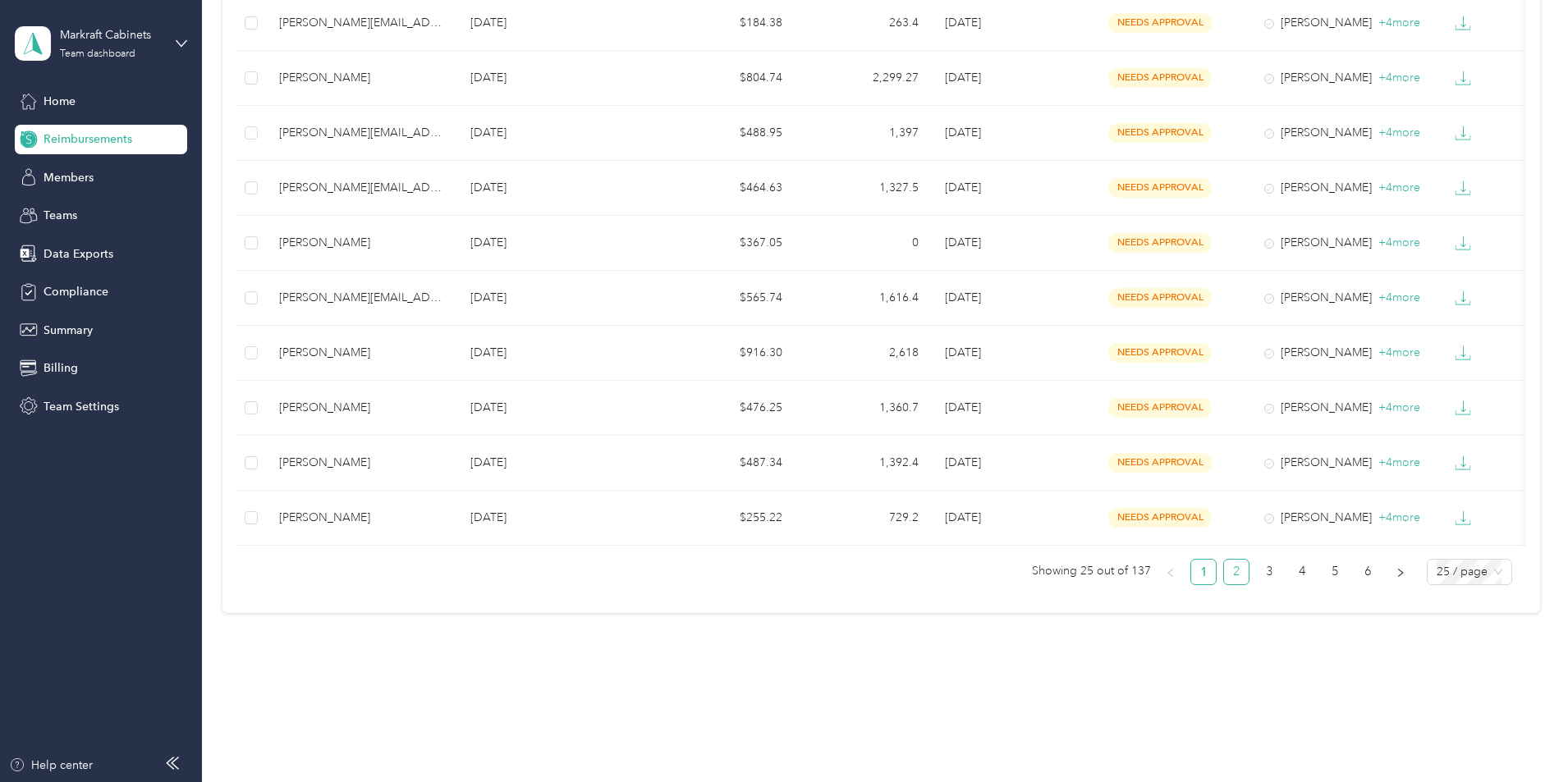
click at [1224, 567] on link "2" at bounding box center [1236, 572] width 25 height 25
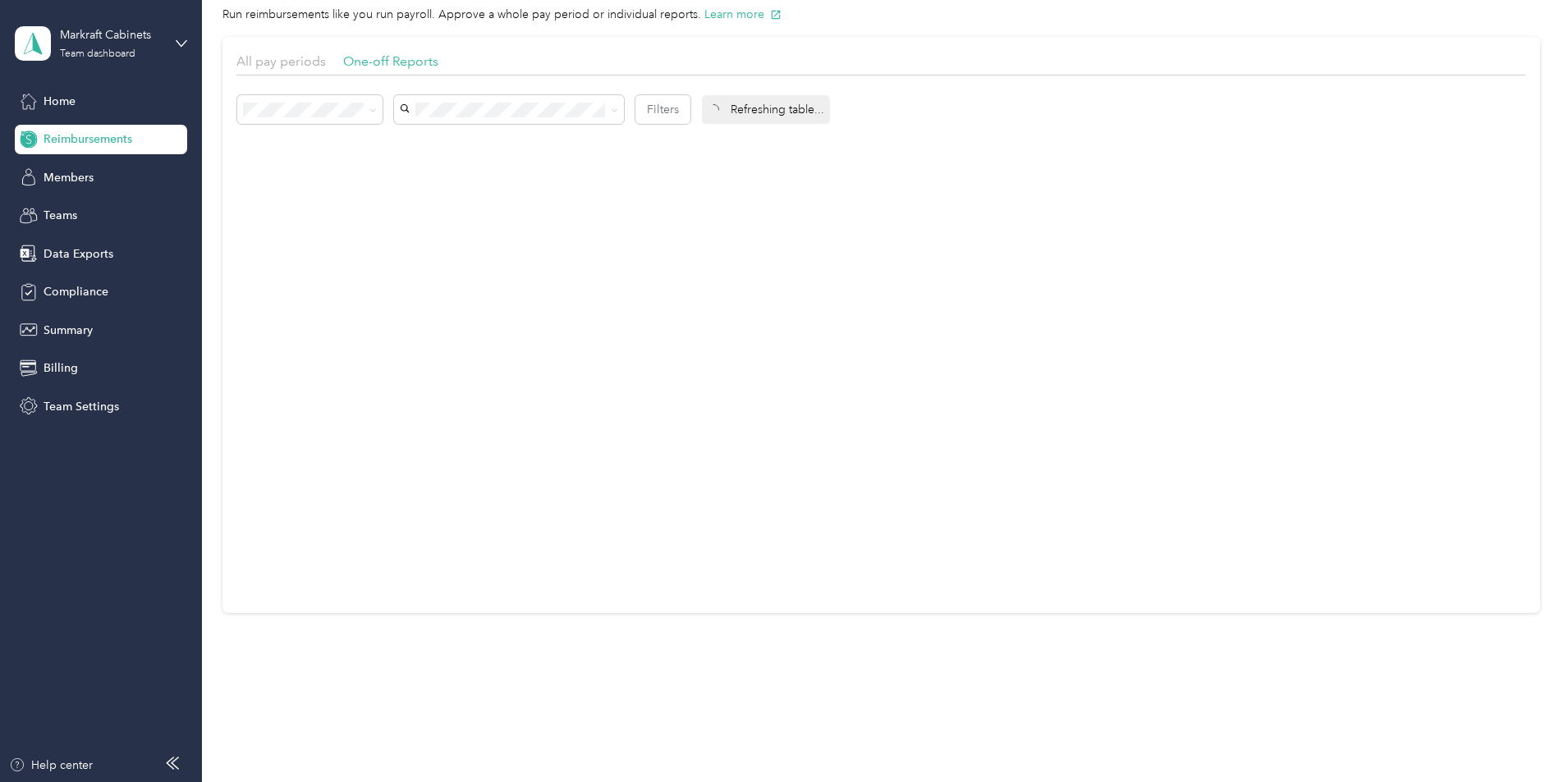
scroll to position [79, 0]
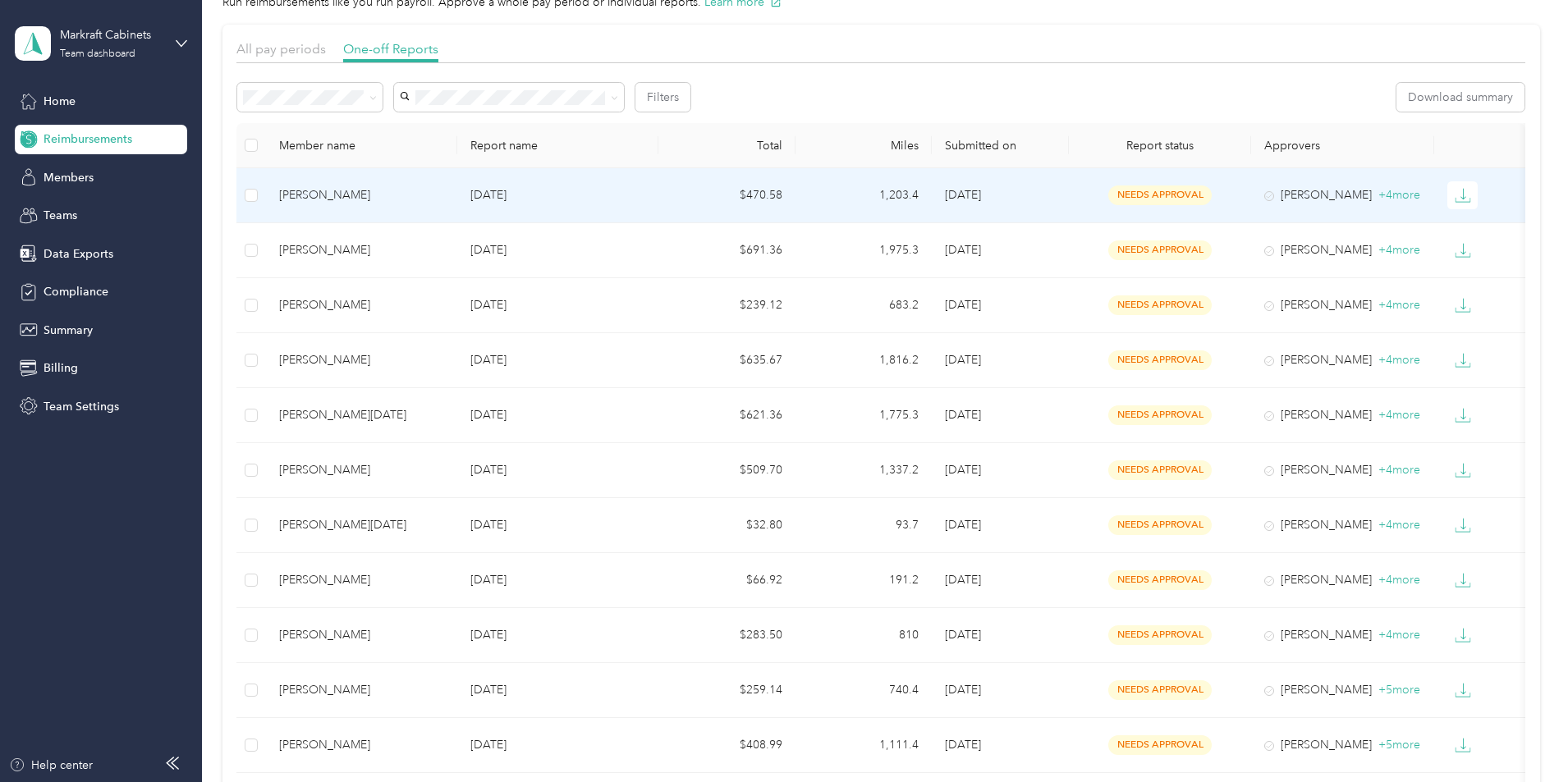
click at [444, 204] on td "[PERSON_NAME]" at bounding box center [361, 195] width 191 height 55
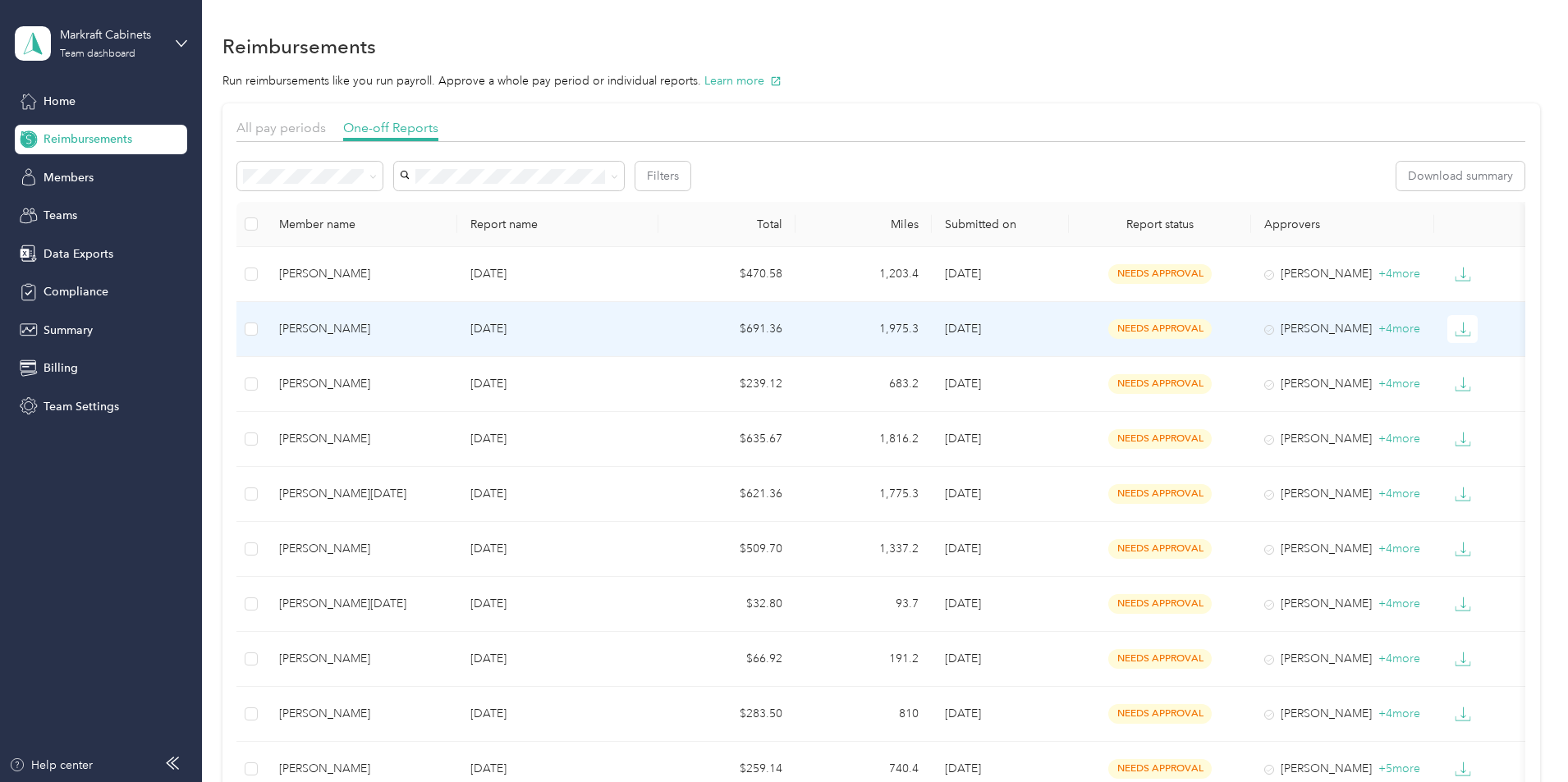
click at [444, 327] on div "[PERSON_NAME]" at bounding box center [361, 329] width 165 height 18
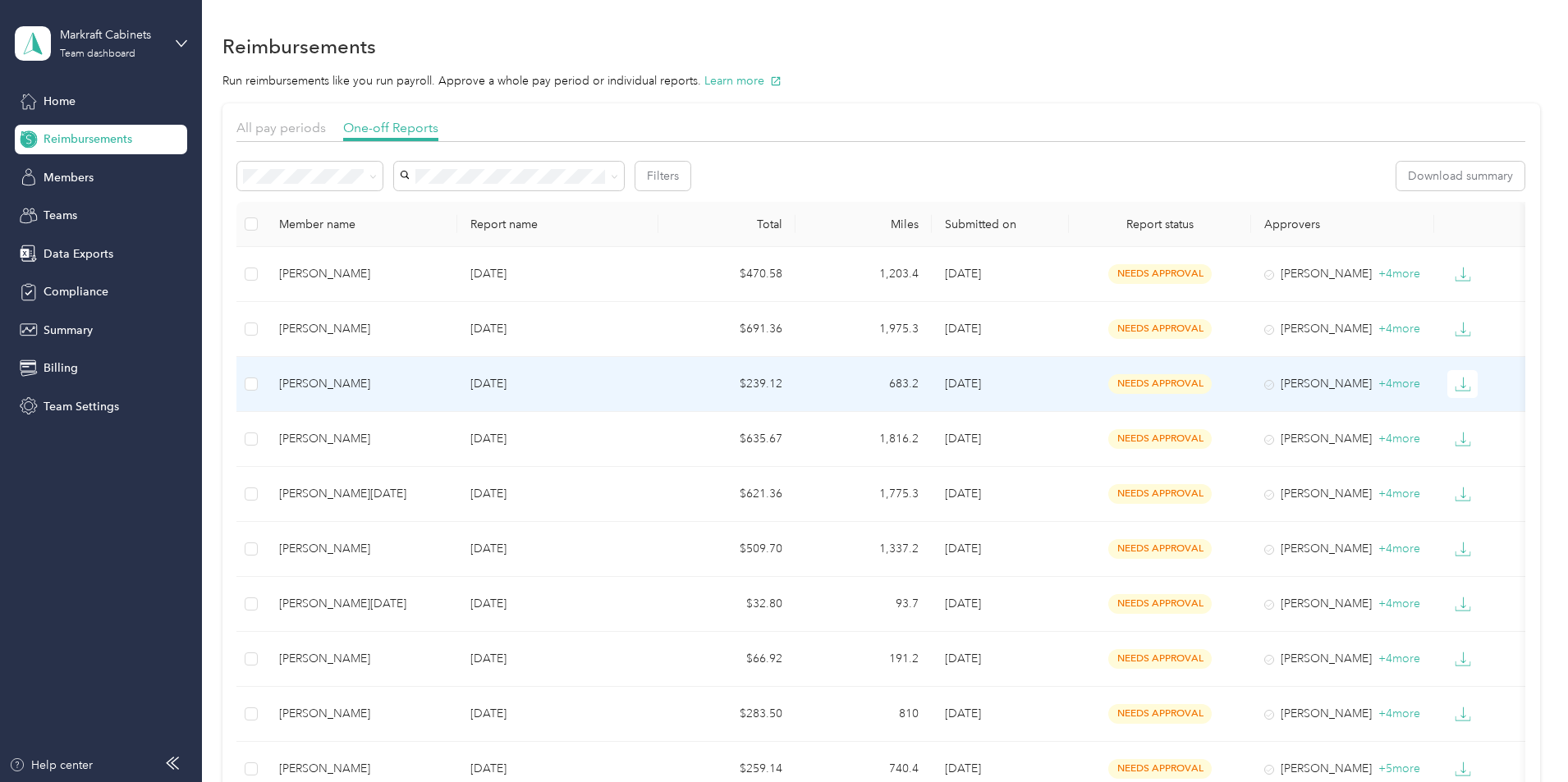
click at [426, 377] on div "[PERSON_NAME]" at bounding box center [361, 384] width 165 height 18
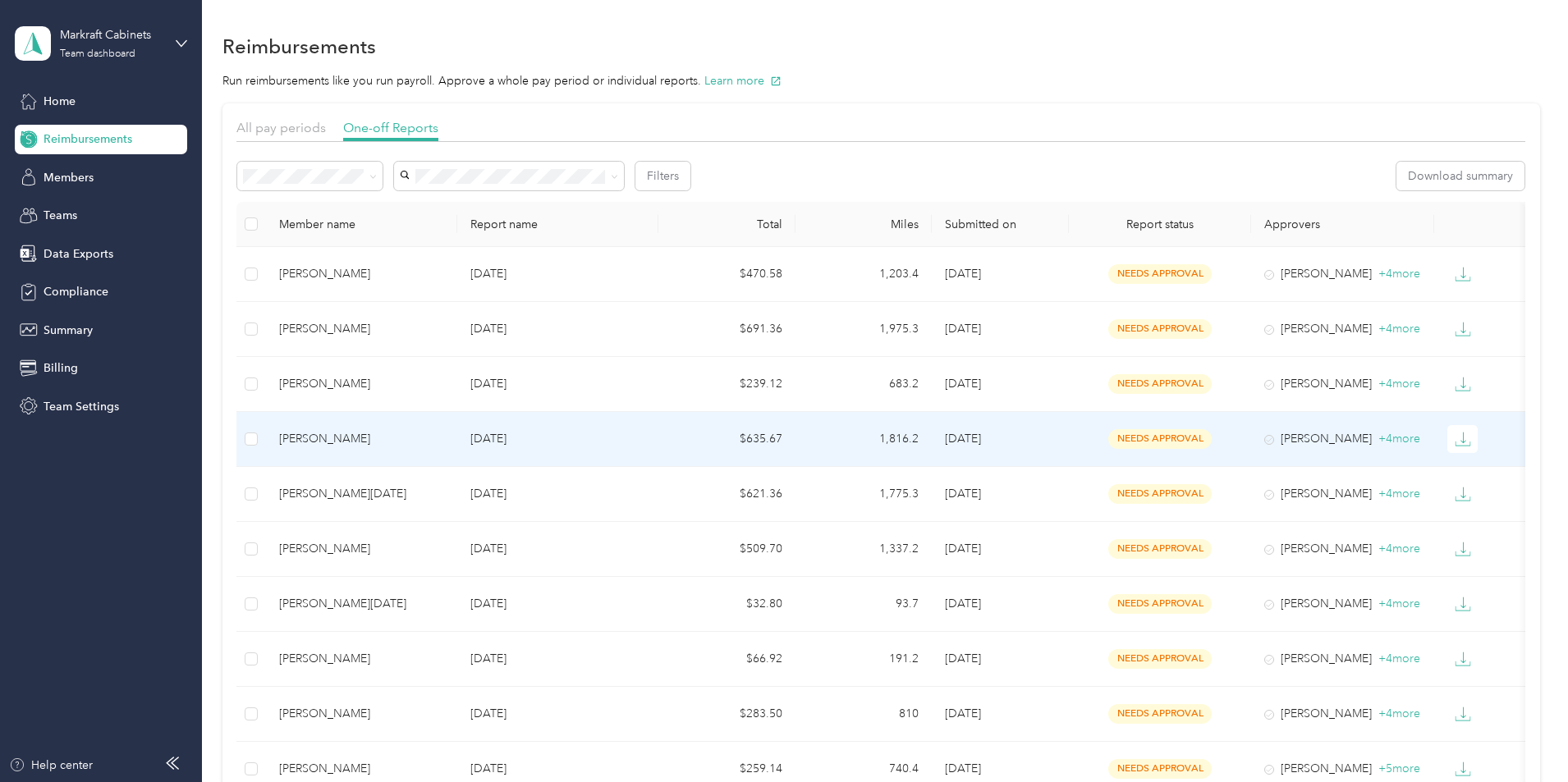
click at [439, 435] on div "[PERSON_NAME]" at bounding box center [361, 439] width 165 height 18
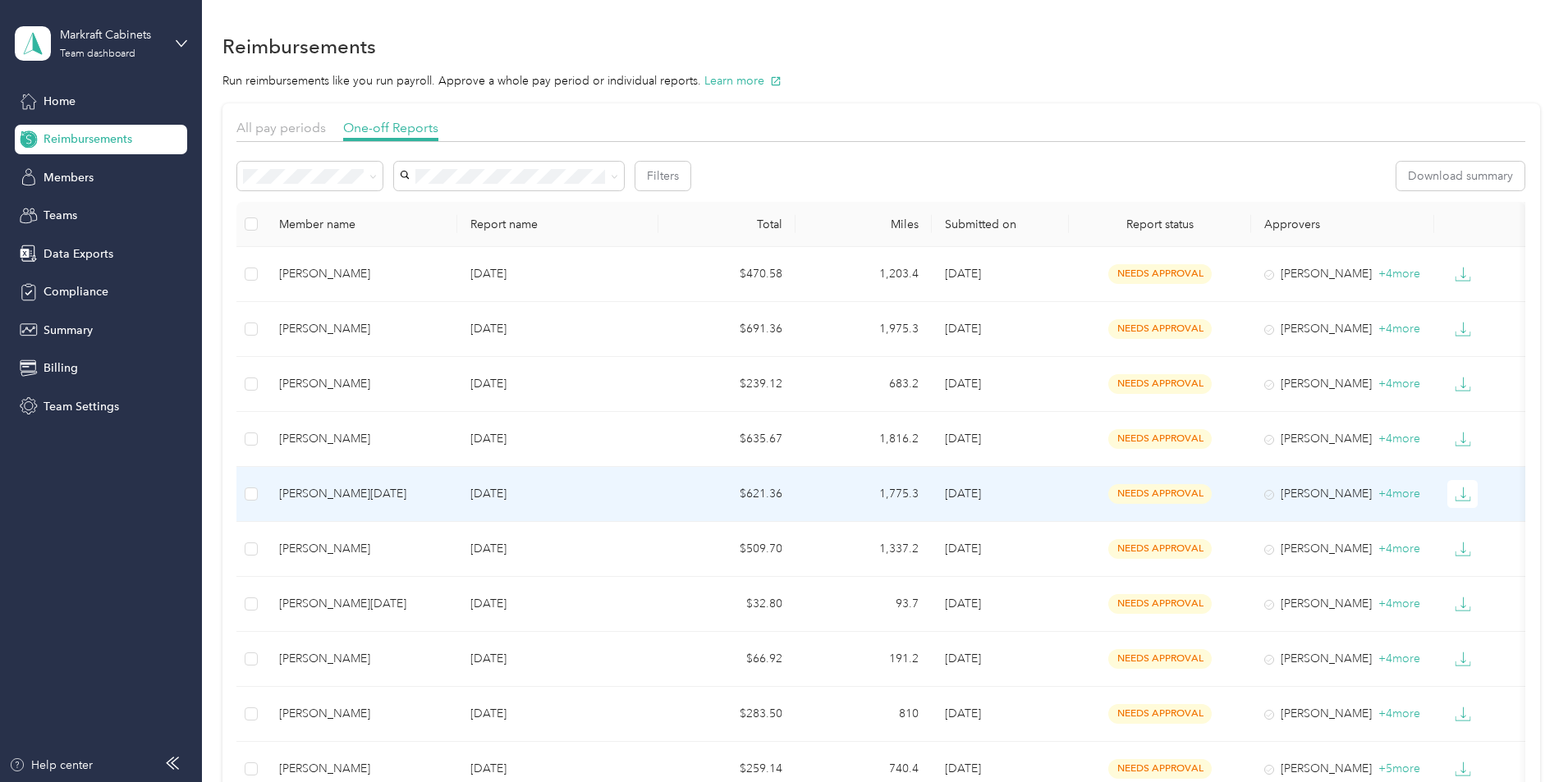
click at [444, 490] on div "[PERSON_NAME][DATE]" at bounding box center [361, 494] width 165 height 18
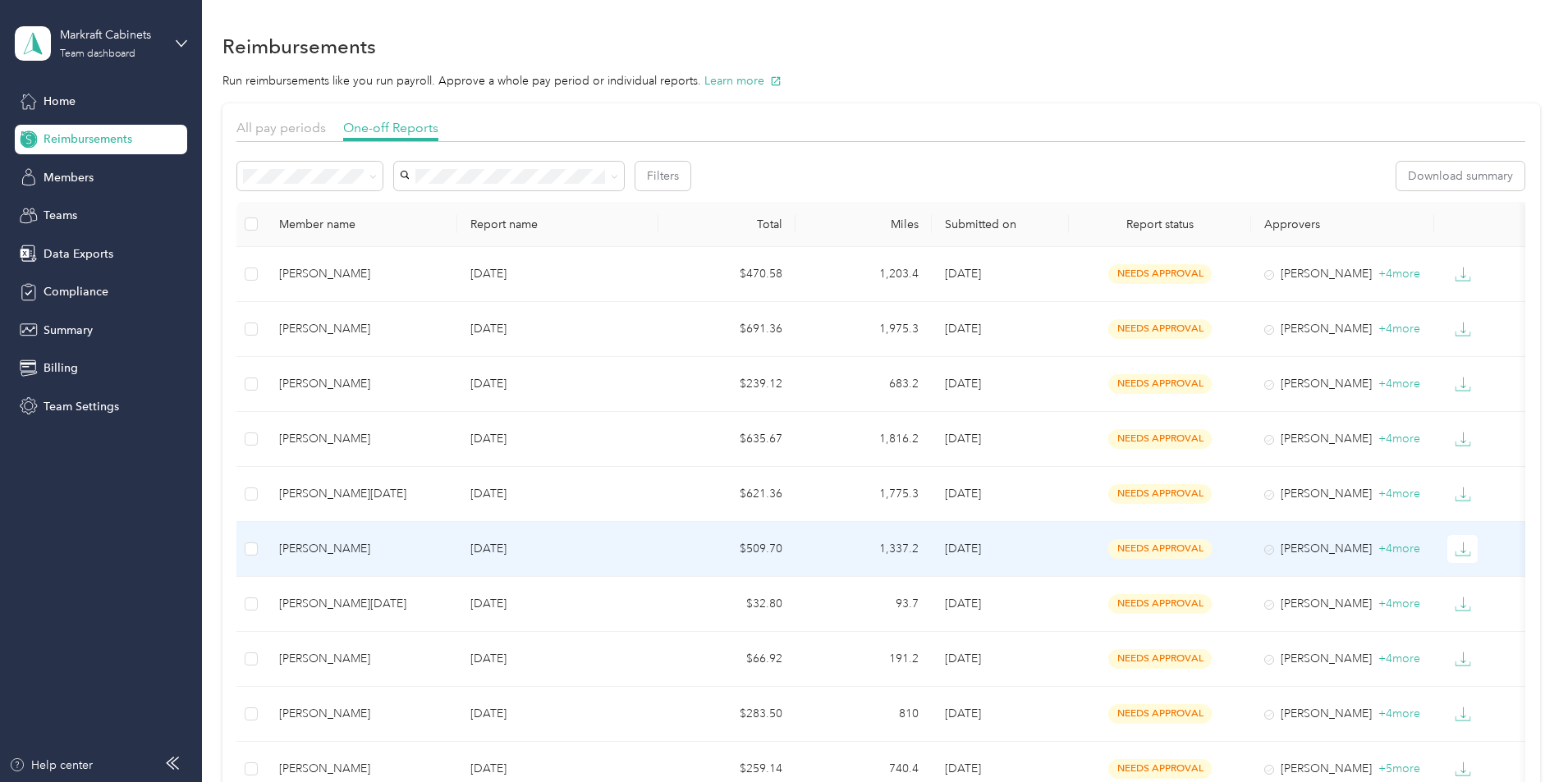
click at [419, 547] on div "[PERSON_NAME]" at bounding box center [361, 549] width 165 height 18
